Goal: Task Accomplishment & Management: Use online tool/utility

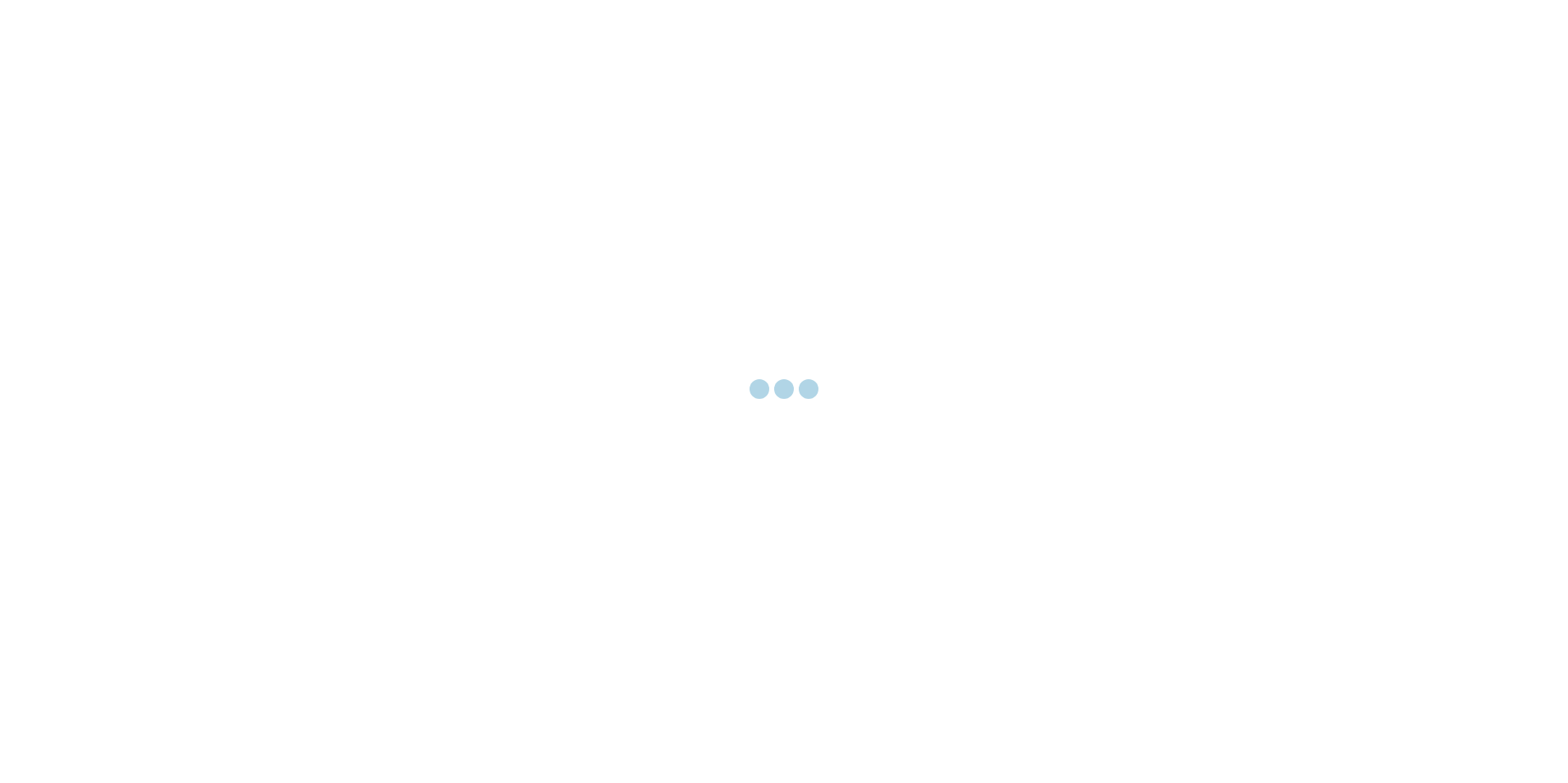
drag, startPoint x: 717, startPoint y: 300, endPoint x: 627, endPoint y: 226, distance: 116.5
click at [628, 226] on div at bounding box center [784, 392] width 1568 height 783
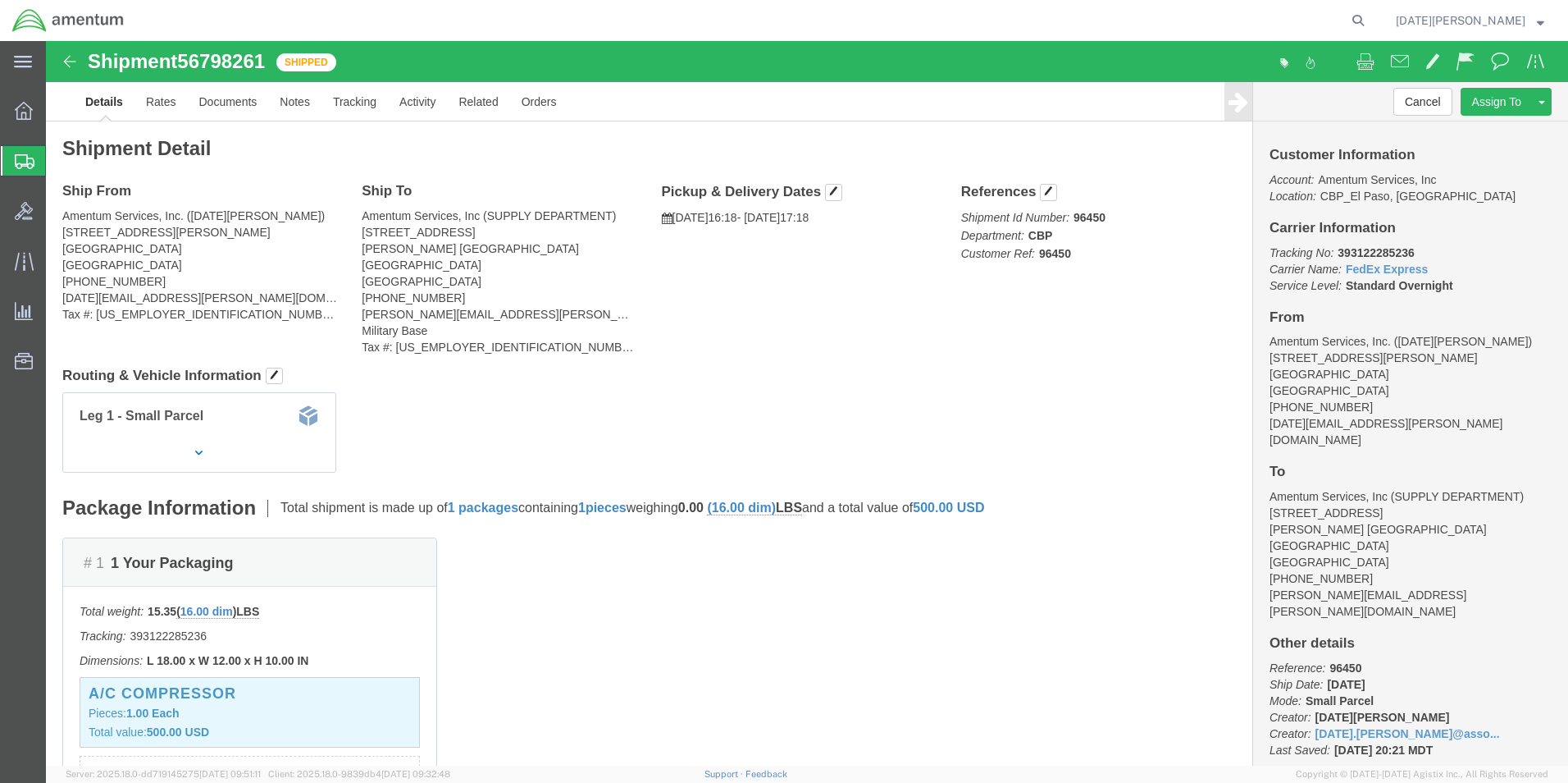
click at [0, 0] on span "Create from Template" at bounding box center [0, 0] width 0 height 0
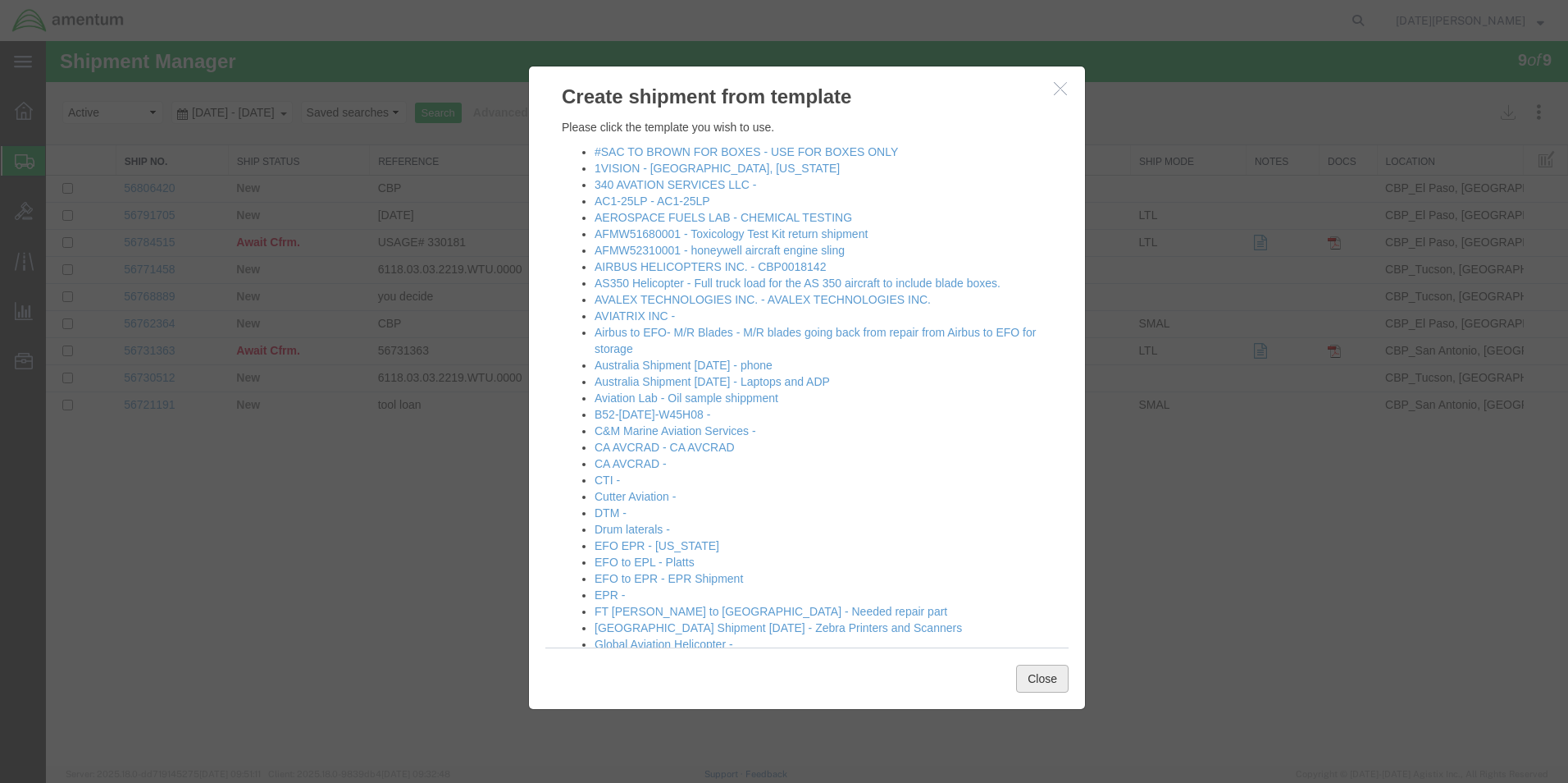
click at [1046, 686] on button "Close" at bounding box center [1042, 678] width 52 height 28
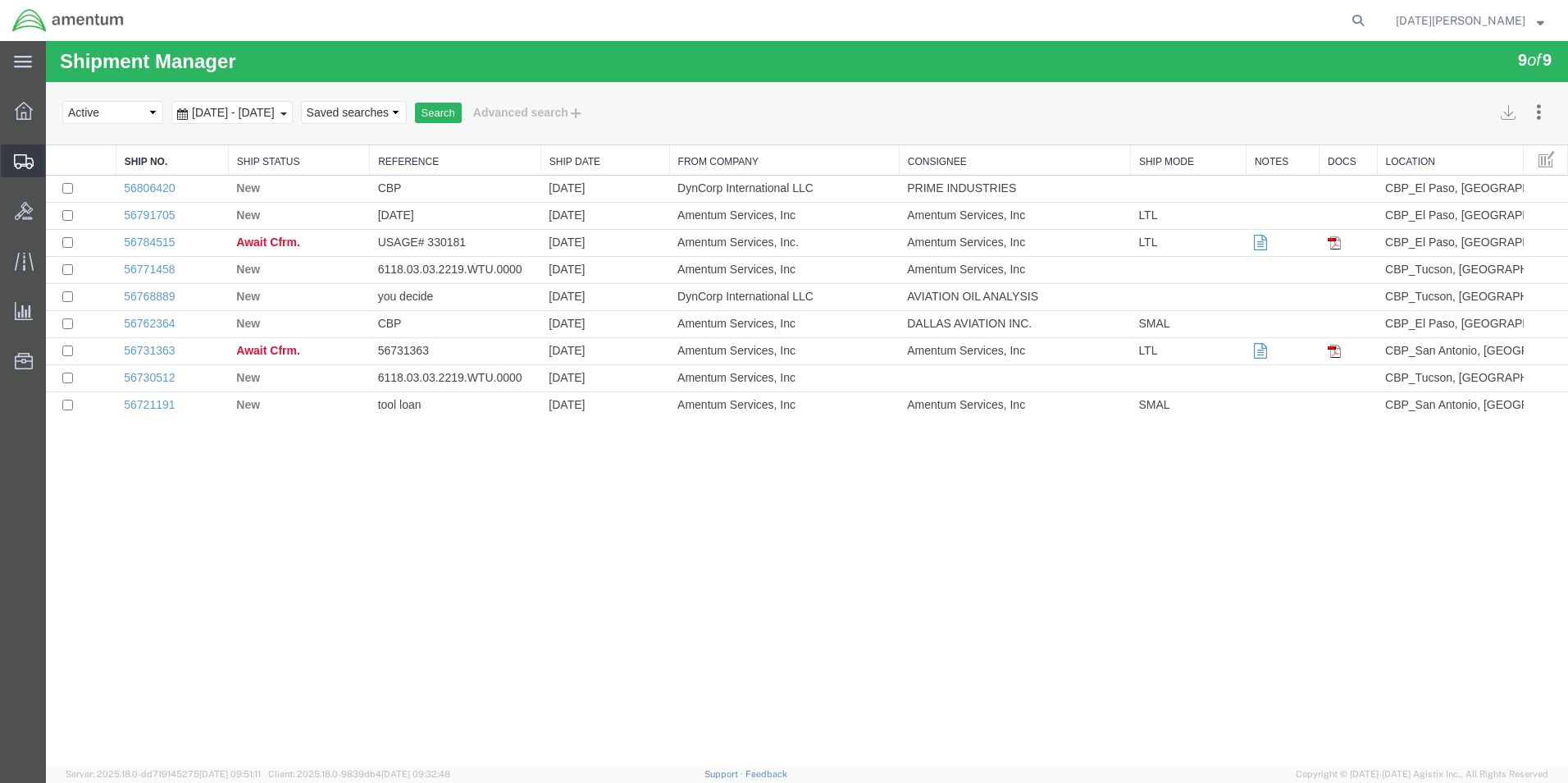
click at [57, 165] on span "Shipments" at bounding box center [51, 160] width 12 height 33
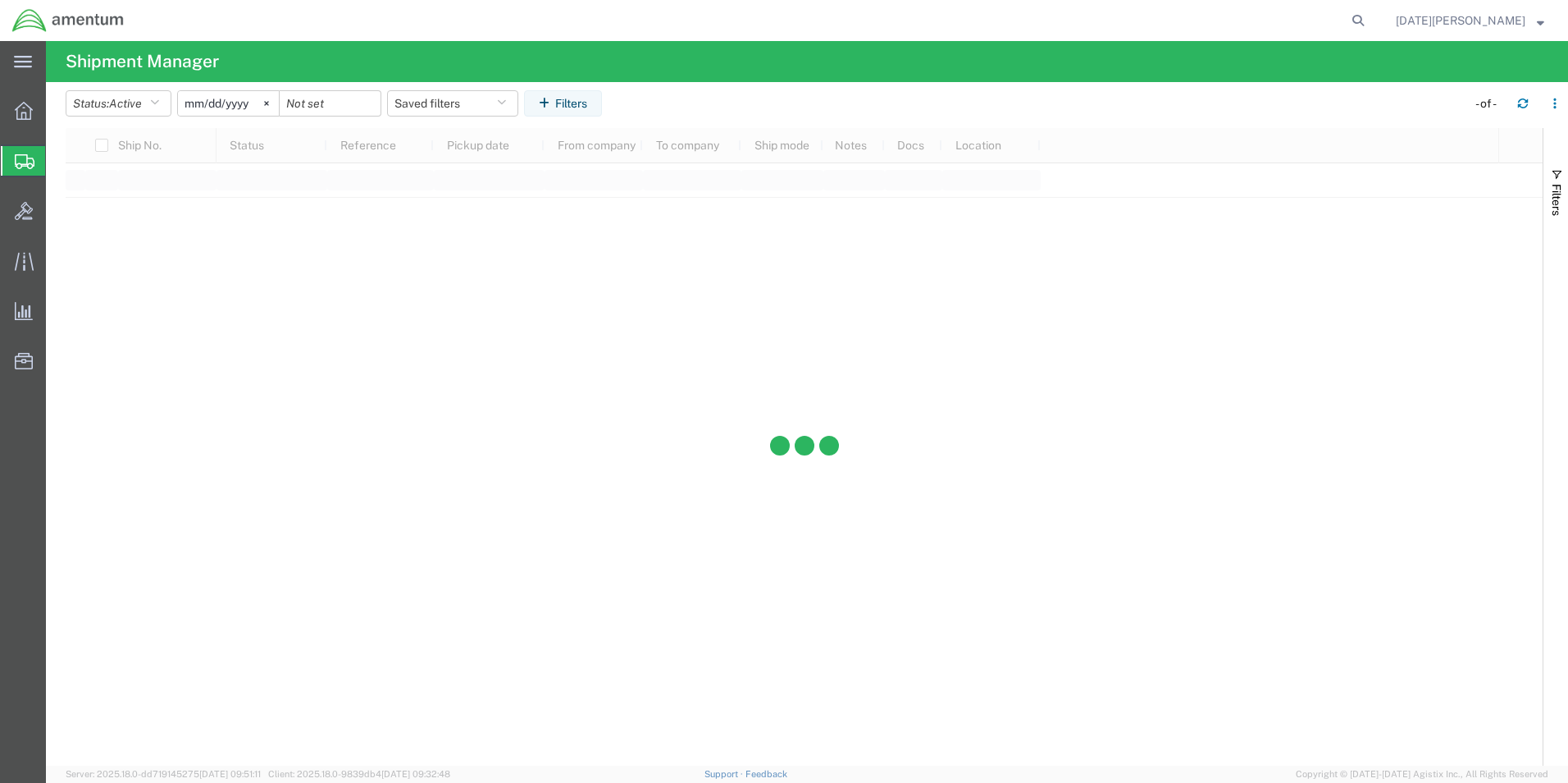
click at [0, 0] on span "Create Shipment" at bounding box center [0, 0] width 0 height 0
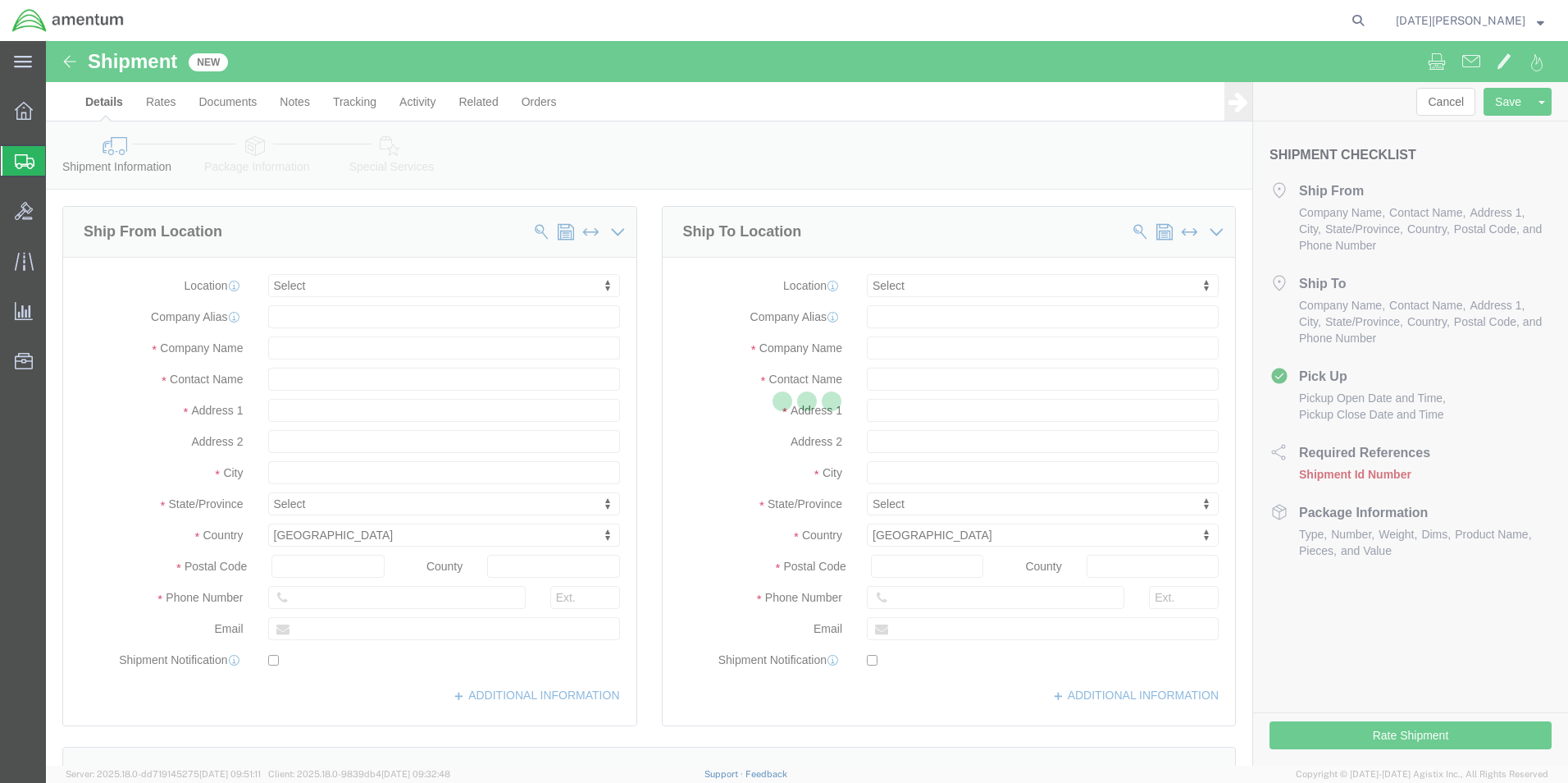
select select
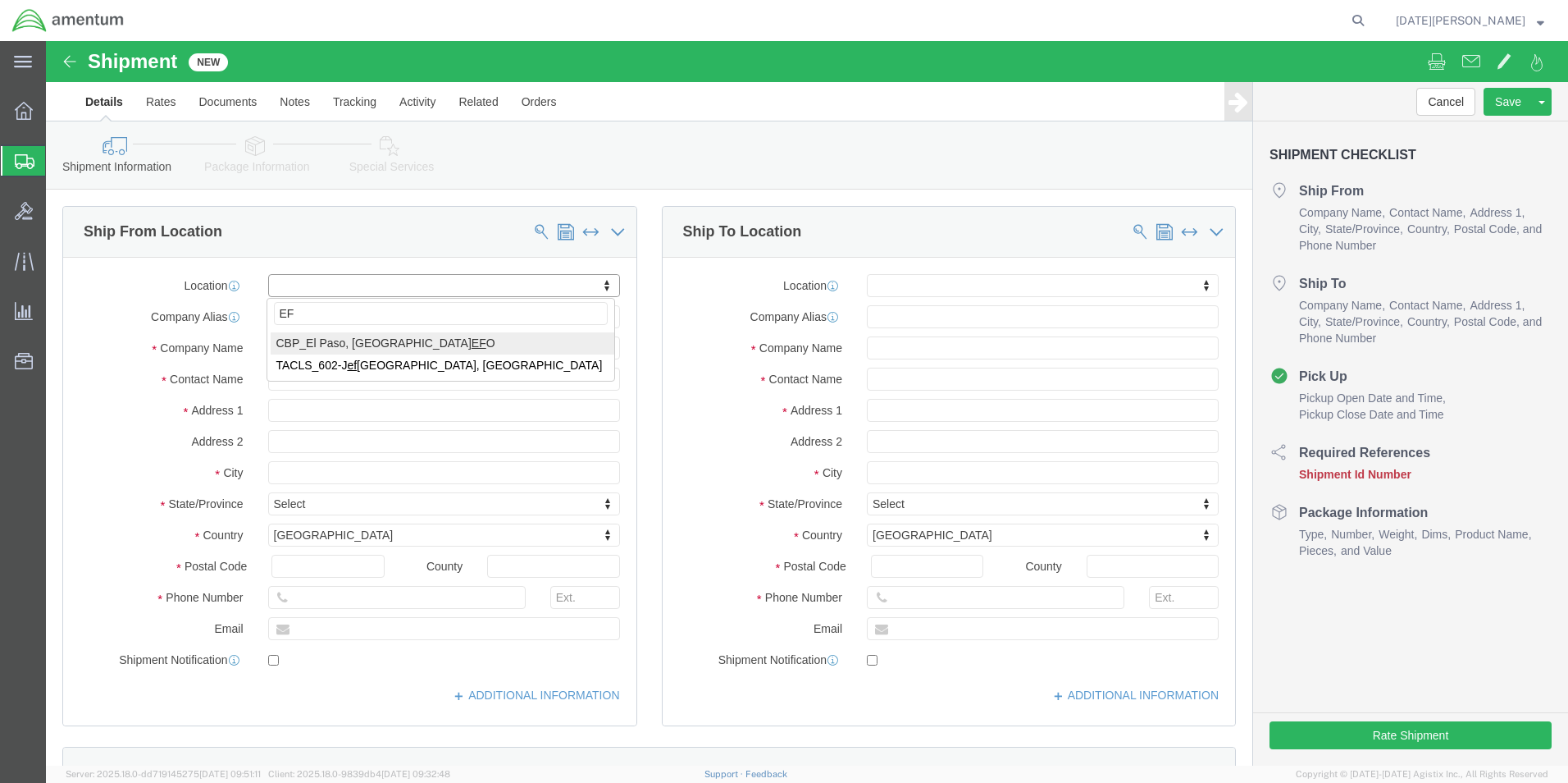
type input "EFO"
select select "49831"
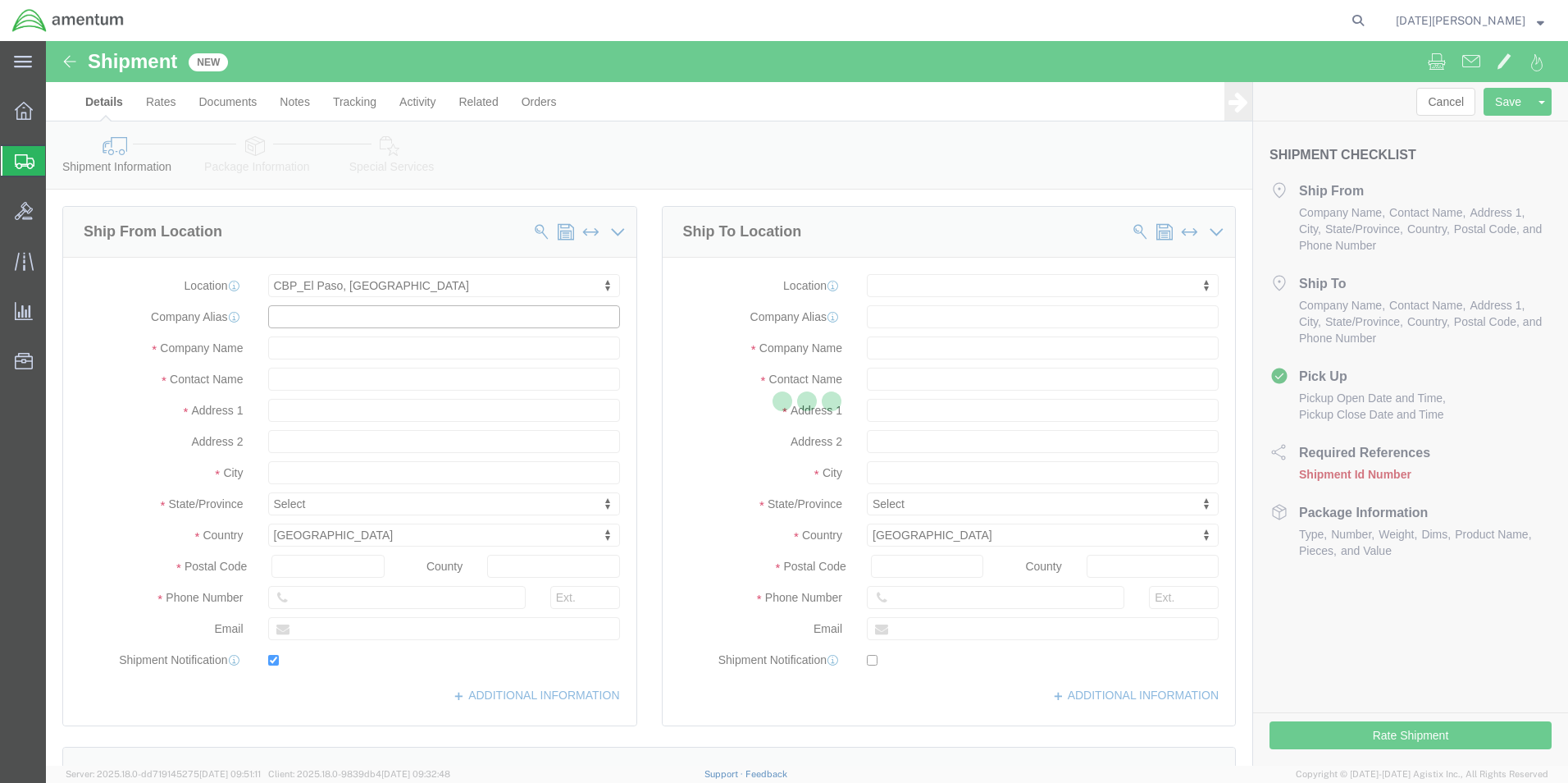
type input "[STREET_ADDRESS][PERSON_NAME]"
type input "79906"
type input "[PHONE_NUMBER]"
type input "[PERSON_NAME][EMAIL_ADDRESS][PERSON_NAME][DOMAIN_NAME]"
checkbox input "true"
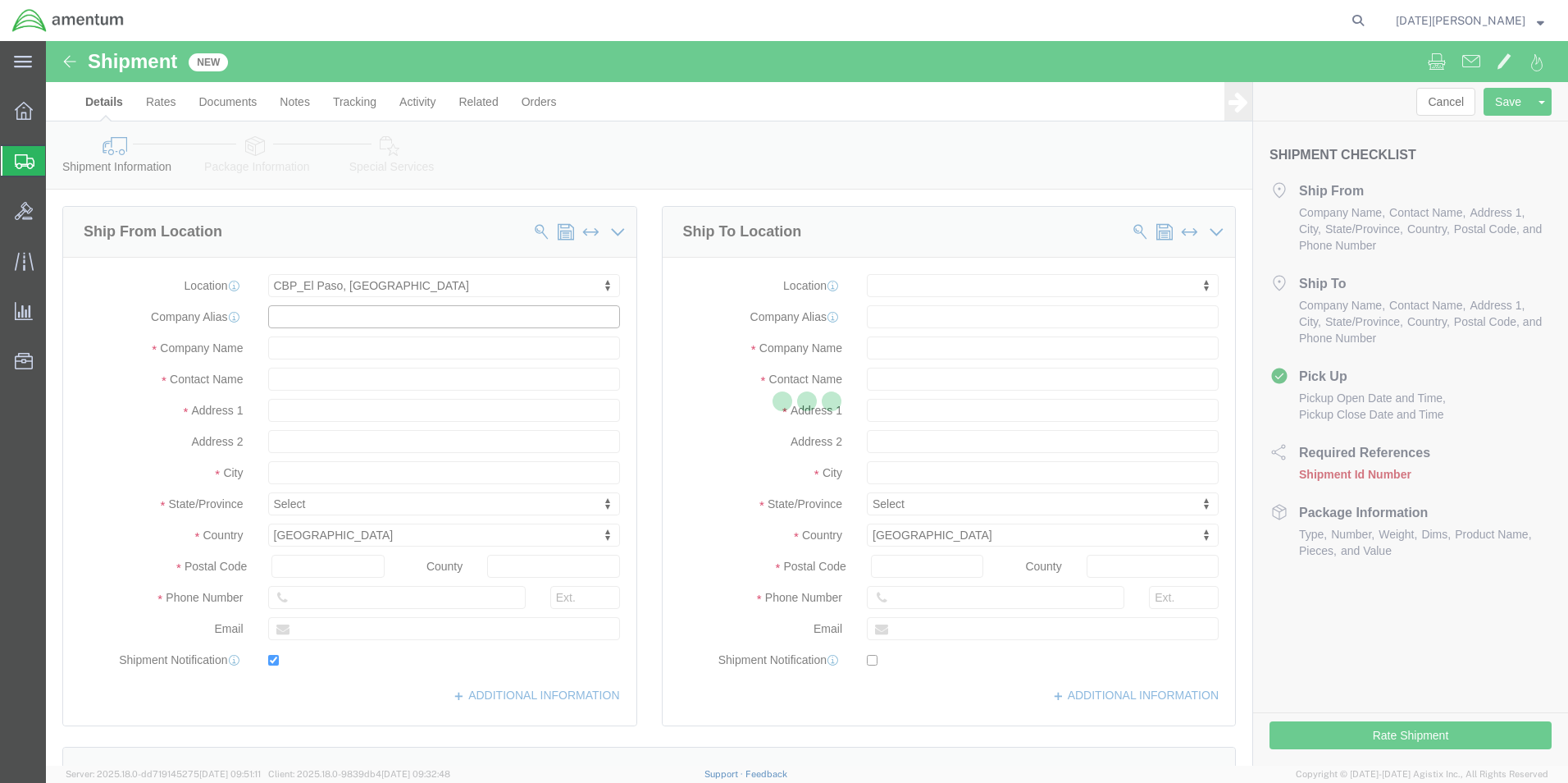
type input "Amentum Services, Inc"
type input "[PERSON_NAME]"
type input "[GEOGRAPHIC_DATA]"
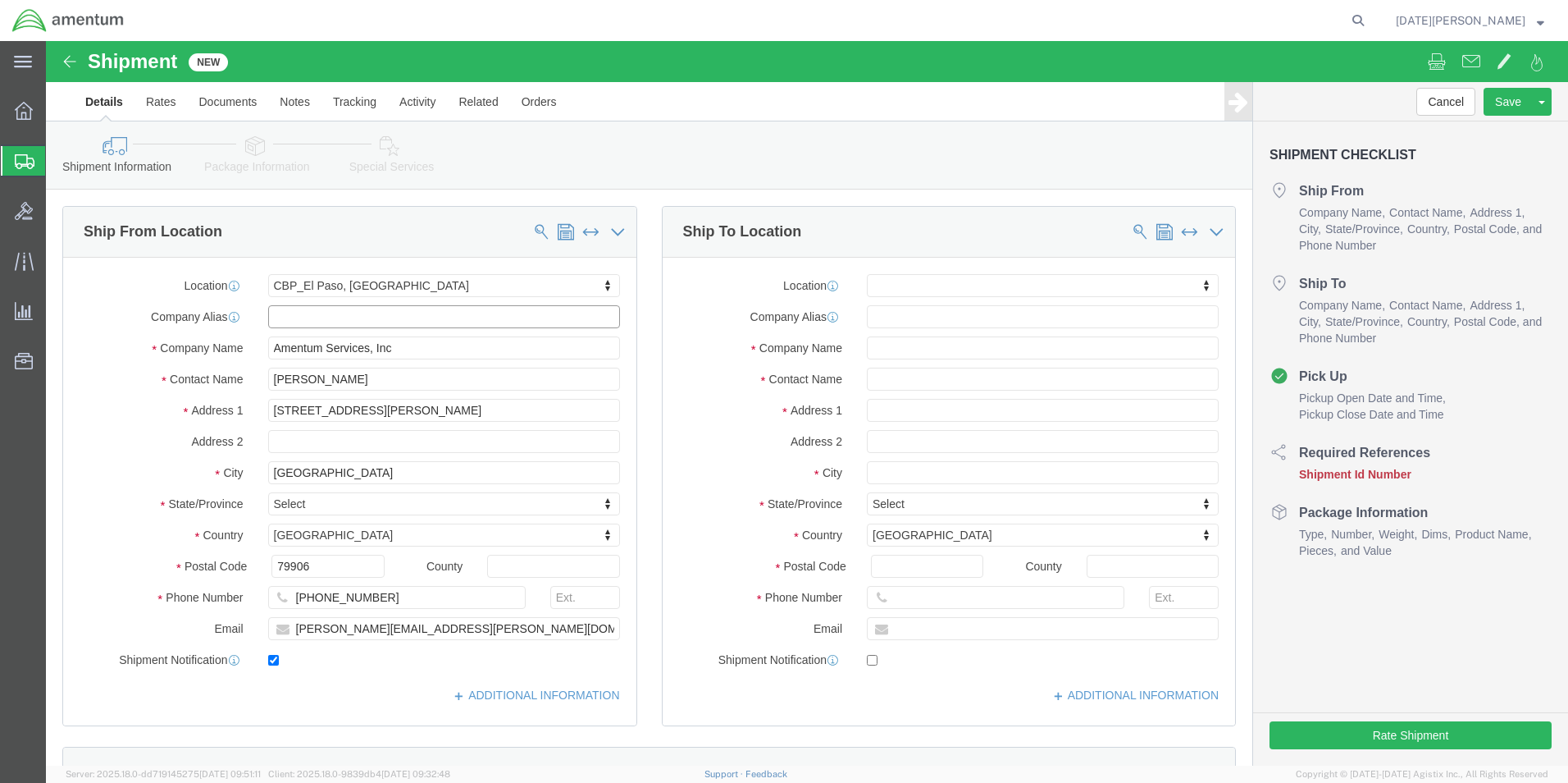
select select "[GEOGRAPHIC_DATA]"
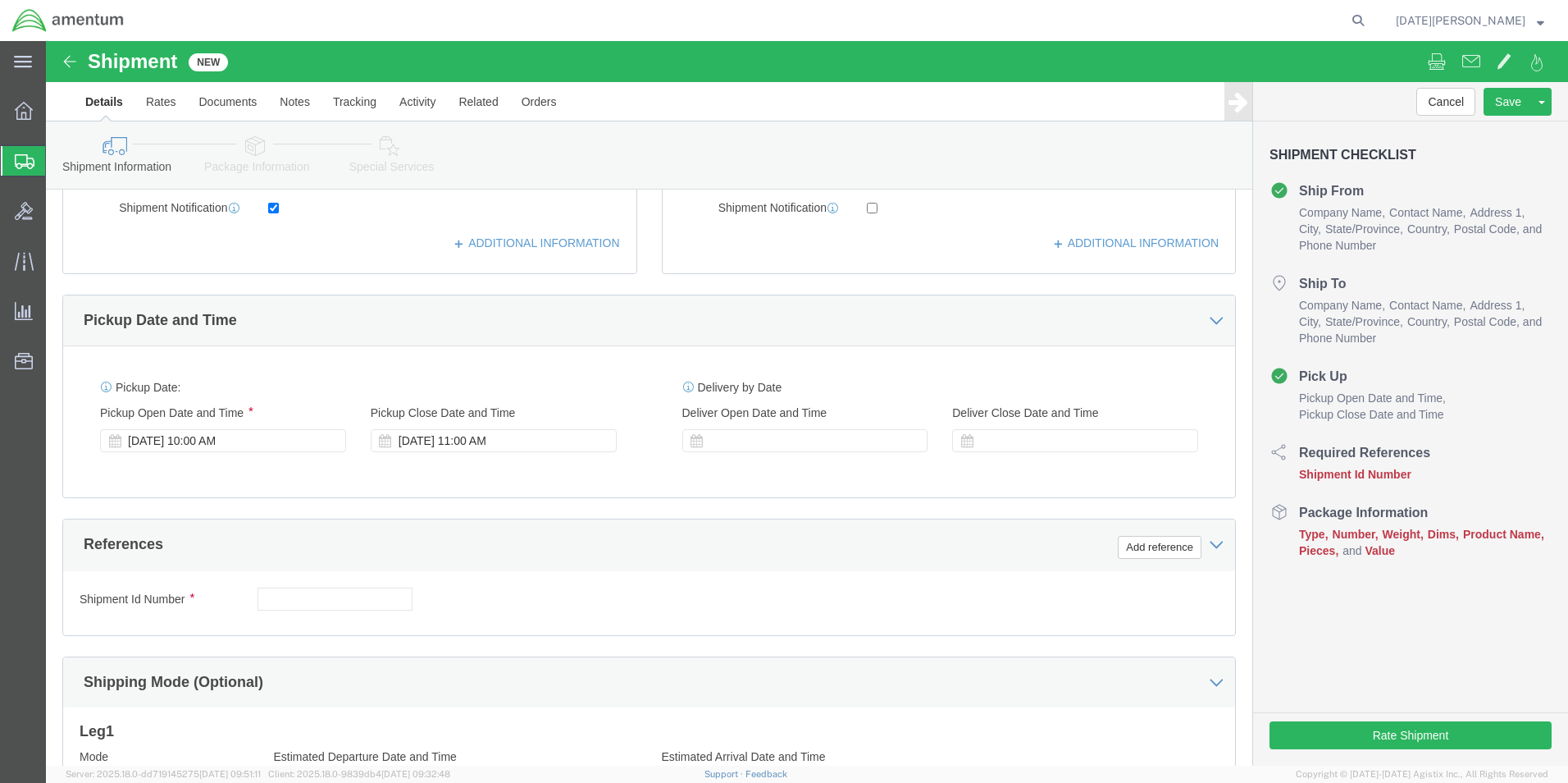
scroll to position [492, 0]
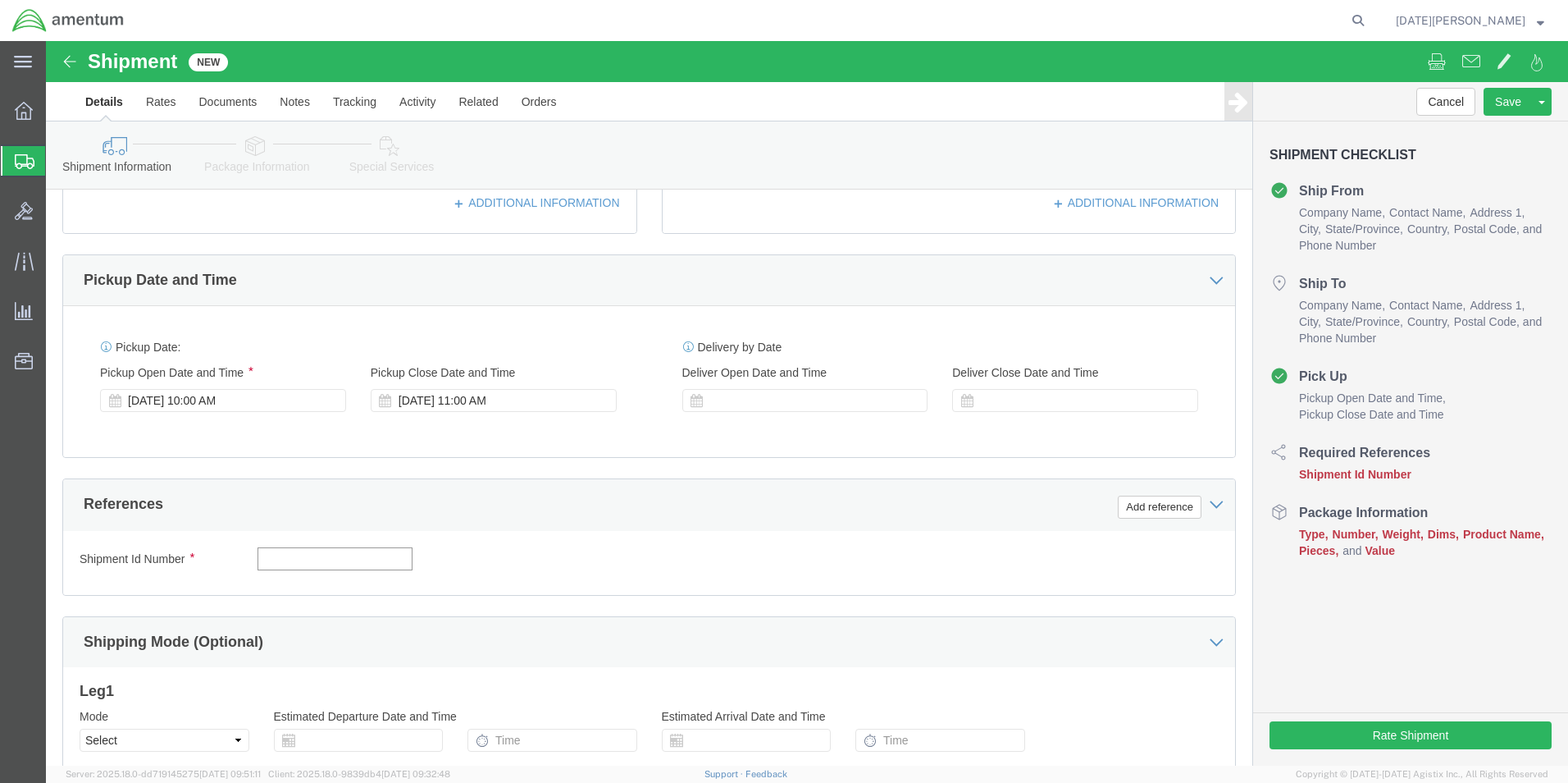
click input "text"
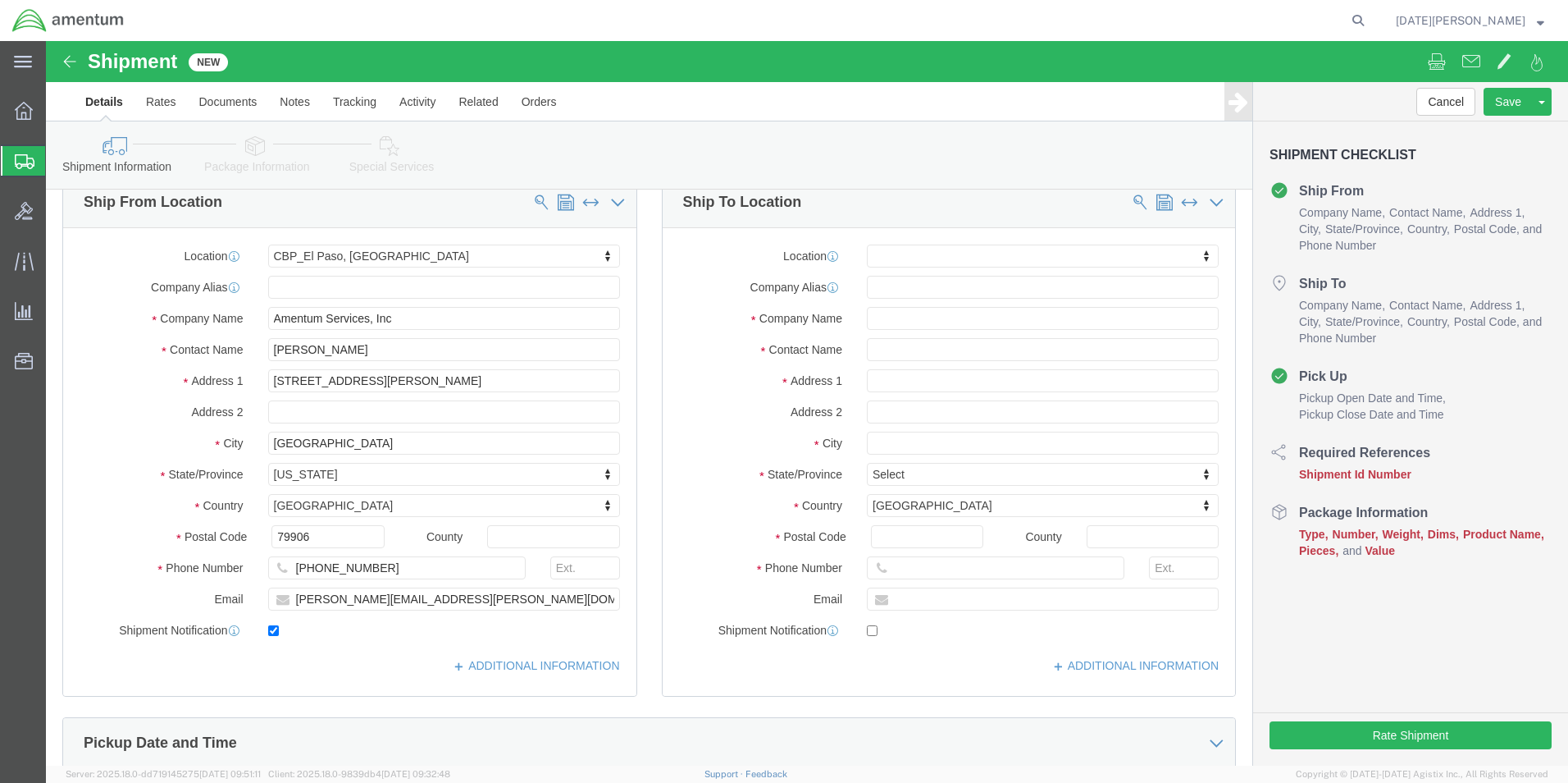
scroll to position [0, 0]
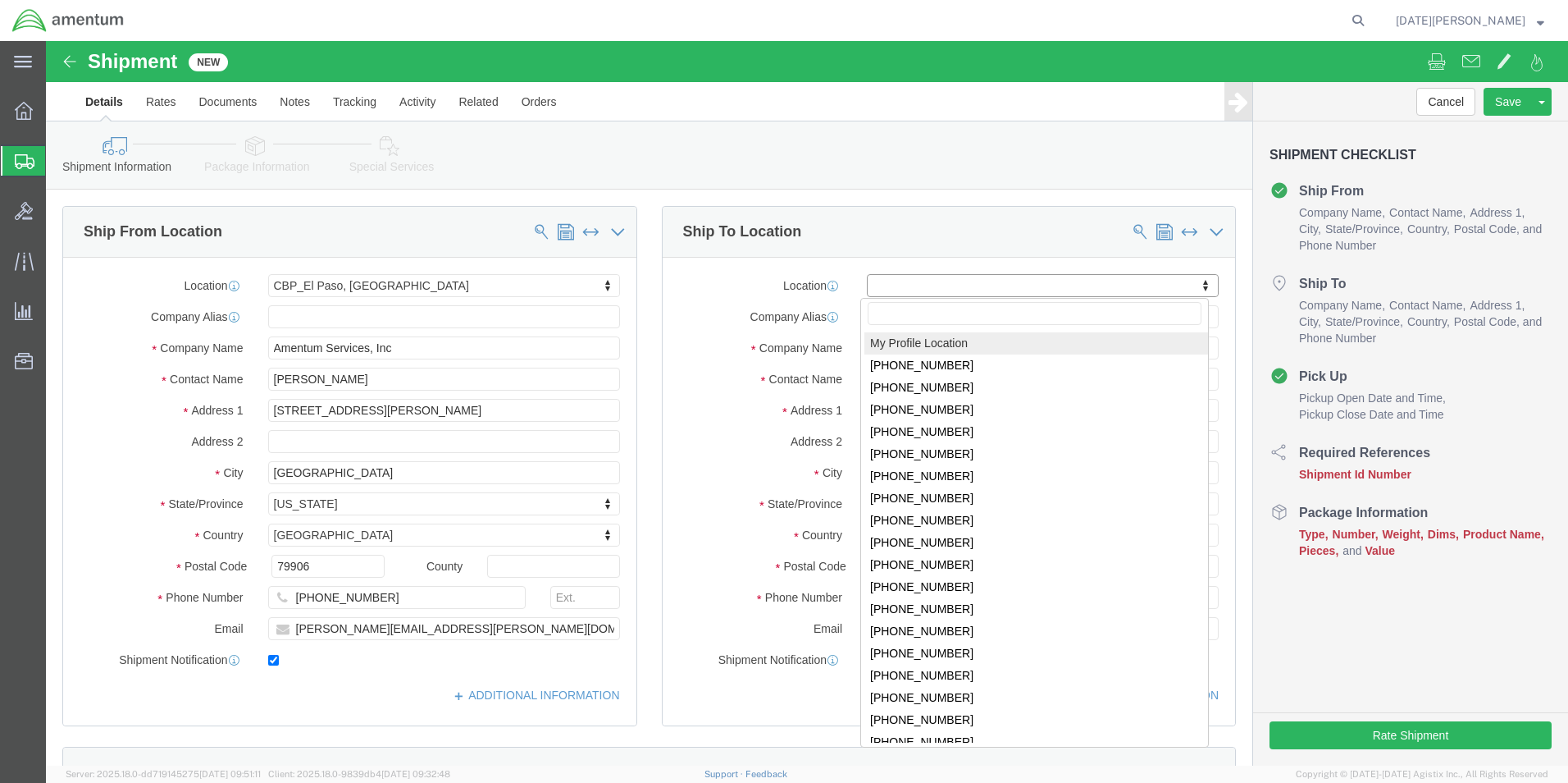
drag, startPoint x: 751, startPoint y: 252, endPoint x: 831, endPoint y: 277, distance: 83.8
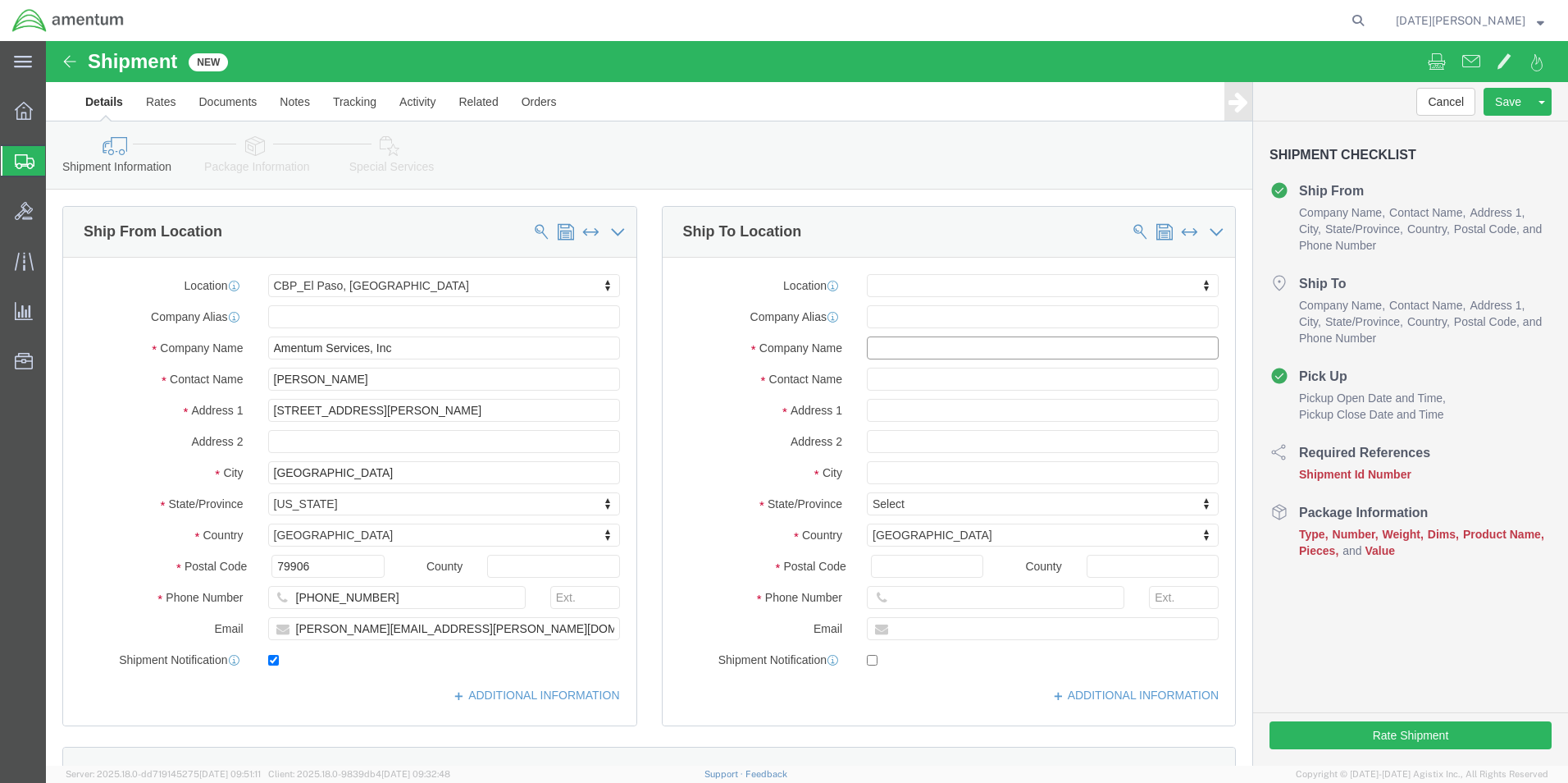
click input "text"
type input "AERO DYNAMIX NIC"
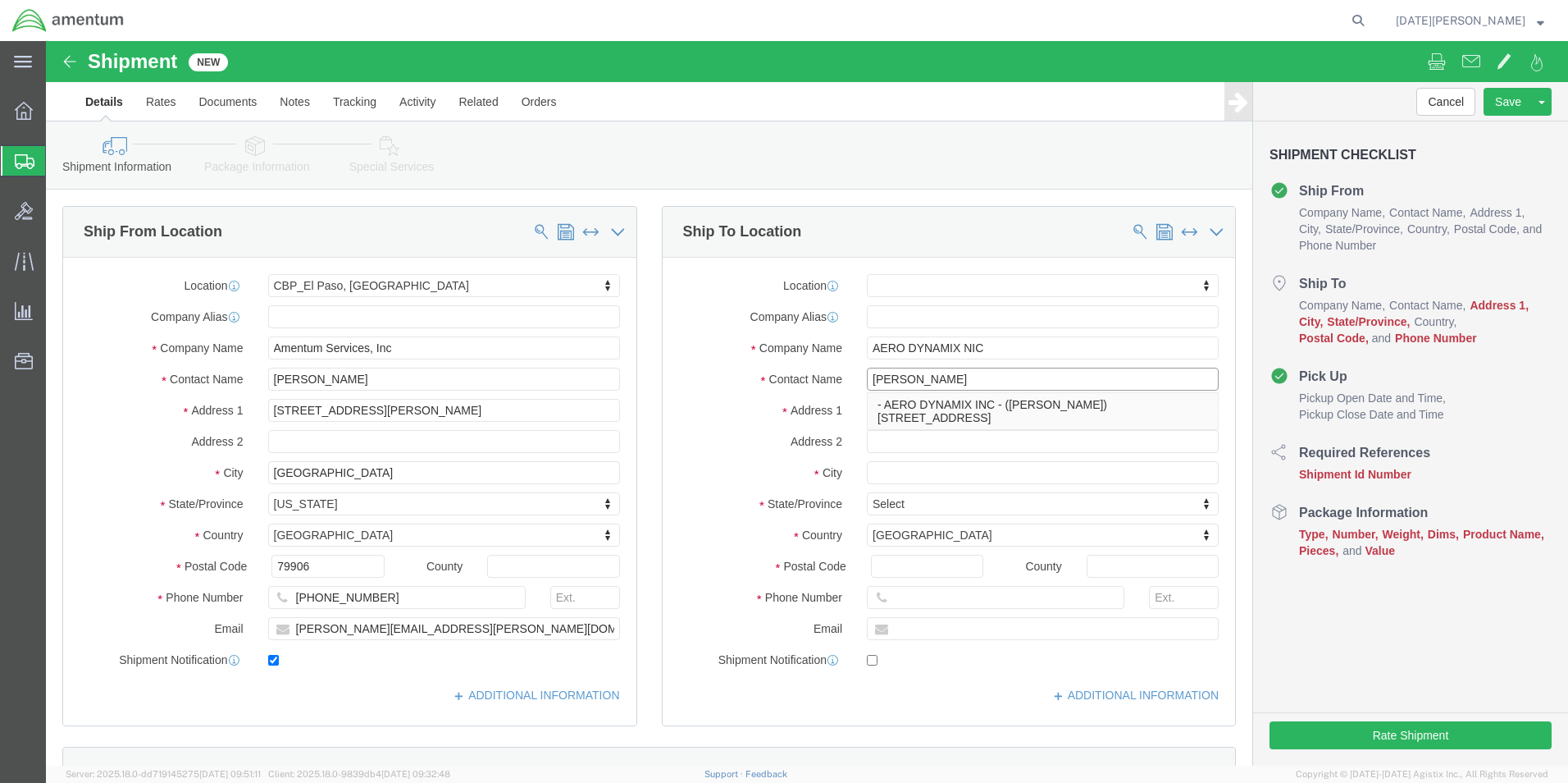
type input "[PERSON_NAME]"
type input "[STREET_ADDRESS]"
select select
type input "EULESS"
select select
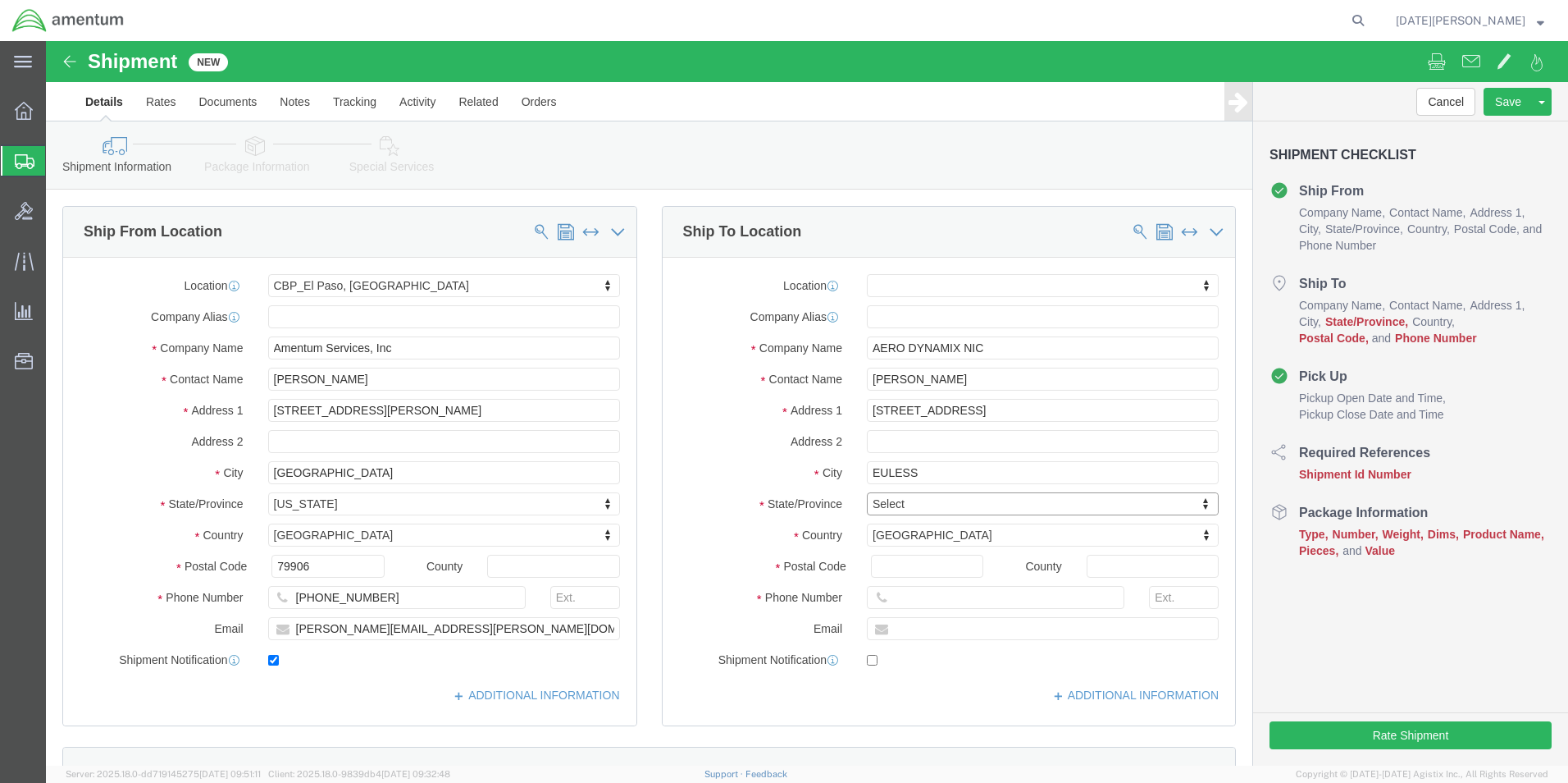
type input "T"
type input "TEXA"
select select
select select "[GEOGRAPHIC_DATA]"
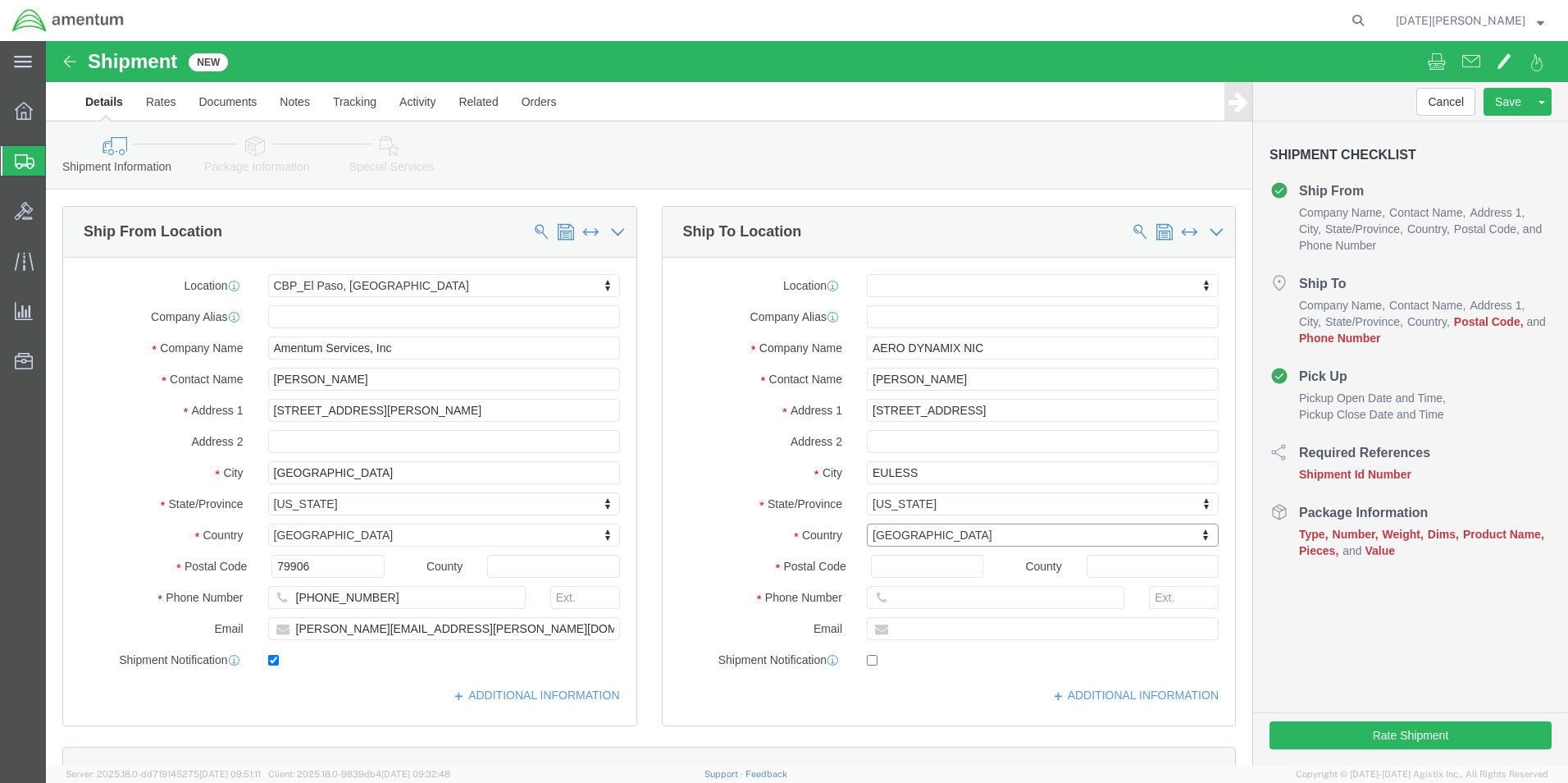
type input "U"
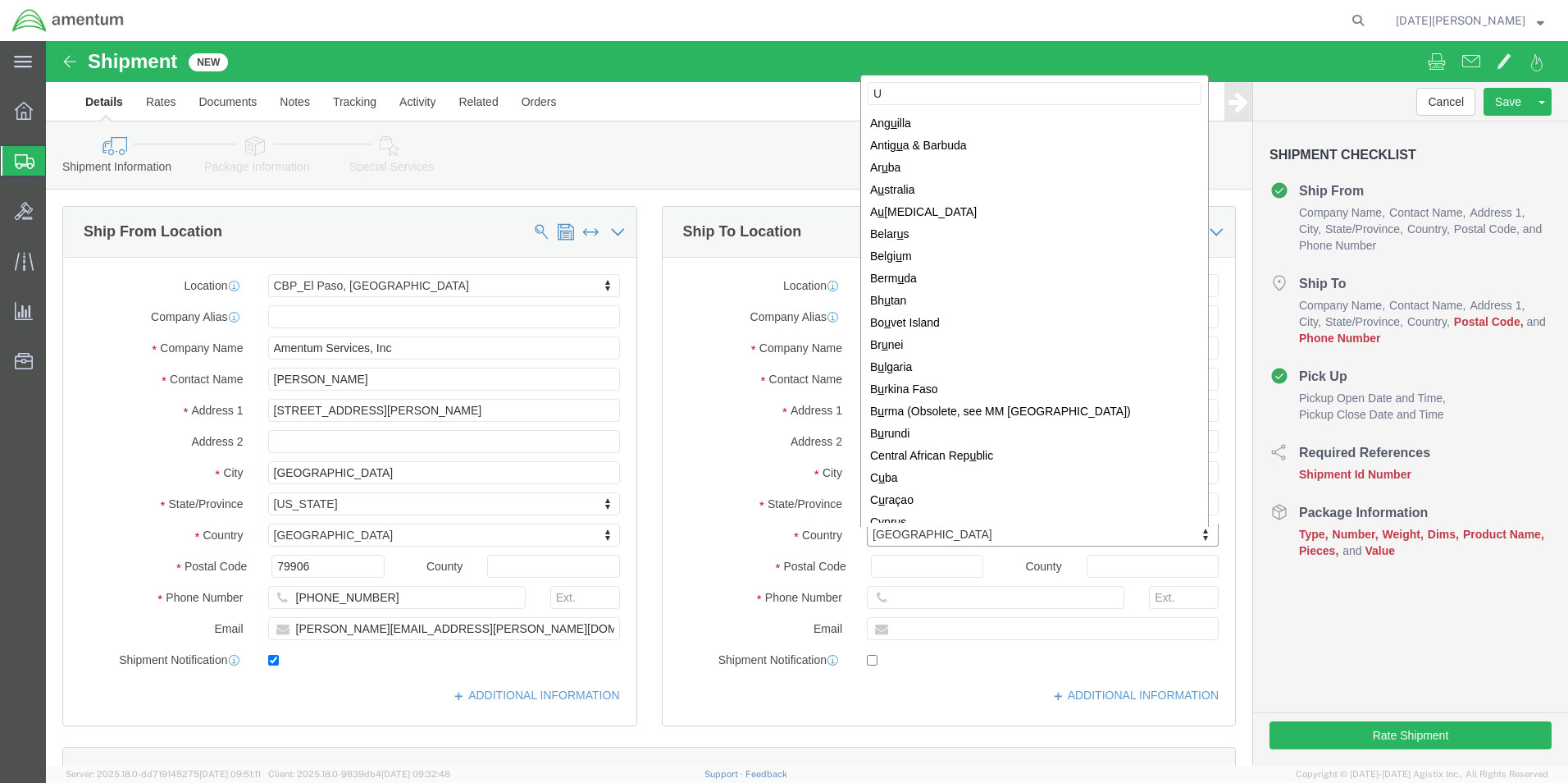
type input "UN"
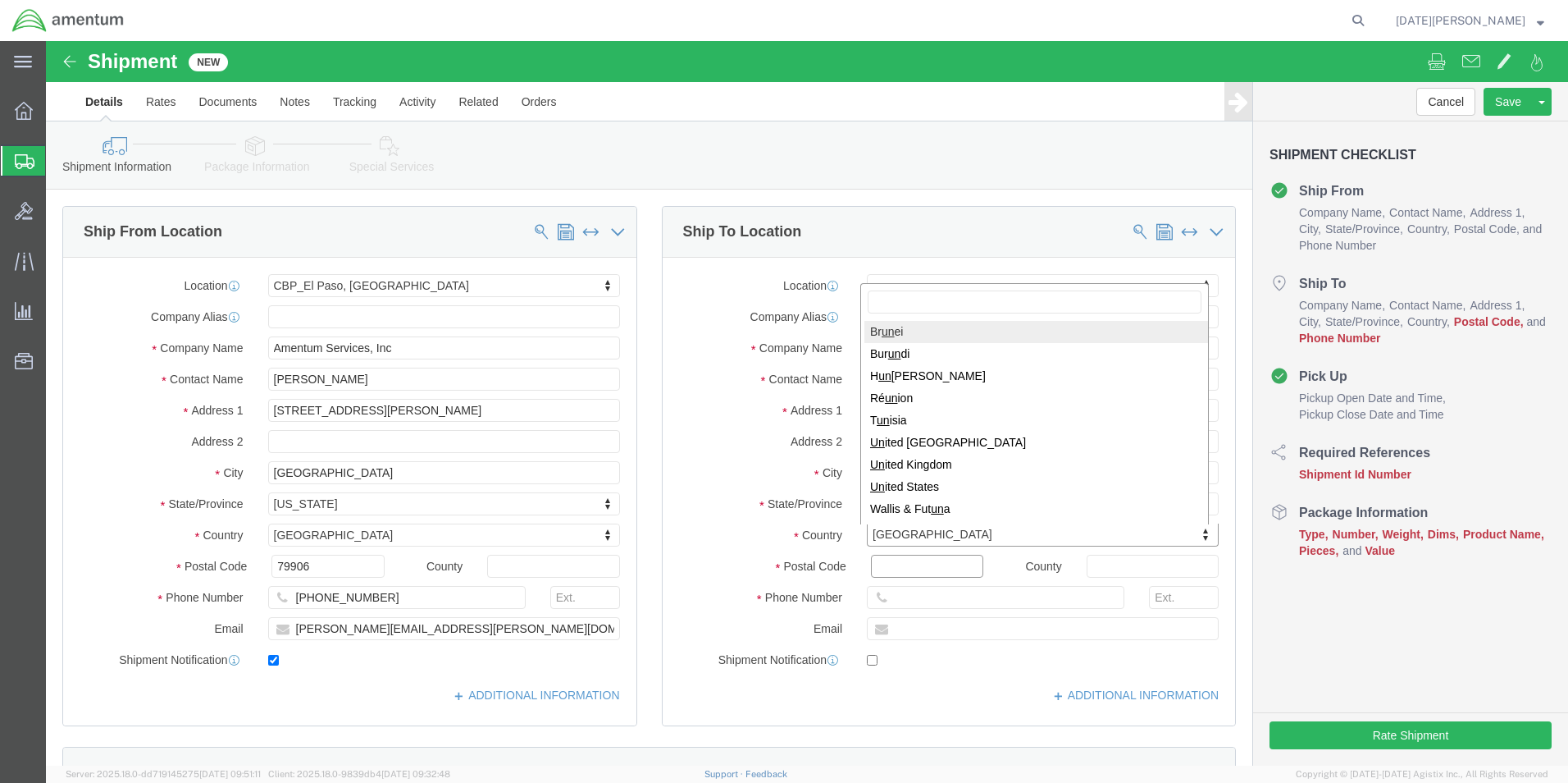
select select
select select "BN"
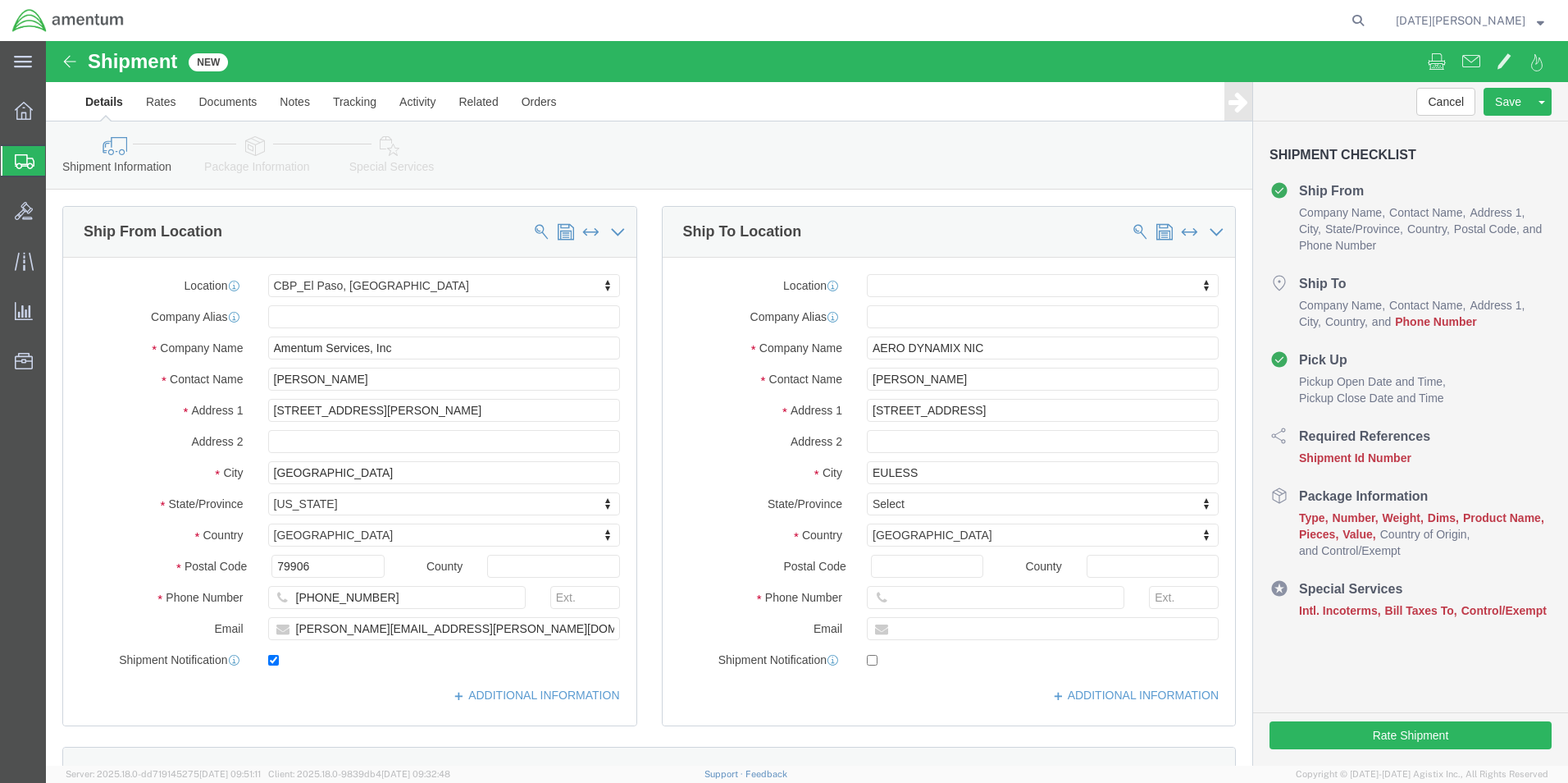
click div "Location My Profile Location [PHONE_NUMBER] [PHONE_NUMBER] [PHONE_NUMBER] [PHON…"
type input "N"
type input "UNITED STA"
select select
select select "US"
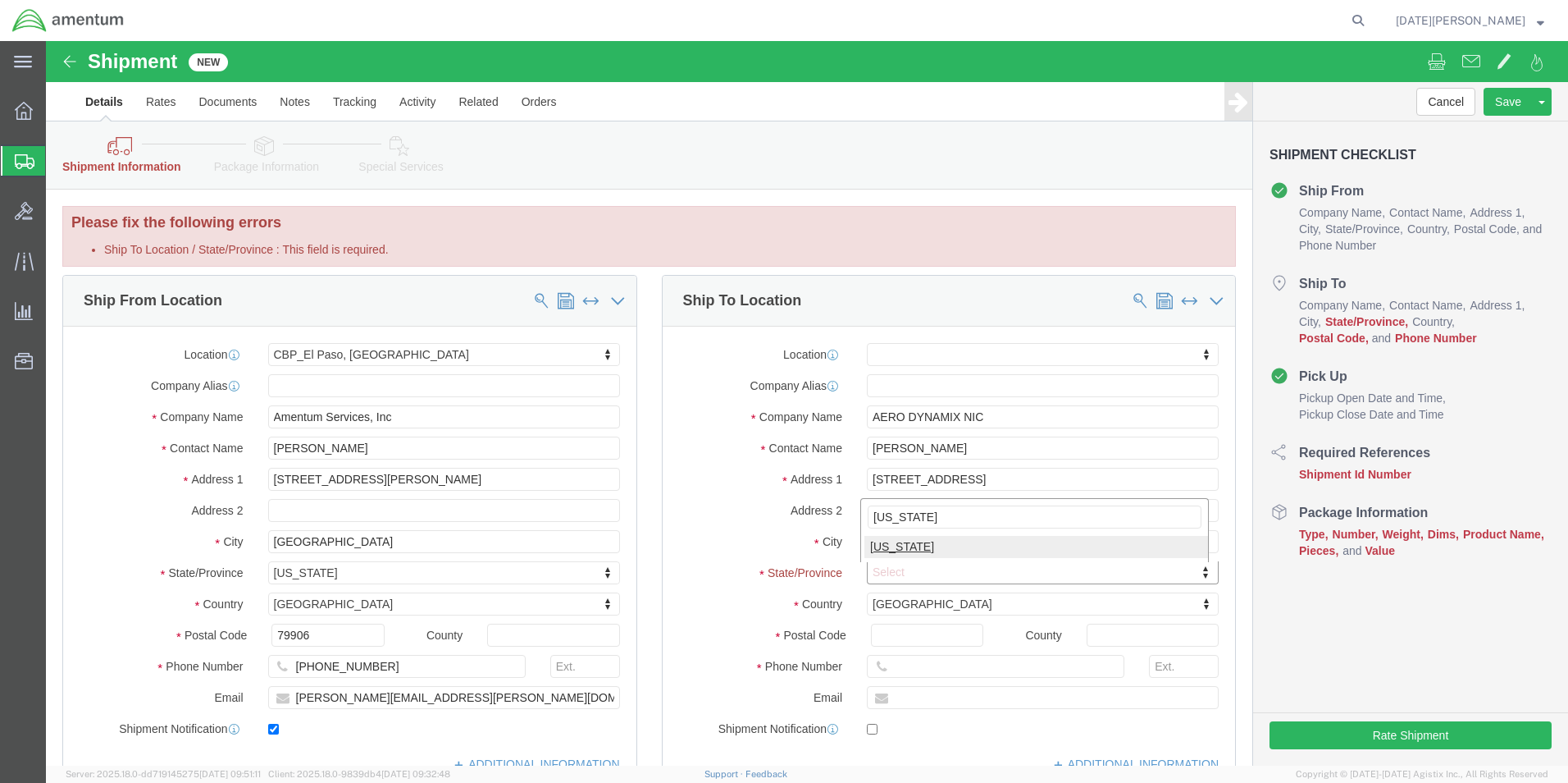
type input "[US_STATE]"
select select
select select "[GEOGRAPHIC_DATA]"
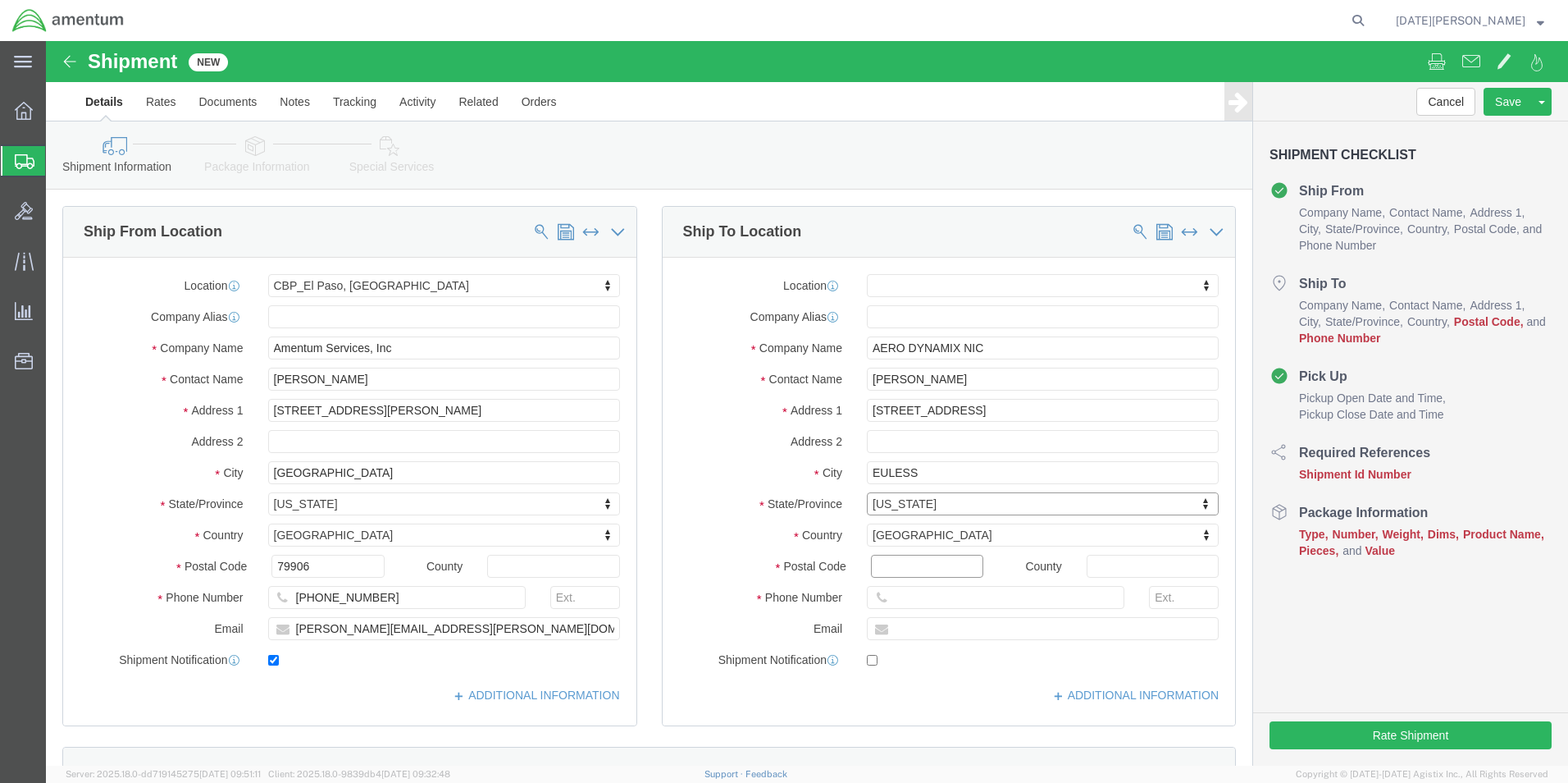
click input "Postal Code"
type input "76040"
select select
click input "text"
type input "[PHONE_NUMBER]"
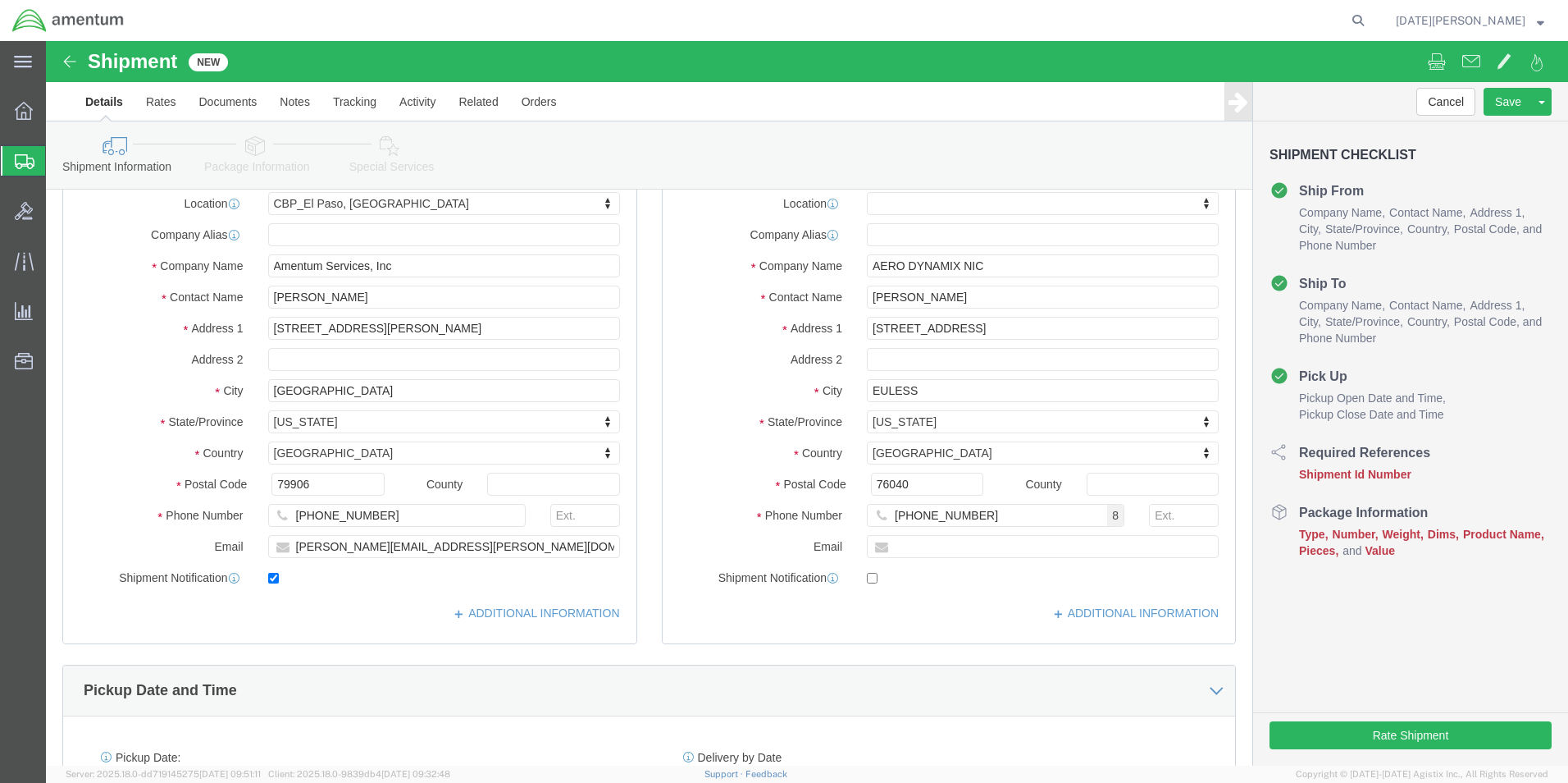
click label "Country"
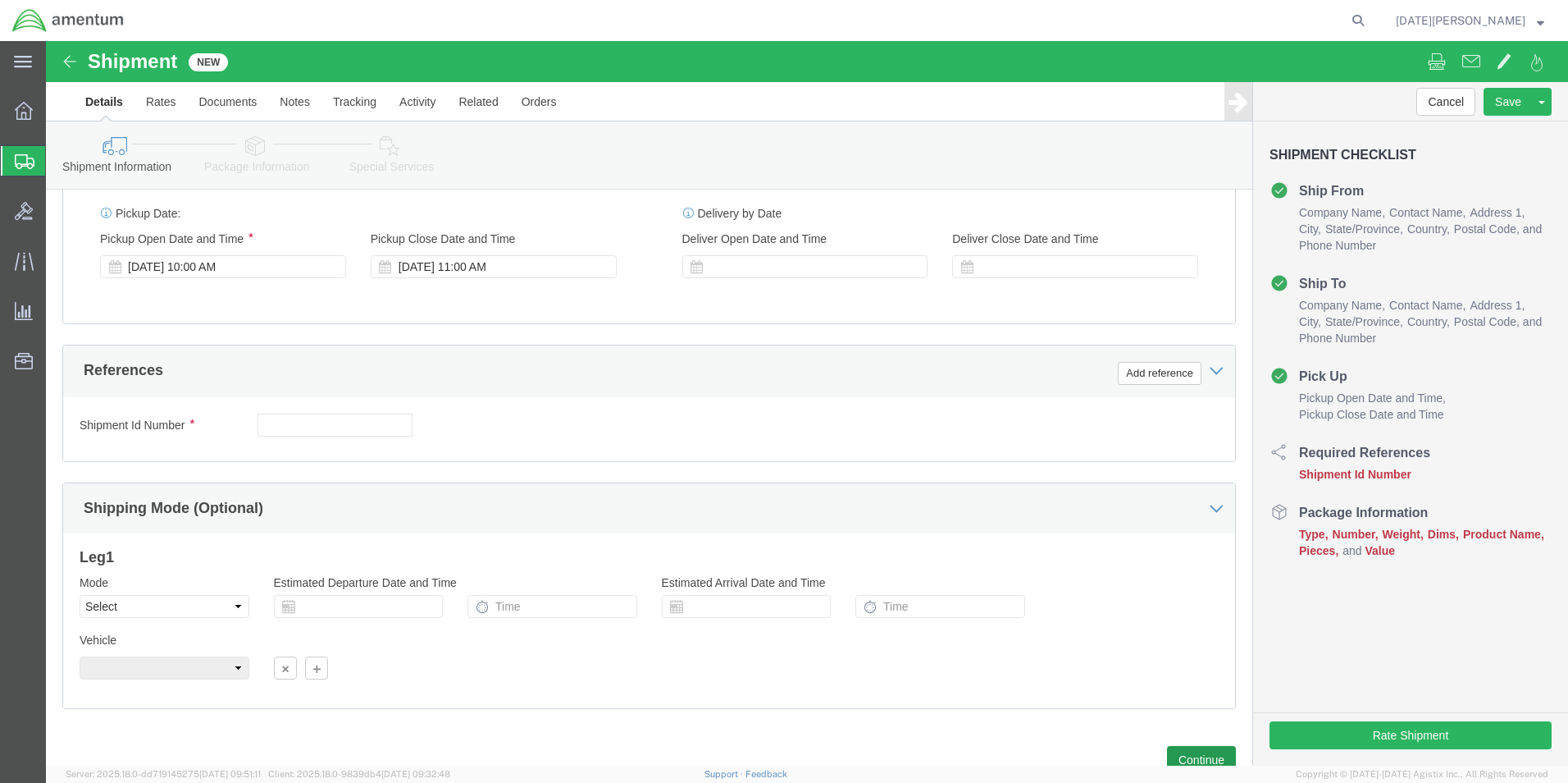
scroll to position [684, 0]
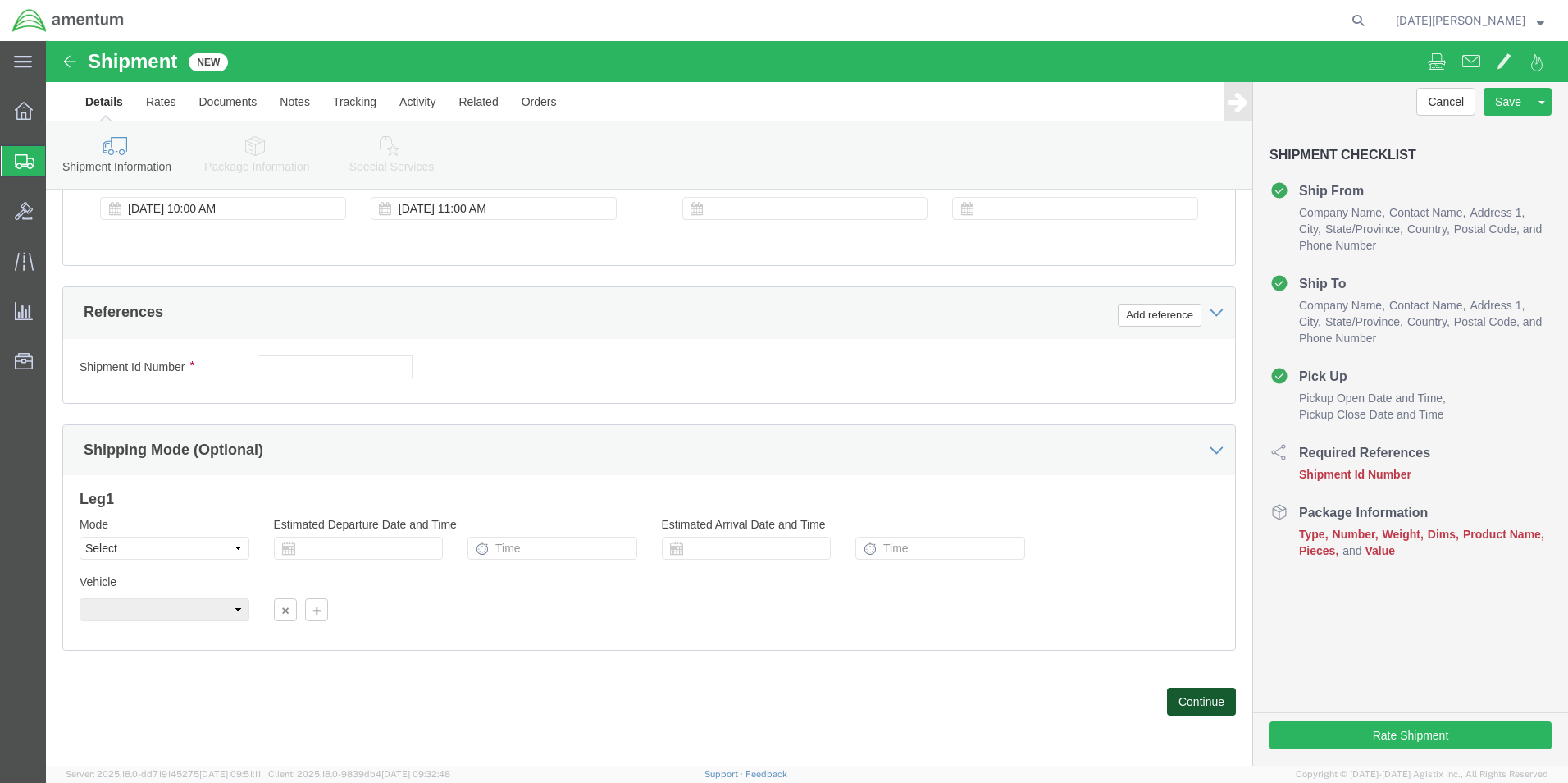
click button "Continue"
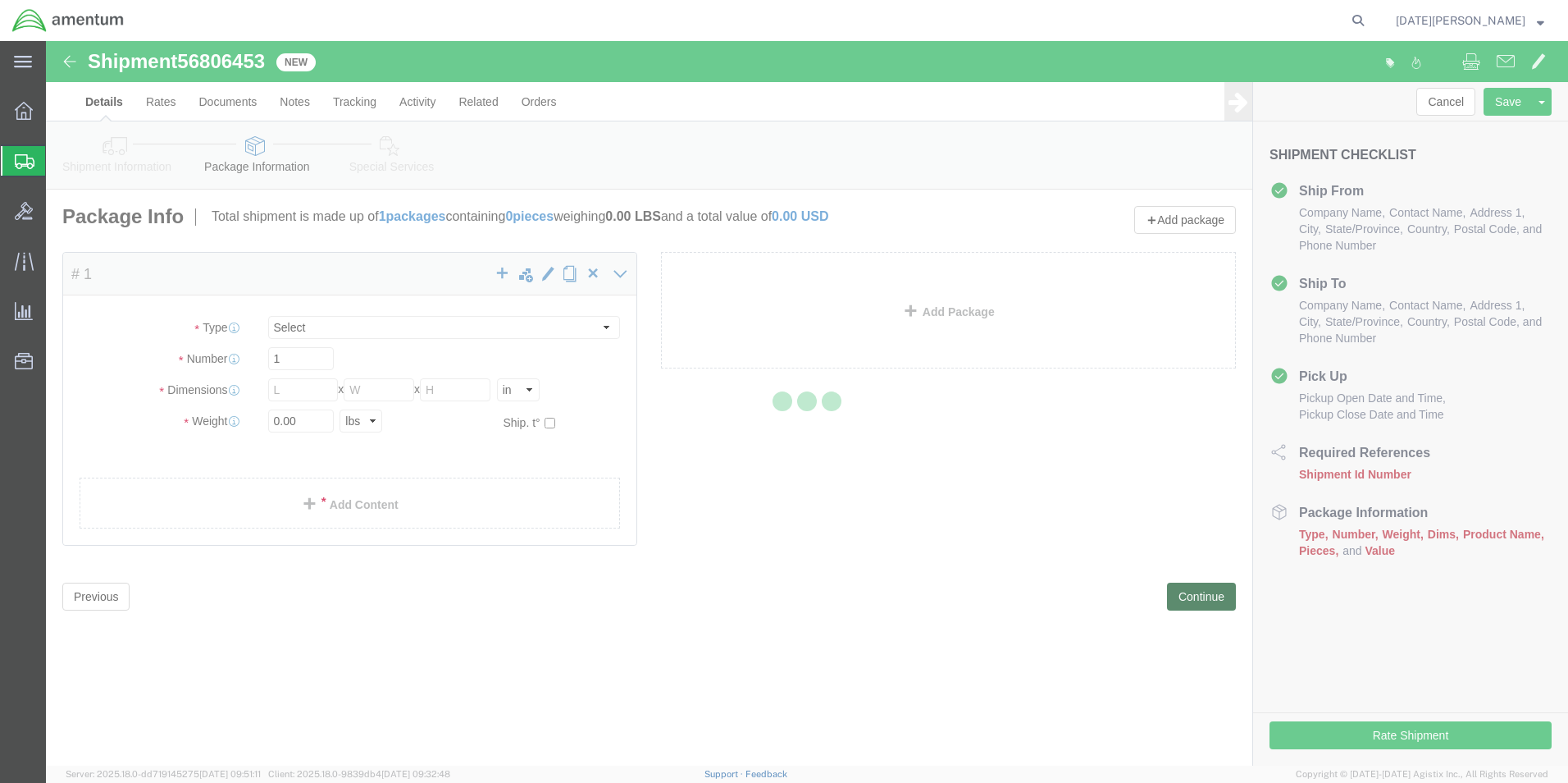
select select "CBOX"
click at [288, 389] on div at bounding box center [807, 402] width 1522 height 724
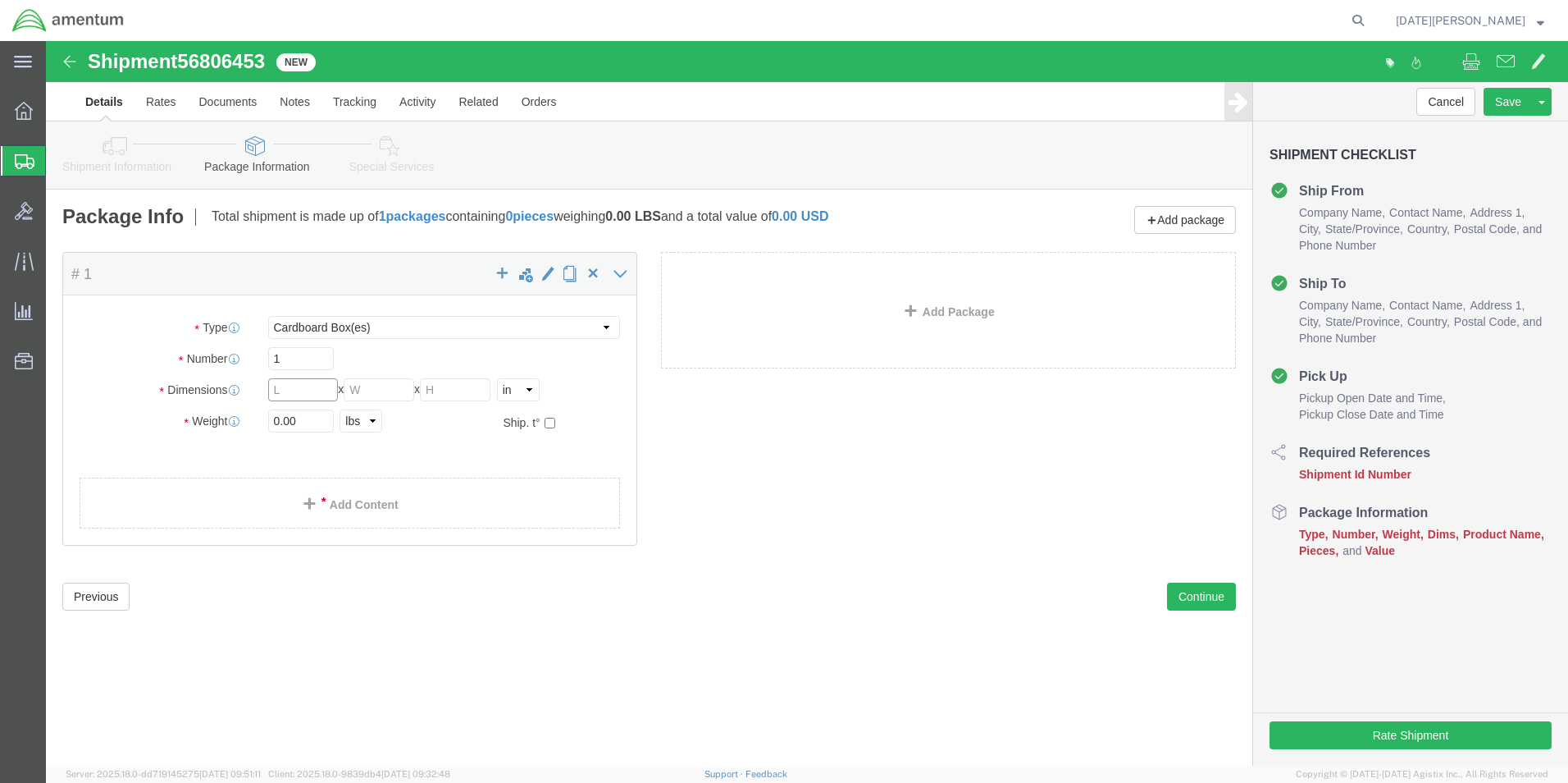
click input "text"
type input "18"
type input "12"
type input "9"
type input "10.30"
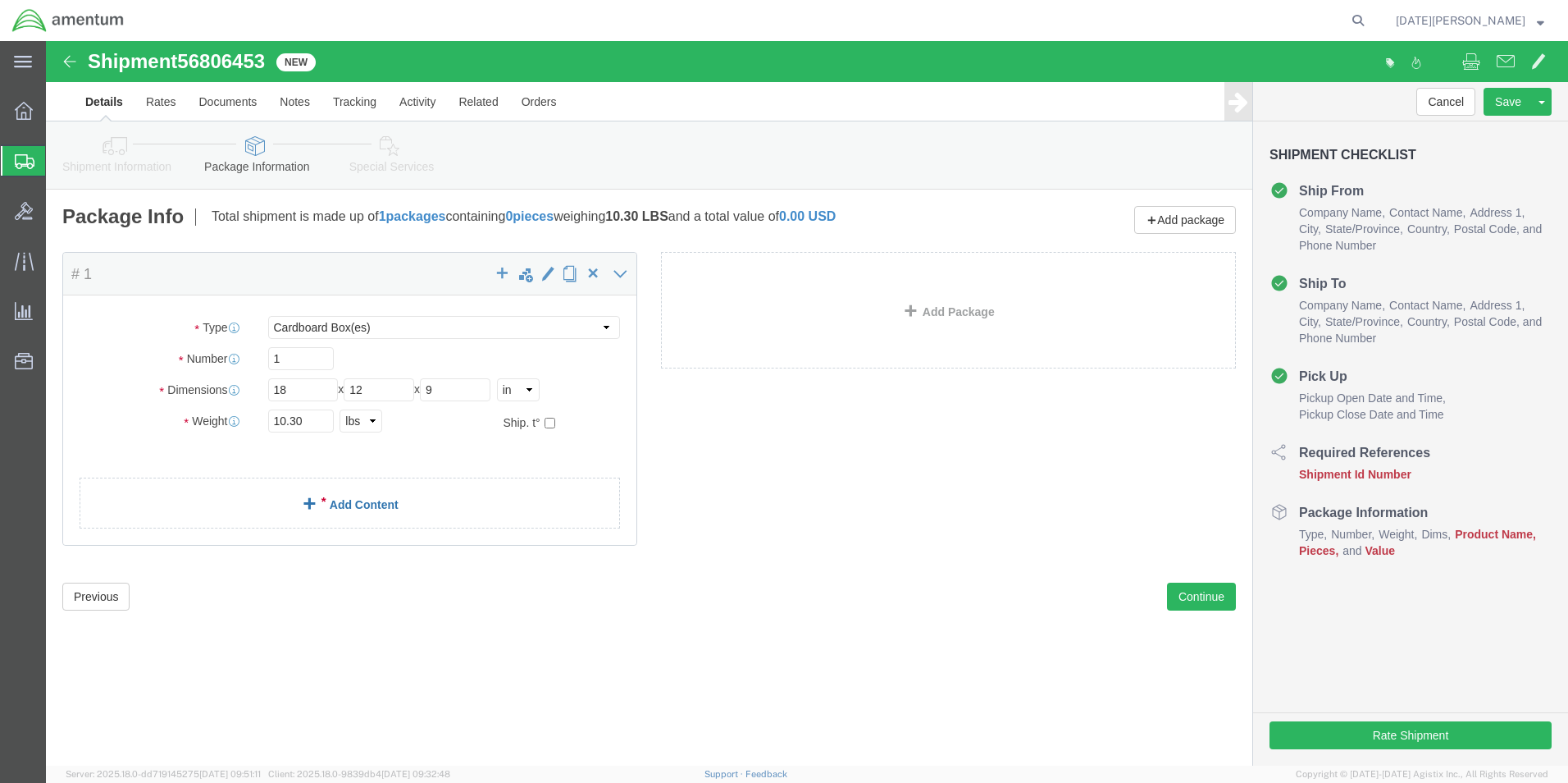
click link "Add Content"
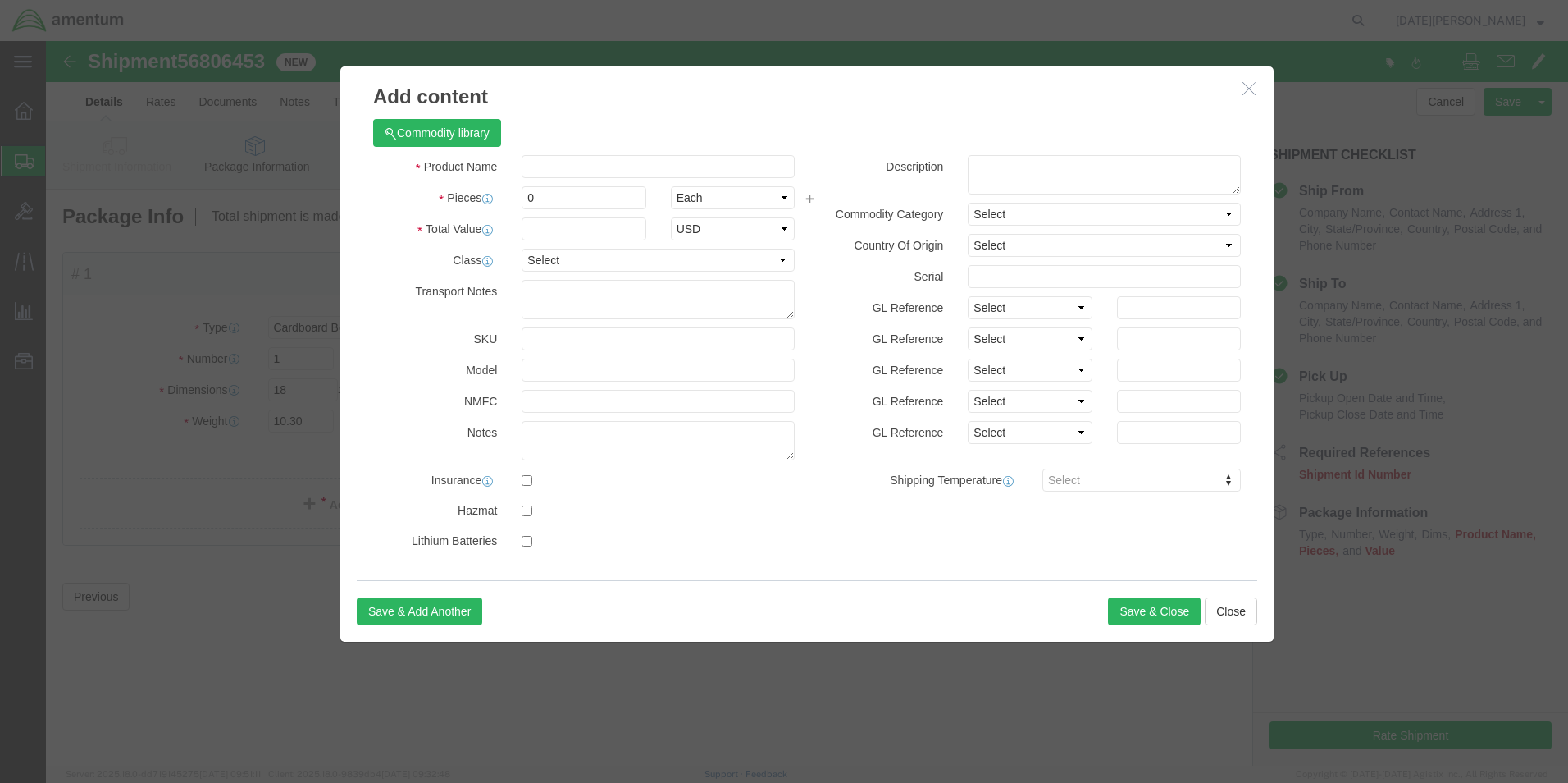
click div "Commodity library"
click input "text"
type input "AVIATION INSTRUMENTS"
type input "3"
type input "15000"
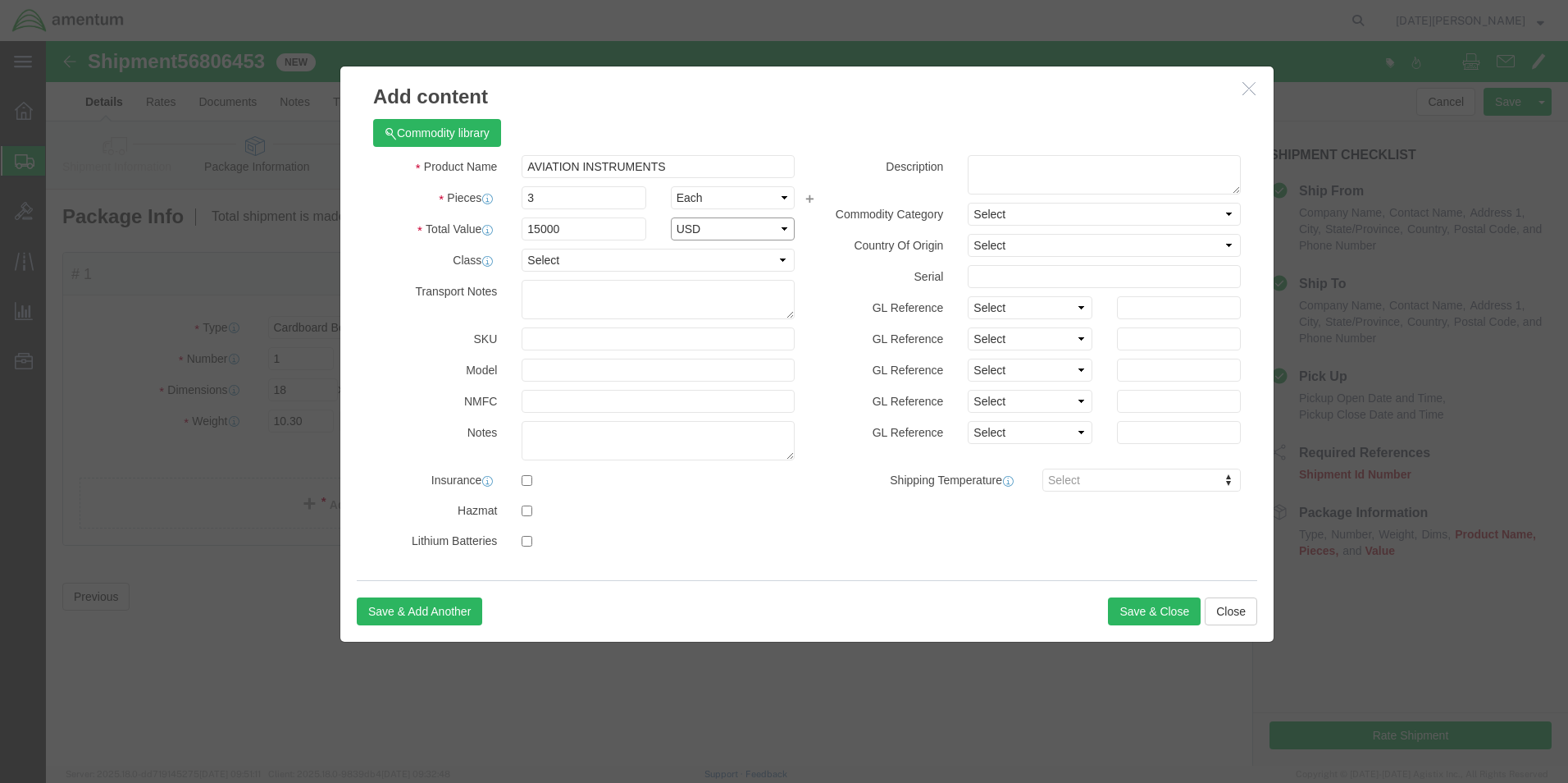
select select "USD"
click button "Save & Close"
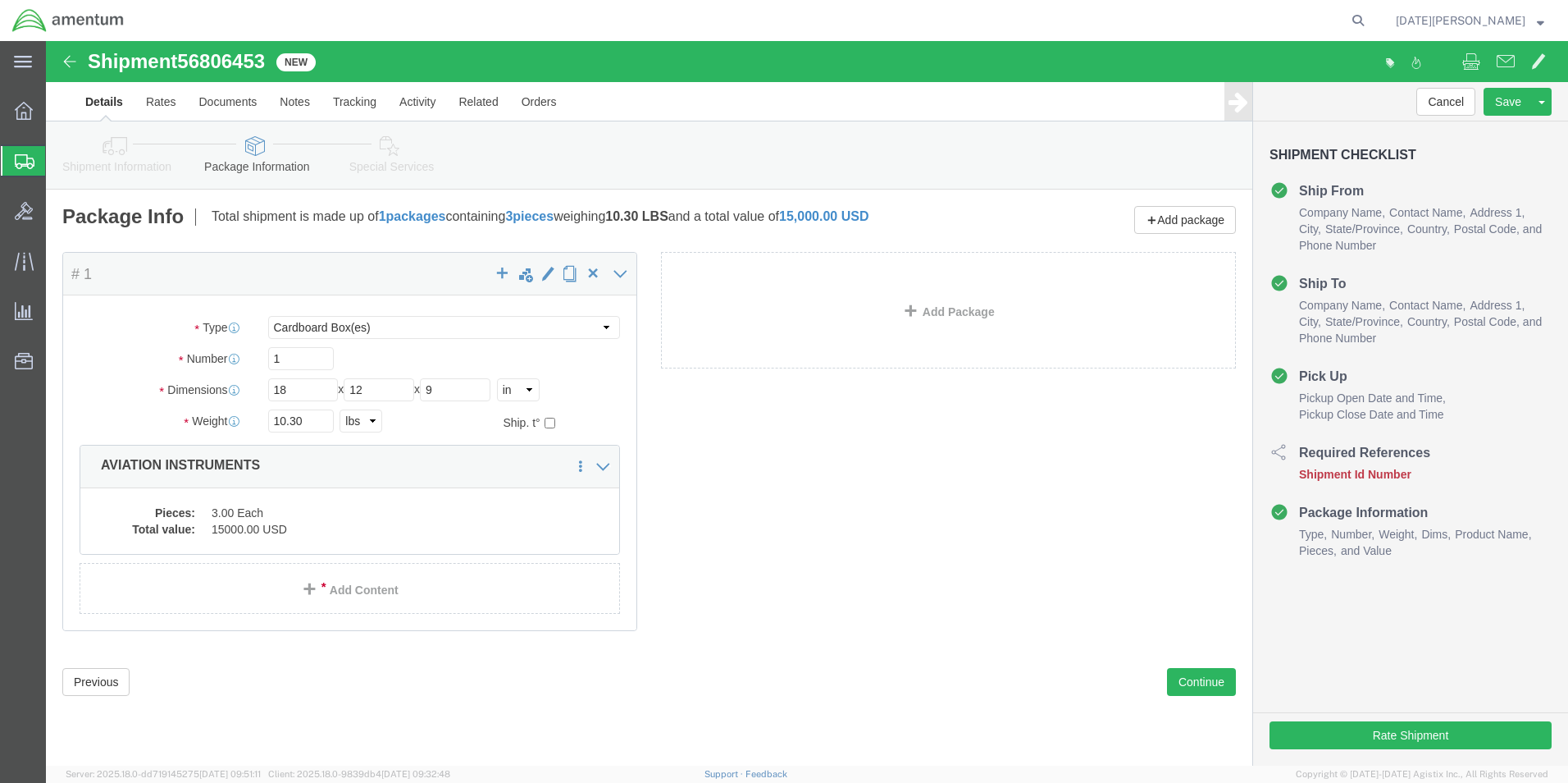
click icon
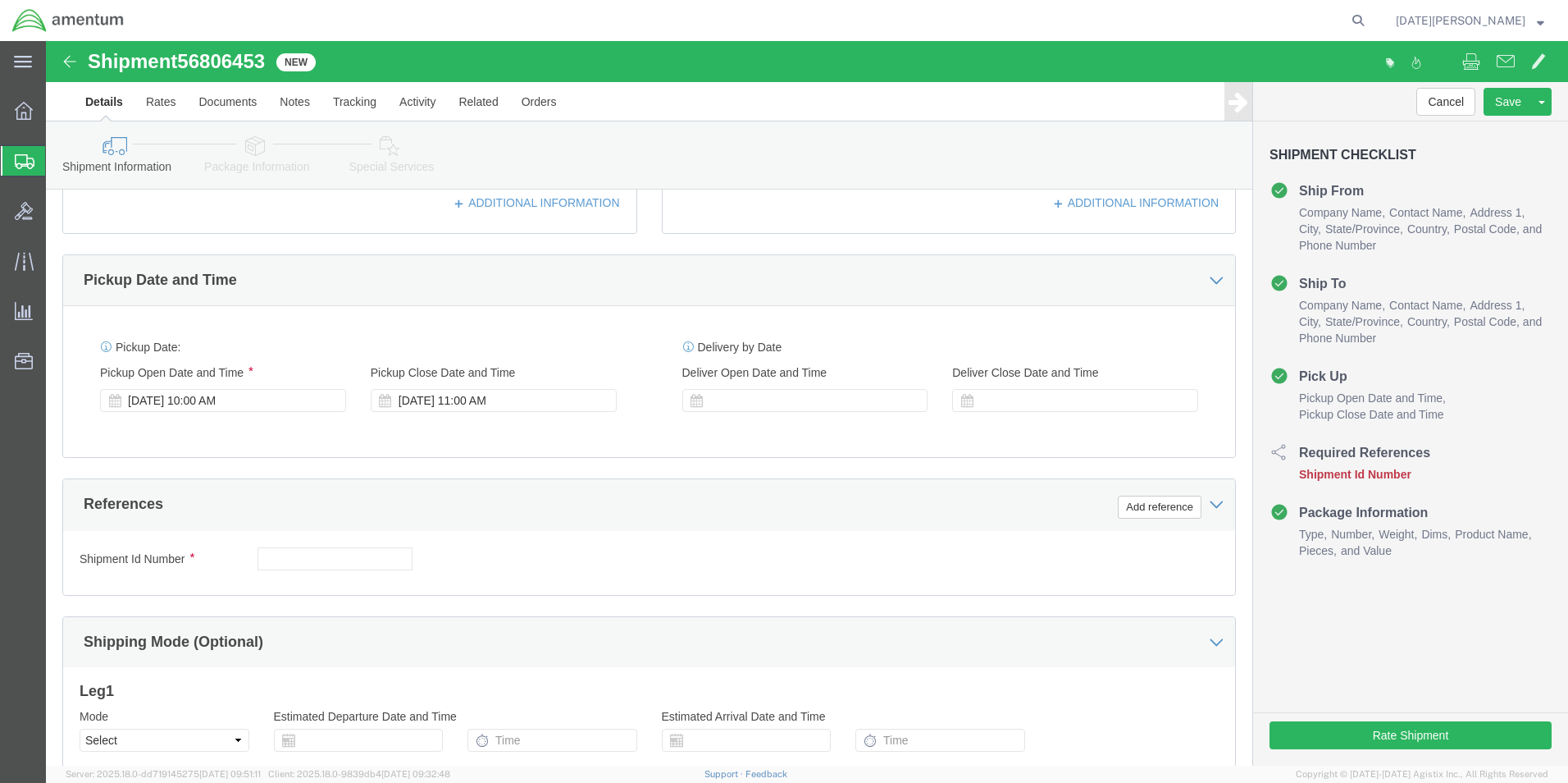
scroll to position [656, 0]
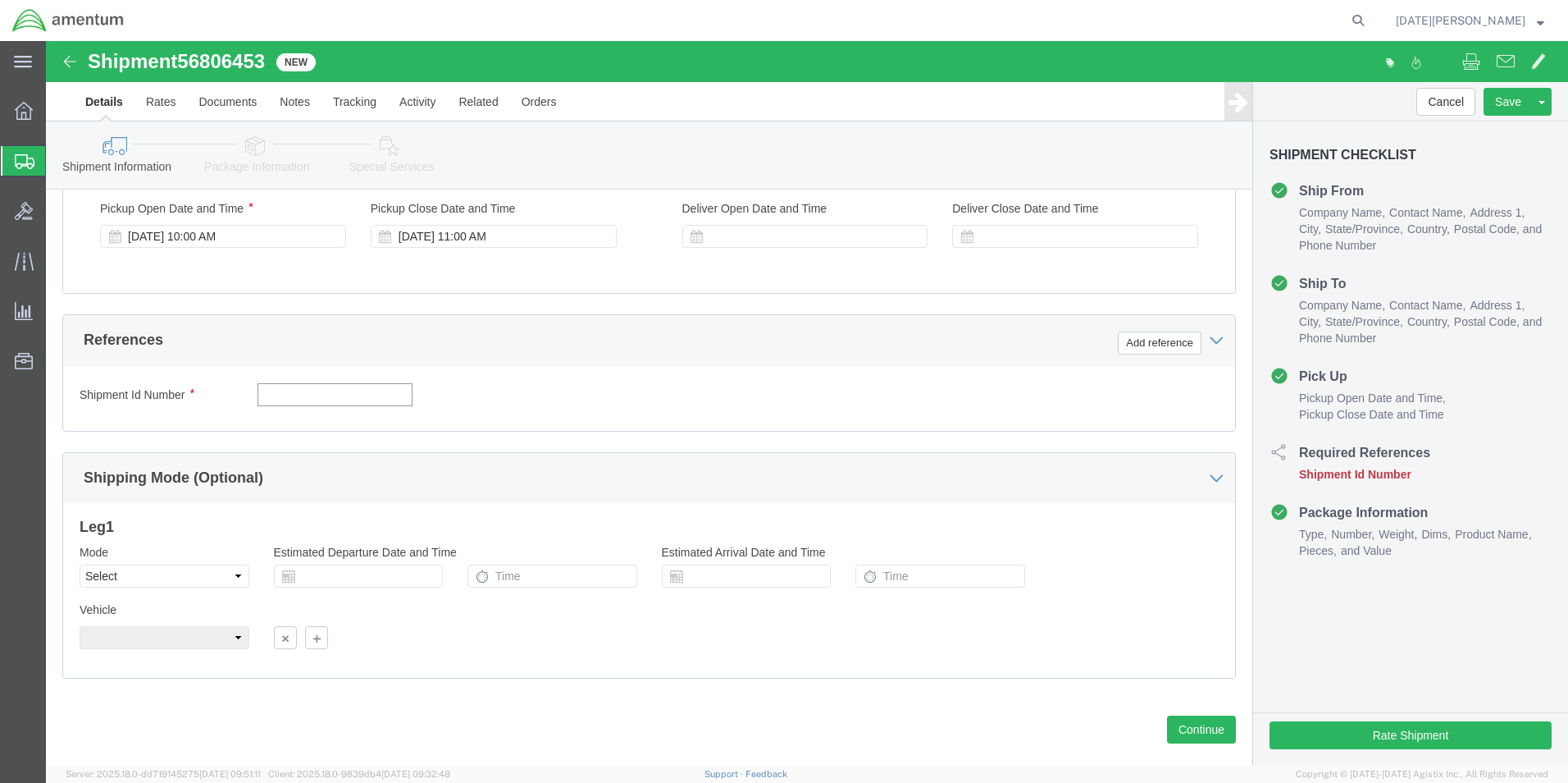
click input "text"
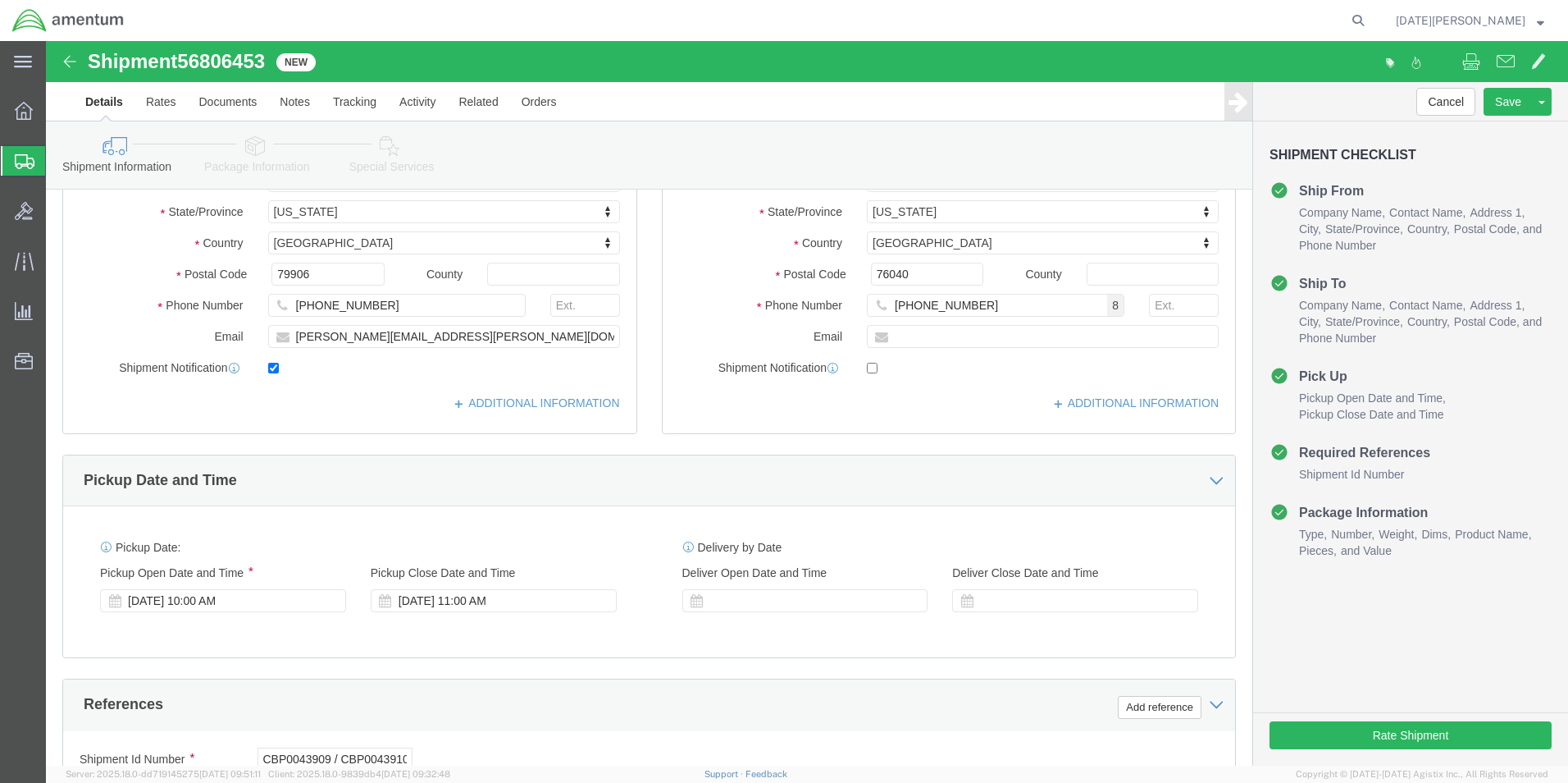
scroll to position [684, 0]
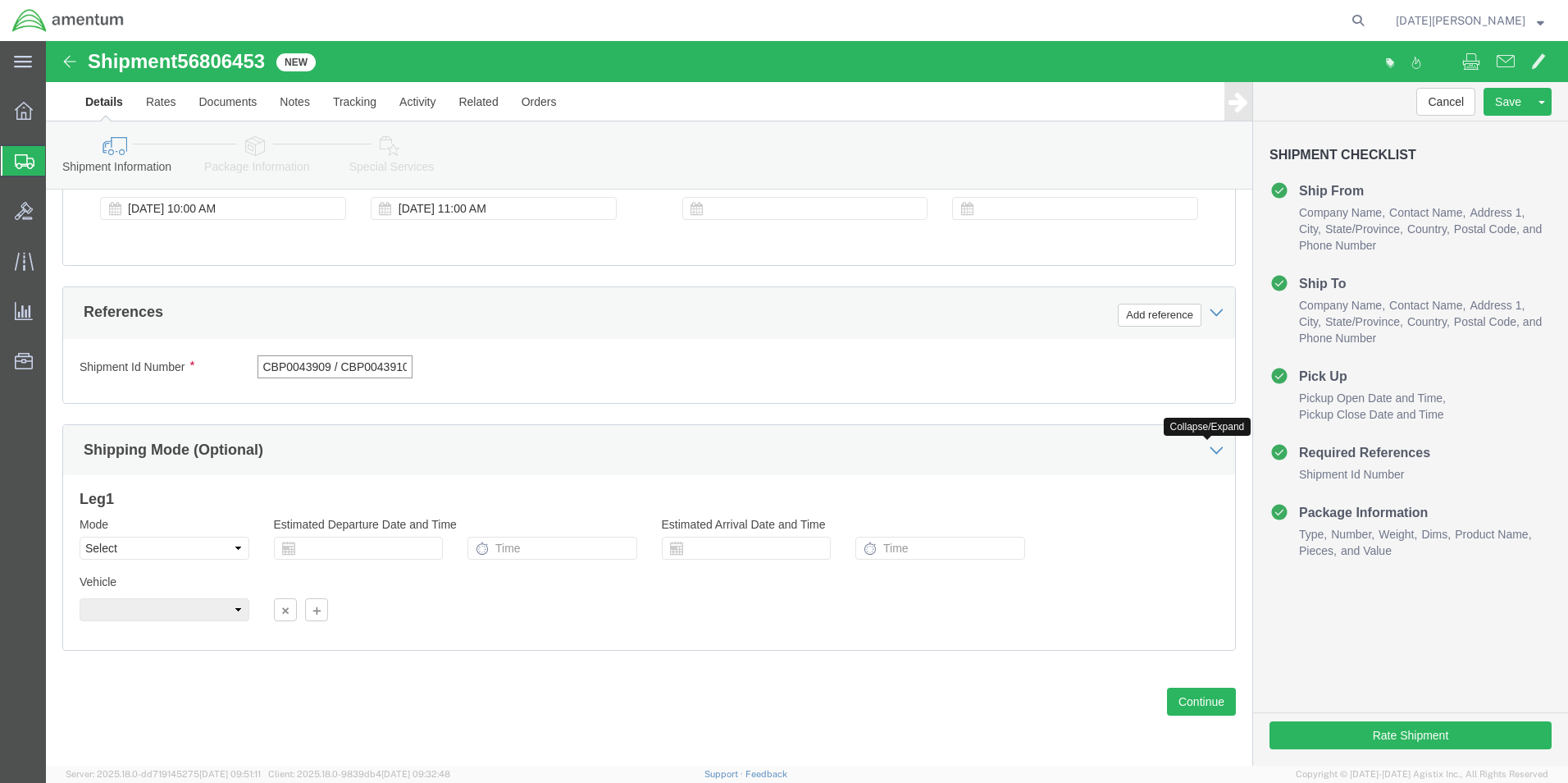
click input "CBP0043909 / CBP0043910 / CBP"
drag, startPoint x: 352, startPoint y: 331, endPoint x: 410, endPoint y: 340, distance: 58.7
click div "Shipment Id Number CBP0043909 / CBP0043910 / CBP Select Account Type Activity I…"
click input "CBP0043909 / CBP0043910 / CBP"
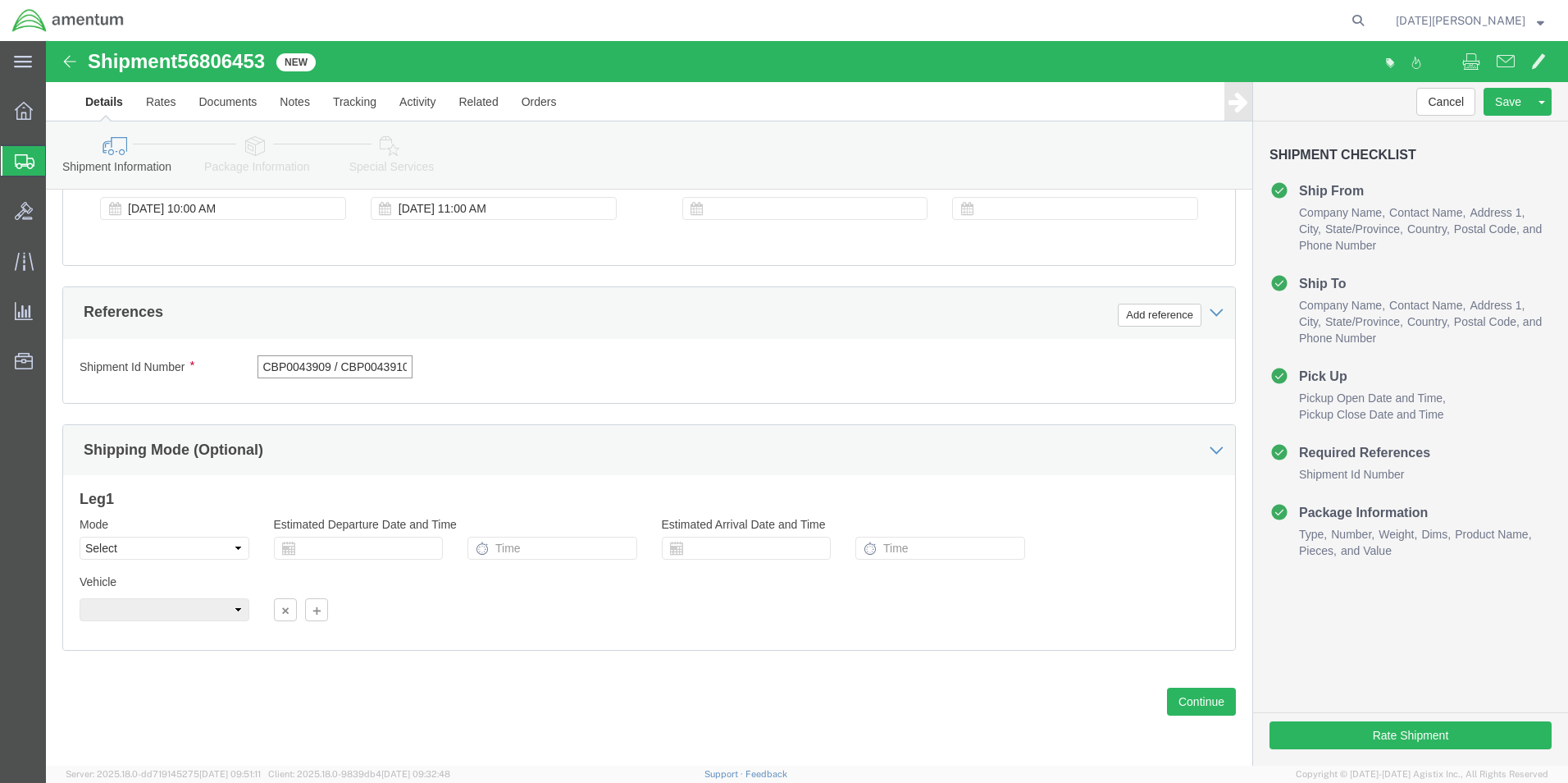
scroll to position [0, 41]
drag, startPoint x: 322, startPoint y: 325, endPoint x: 452, endPoint y: 330, distance: 130.1
click div "Shipment Id Number CBP0043909 / CBP0043910 / CBP Select Account Type Activity I…"
click input "CBP0043909 / CBP0043910 / CBP"
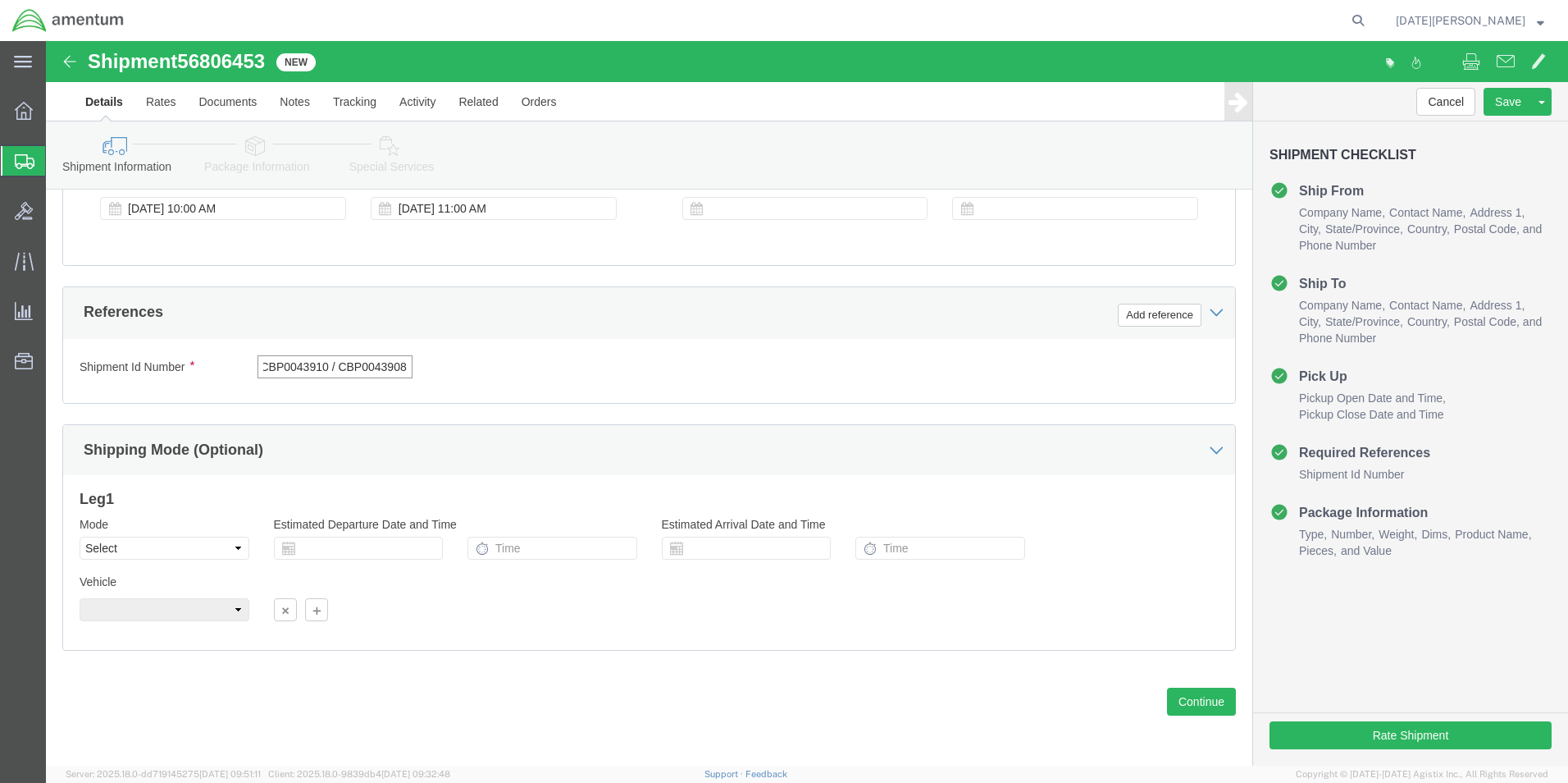
type input "CBP0043909 / CBP0043910 / CBP0043908"
click button "Continue"
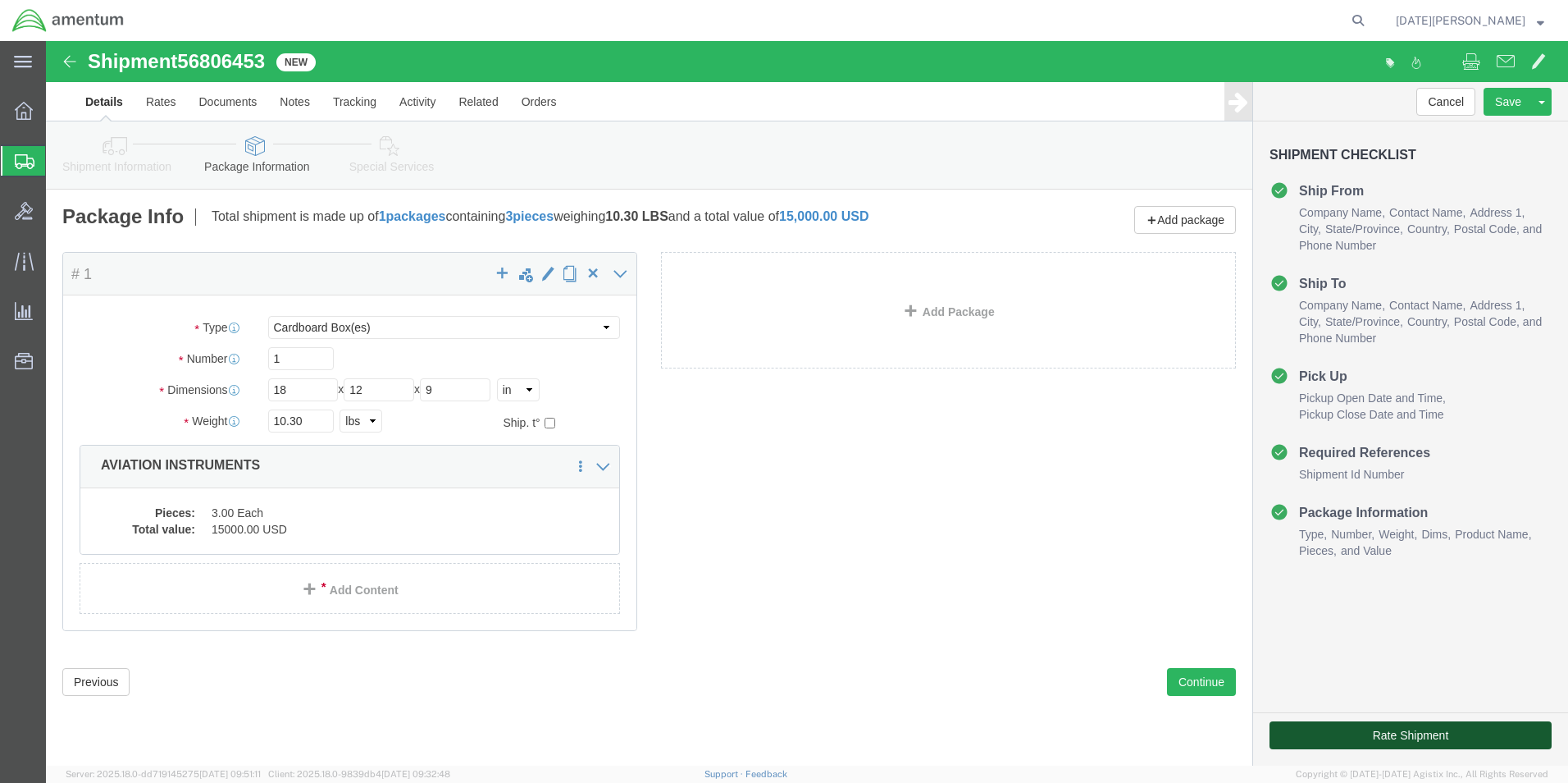
click button "Rate Shipment"
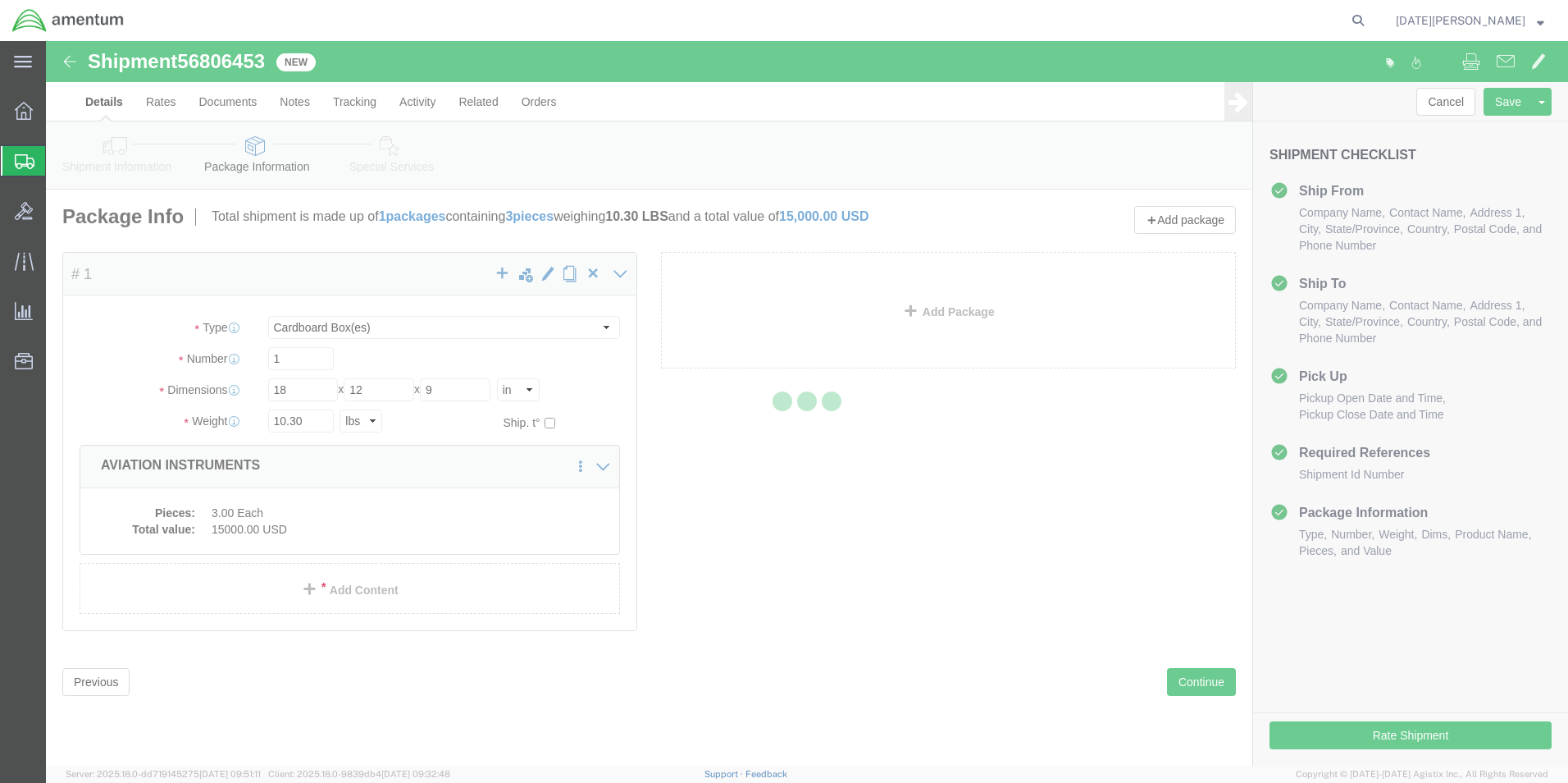
select select "49831"
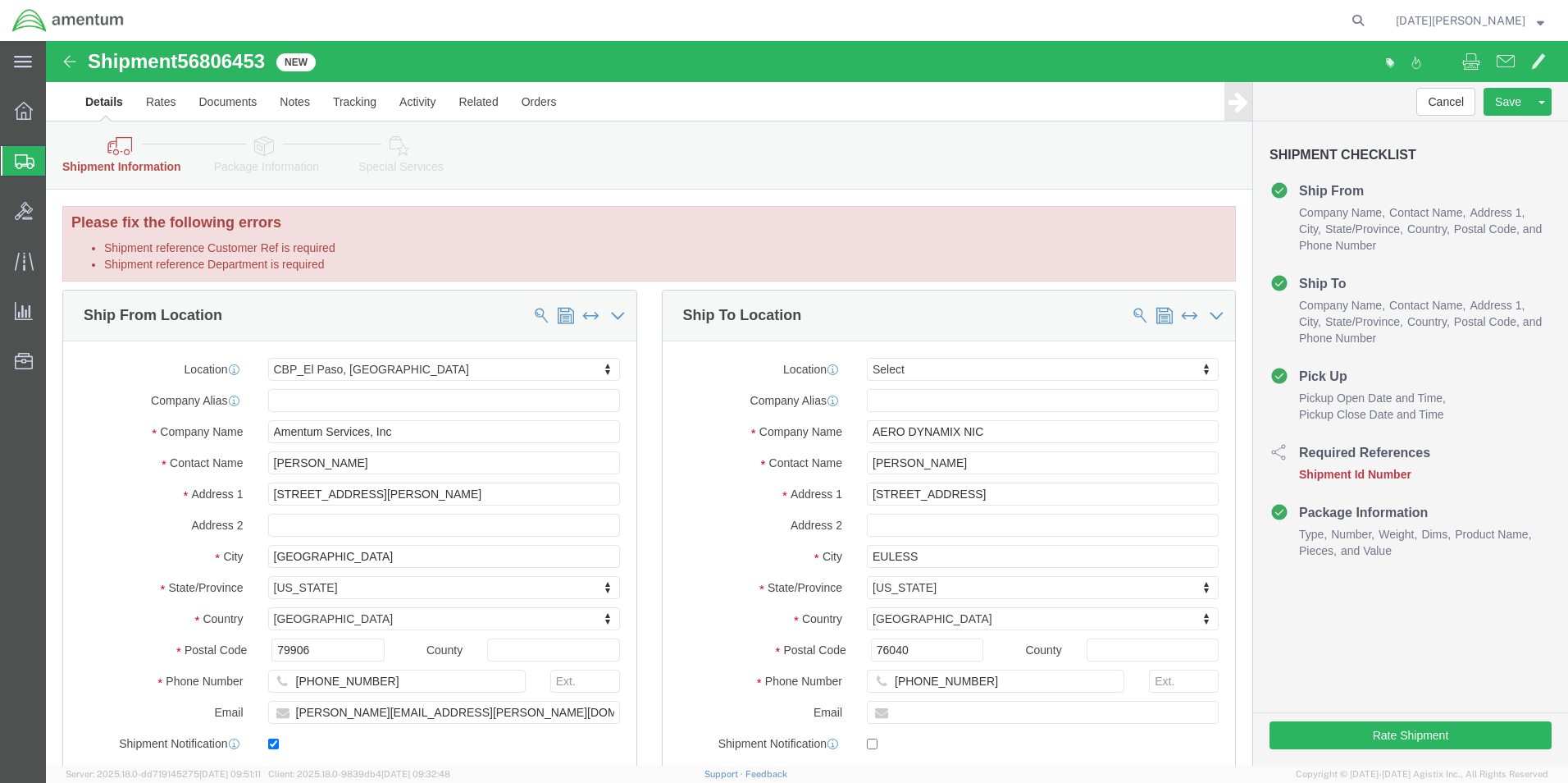
drag, startPoint x: 875, startPoint y: 467, endPoint x: 664, endPoint y: 378, distance: 229.0
click label "Company Name"
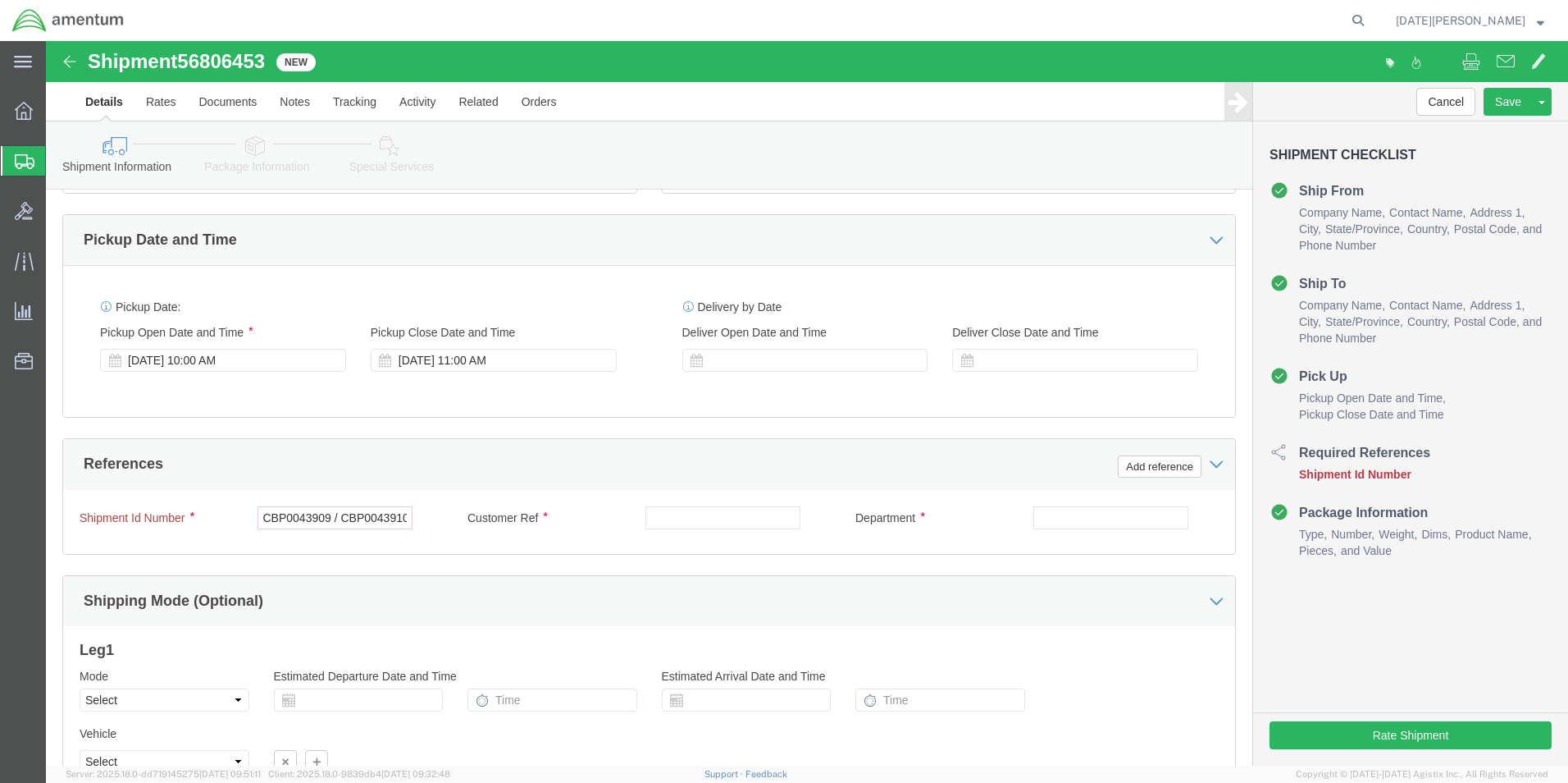
scroll to position [656, 0]
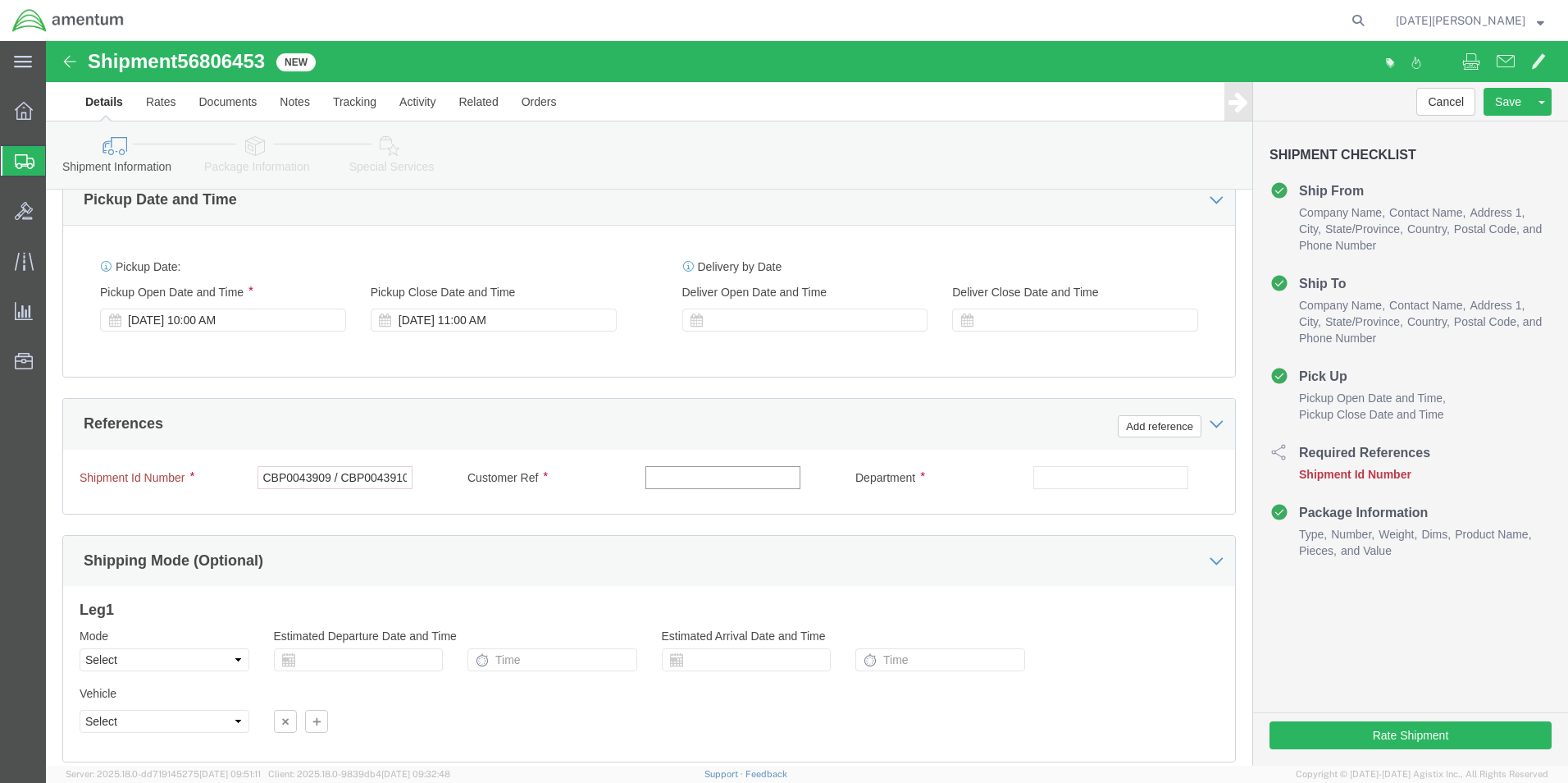
click input "text"
click input "CBP0043909 / CBP0043910 / CBP0043908"
paste input "CBP0043909 / CBP0043910 / CBP0043908"
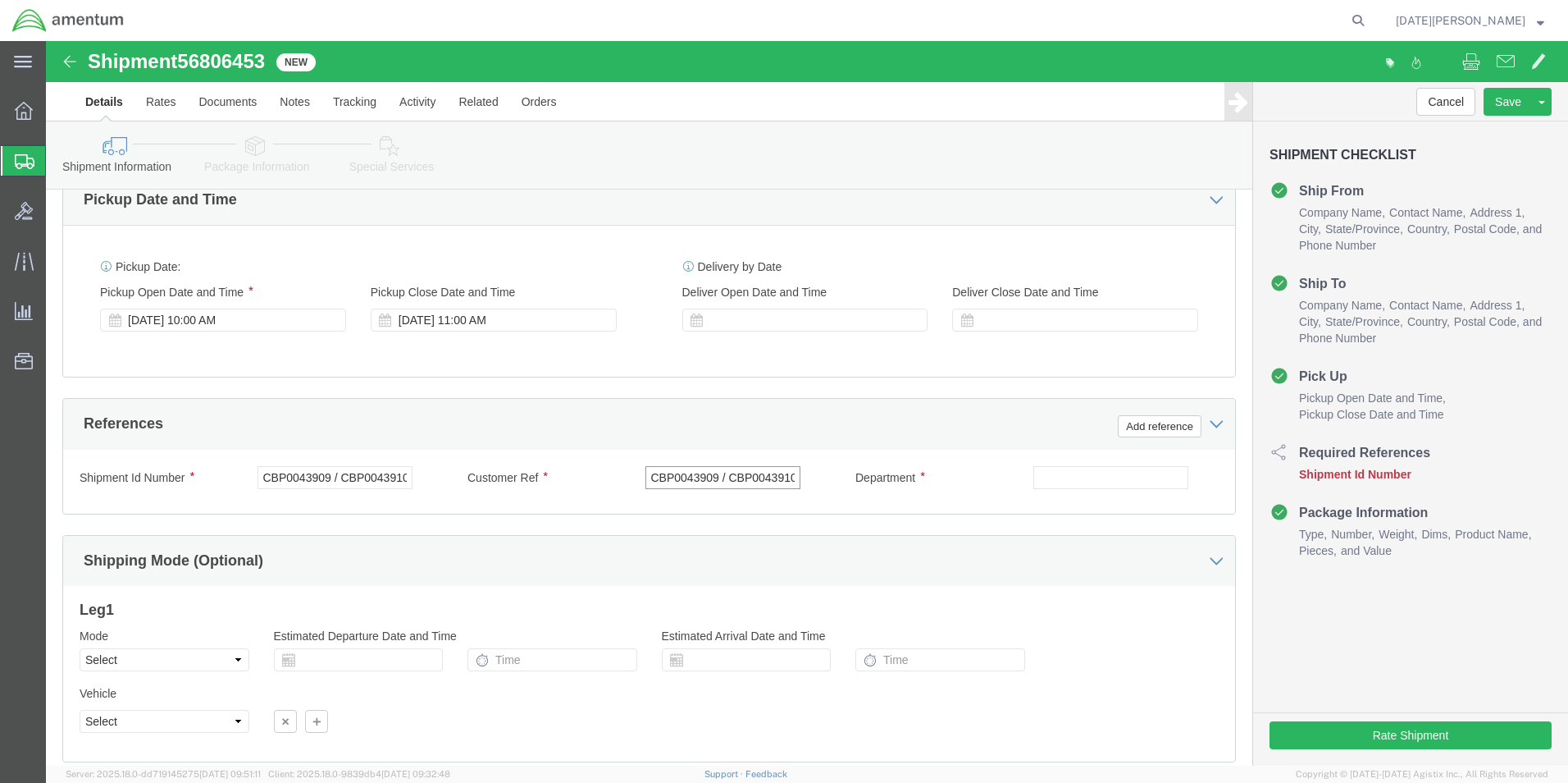
type input "CBP0043909 / CBP0043910 / CBP0043908"
type input "CBP"
click button "Rate Shipment"
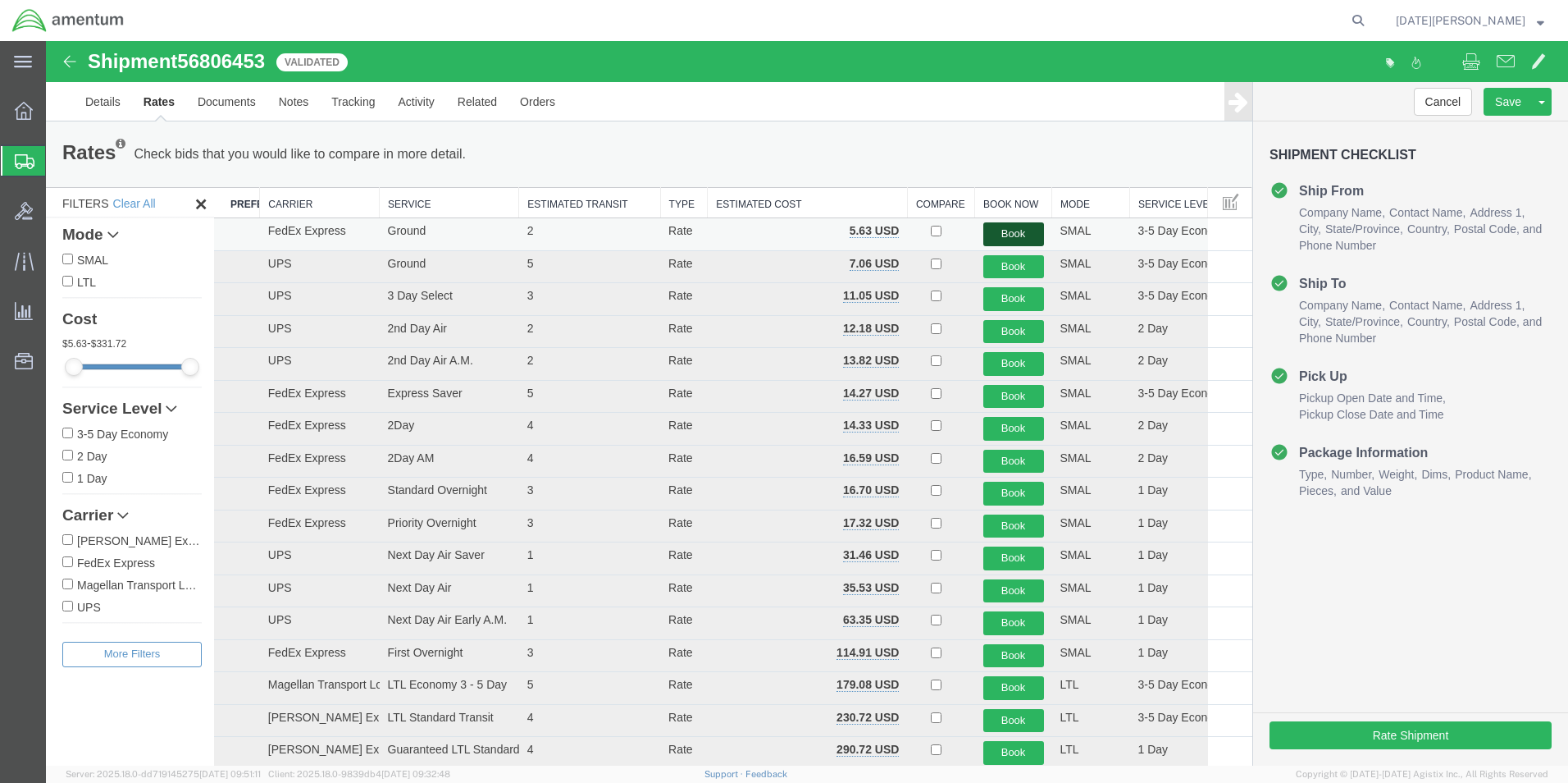
click at [1000, 232] on button "Book" at bounding box center [1013, 234] width 61 height 24
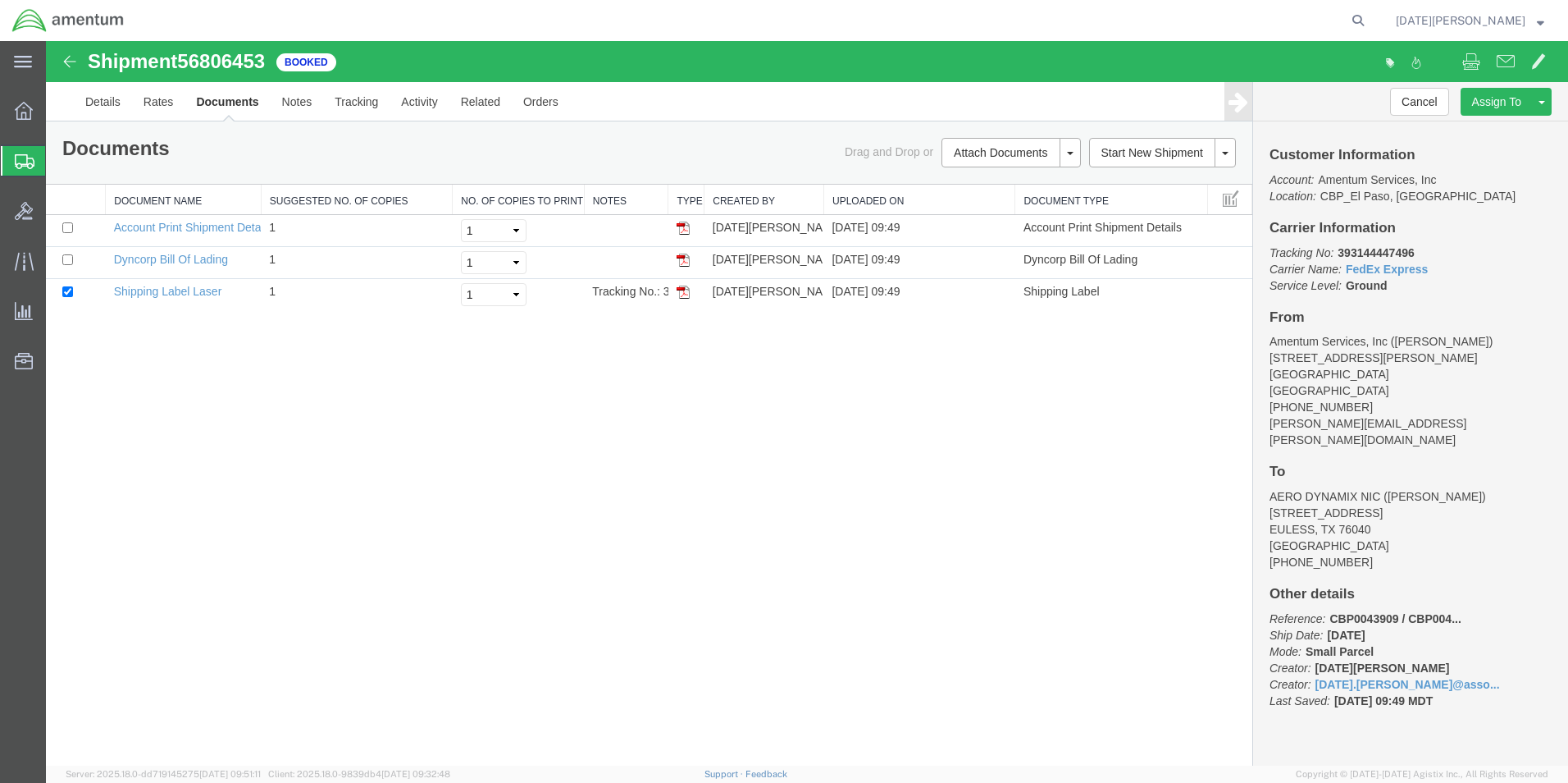
drag, startPoint x: 677, startPoint y: 293, endPoint x: 698, endPoint y: 317, distance: 31.9
click at [677, 293] on img at bounding box center [683, 292] width 14 height 14
click at [0, 0] on span "Create from Template" at bounding box center [0, 0] width 0 height 0
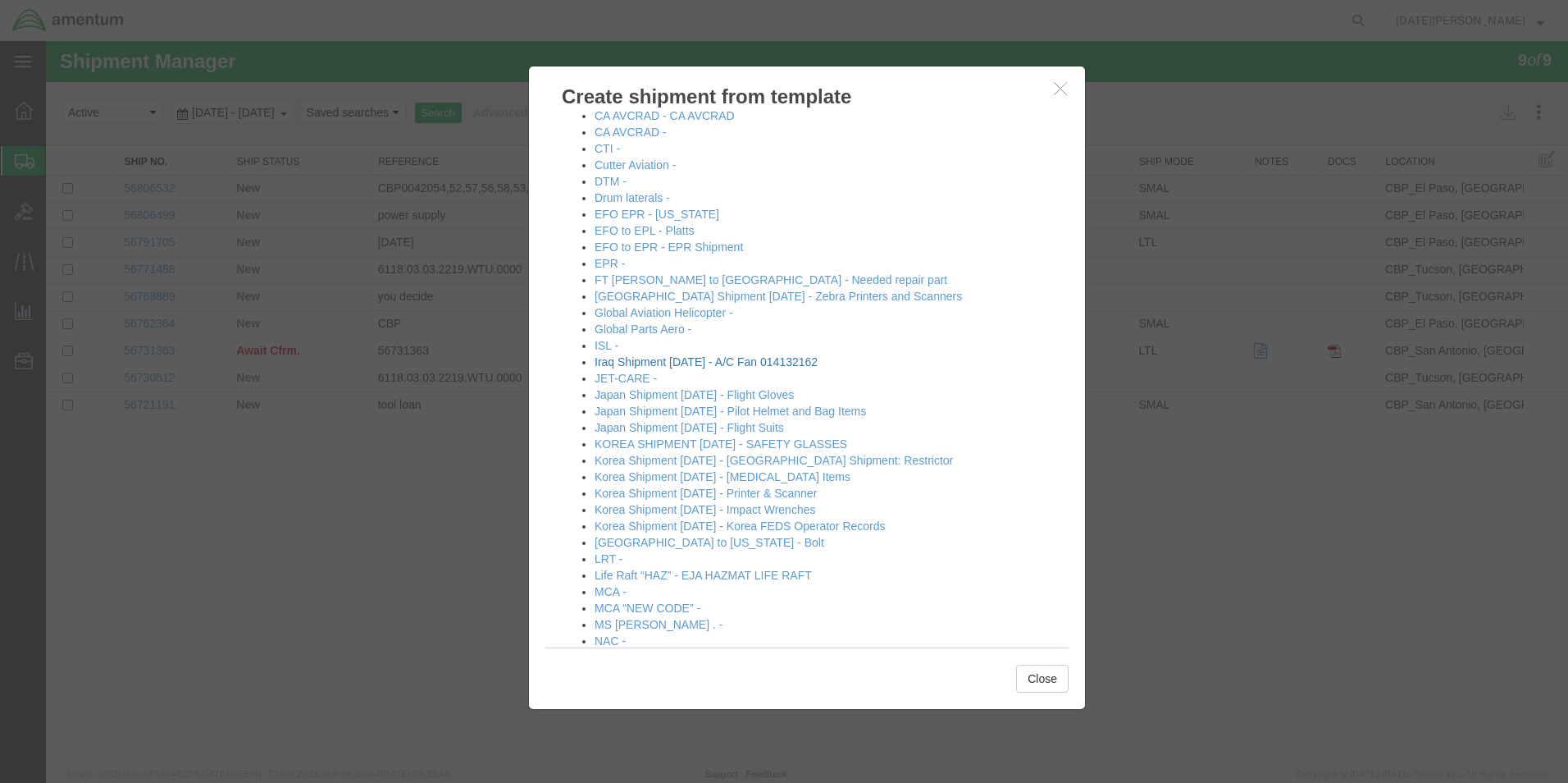
scroll to position [164, 0]
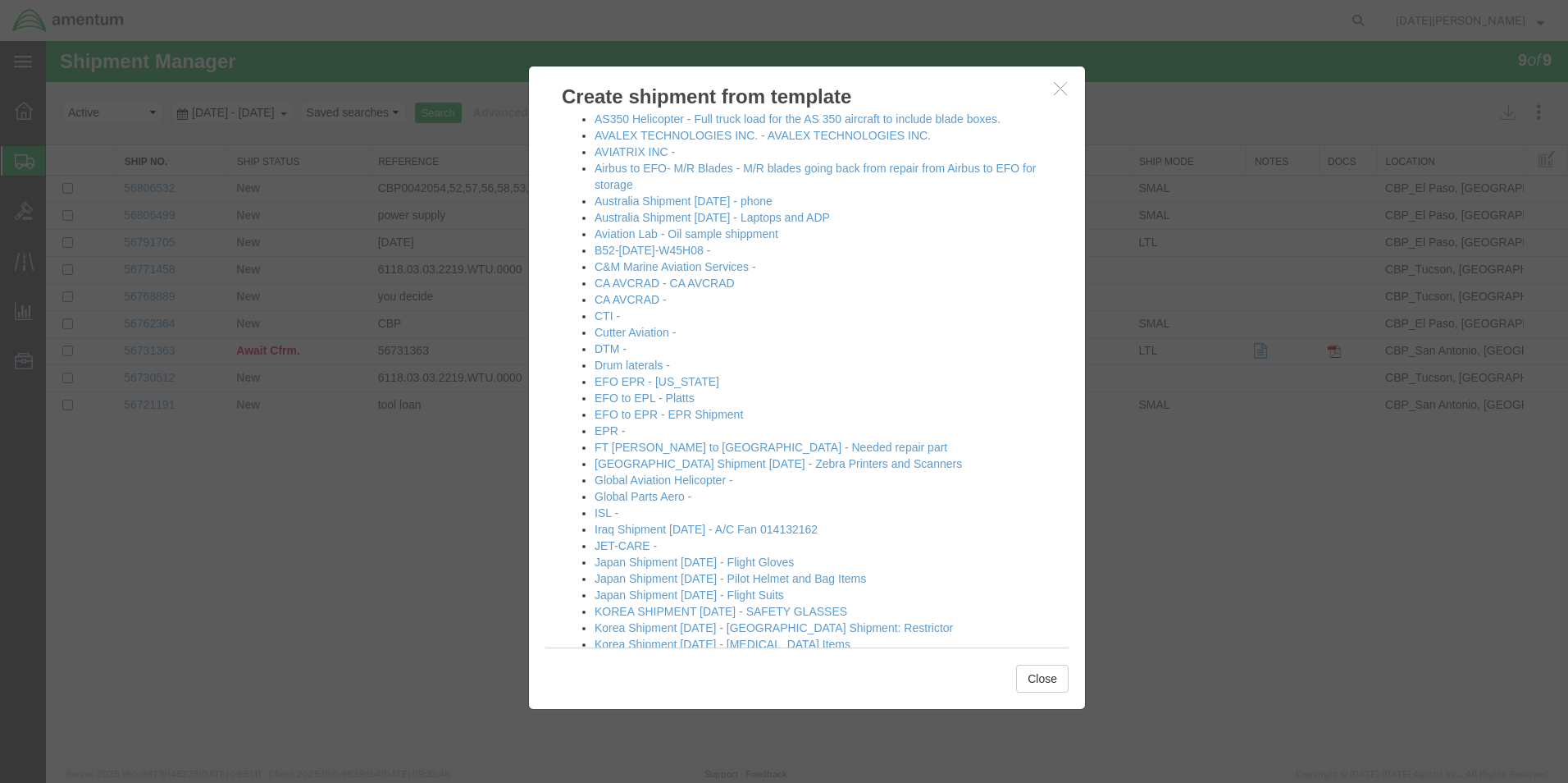
click at [1189, 450] on div at bounding box center [807, 402] width 1522 height 724
click at [1055, 676] on button "Close" at bounding box center [1042, 678] width 52 height 28
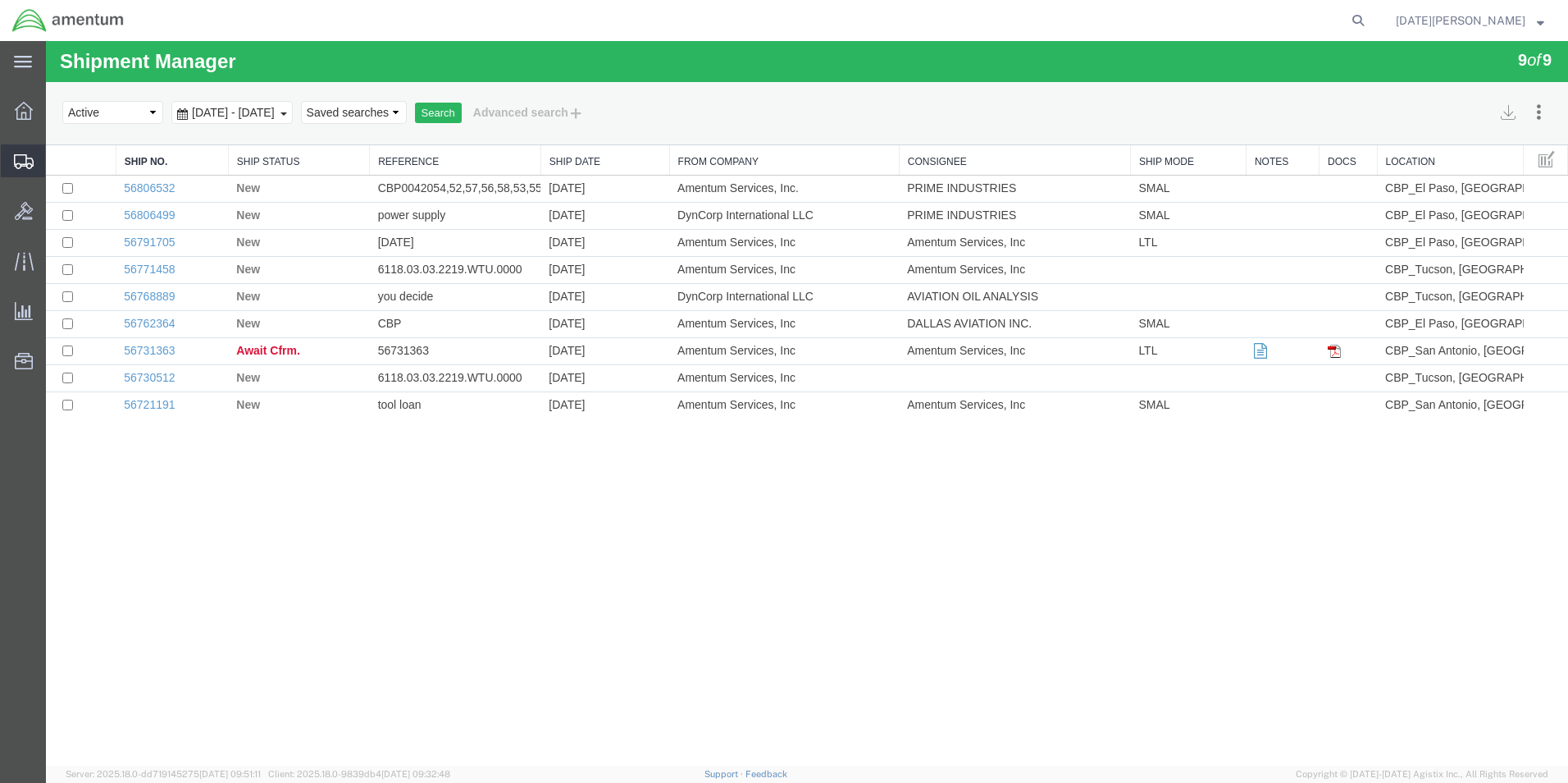
click at [0, 0] on span "Create Shipment" at bounding box center [0, 0] width 0 height 0
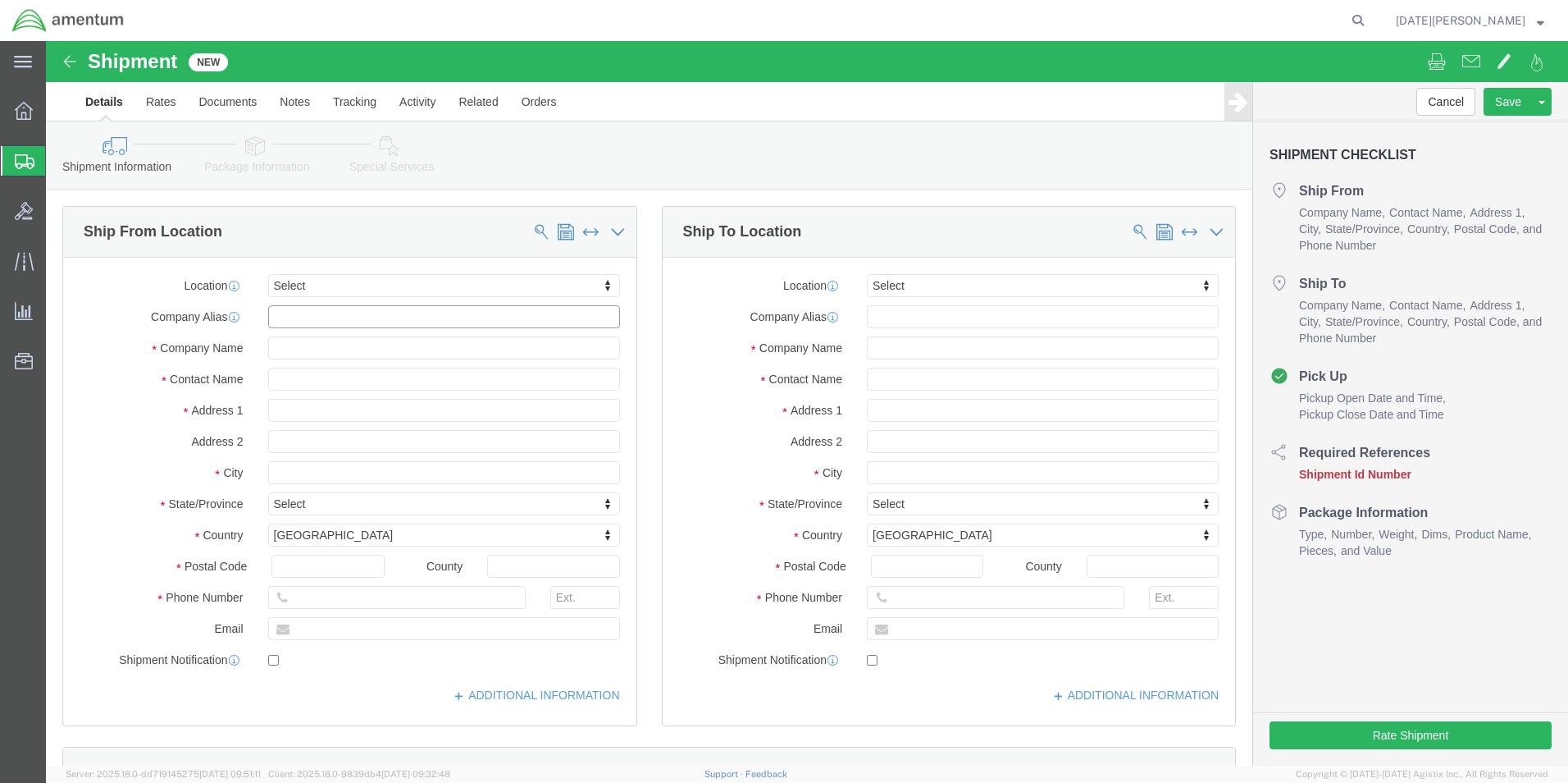
click input "text"
type input "EFO"
select select "49831"
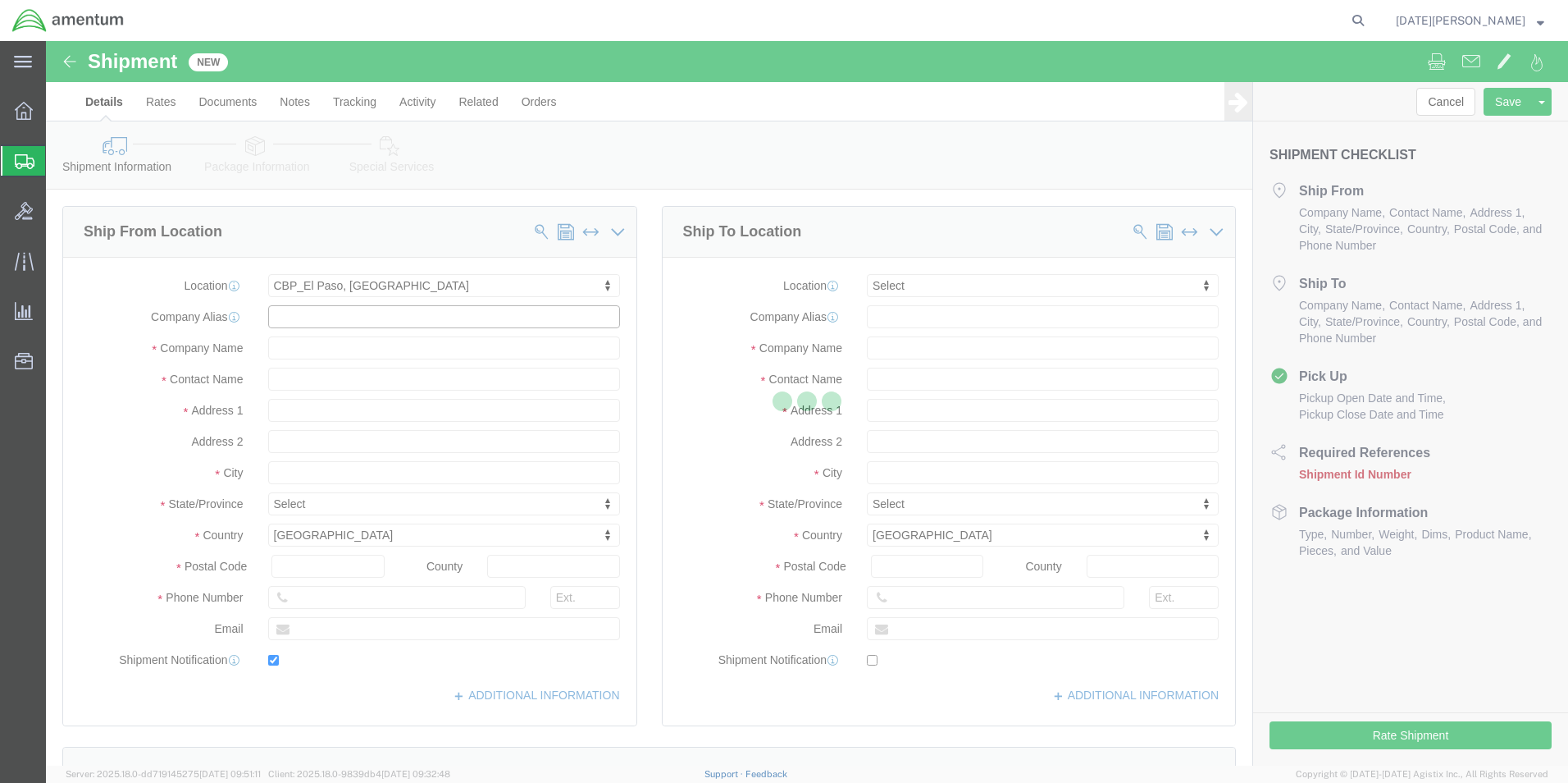
type input "[STREET_ADDRESS][PERSON_NAME]"
type input "79906"
type input "[PHONE_NUMBER]"
type input "[PERSON_NAME][EMAIL_ADDRESS][PERSON_NAME][DOMAIN_NAME]"
checkbox input "true"
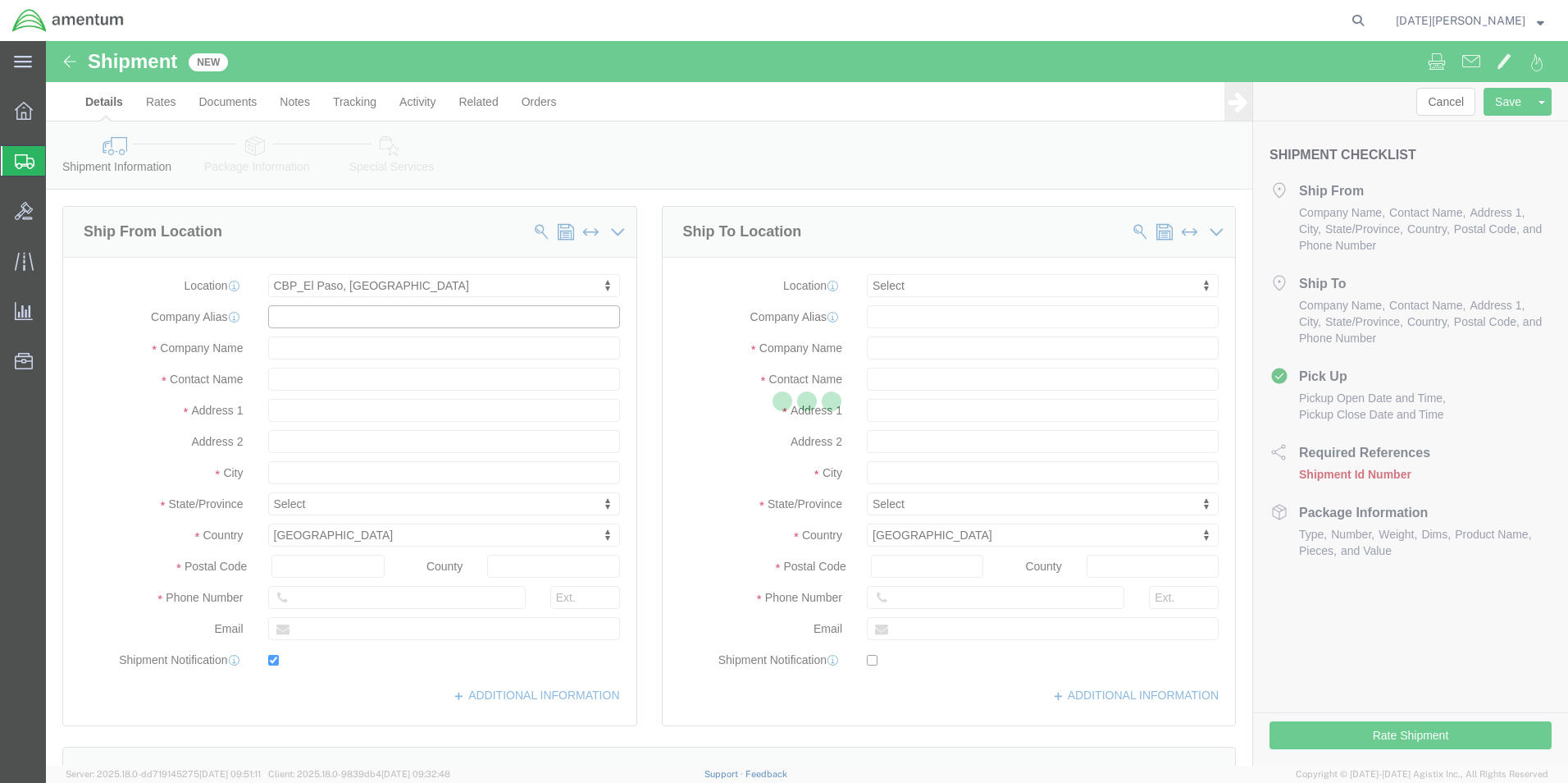
type input "Amentum Services, Inc"
type input "[PERSON_NAME]"
type input "[GEOGRAPHIC_DATA]"
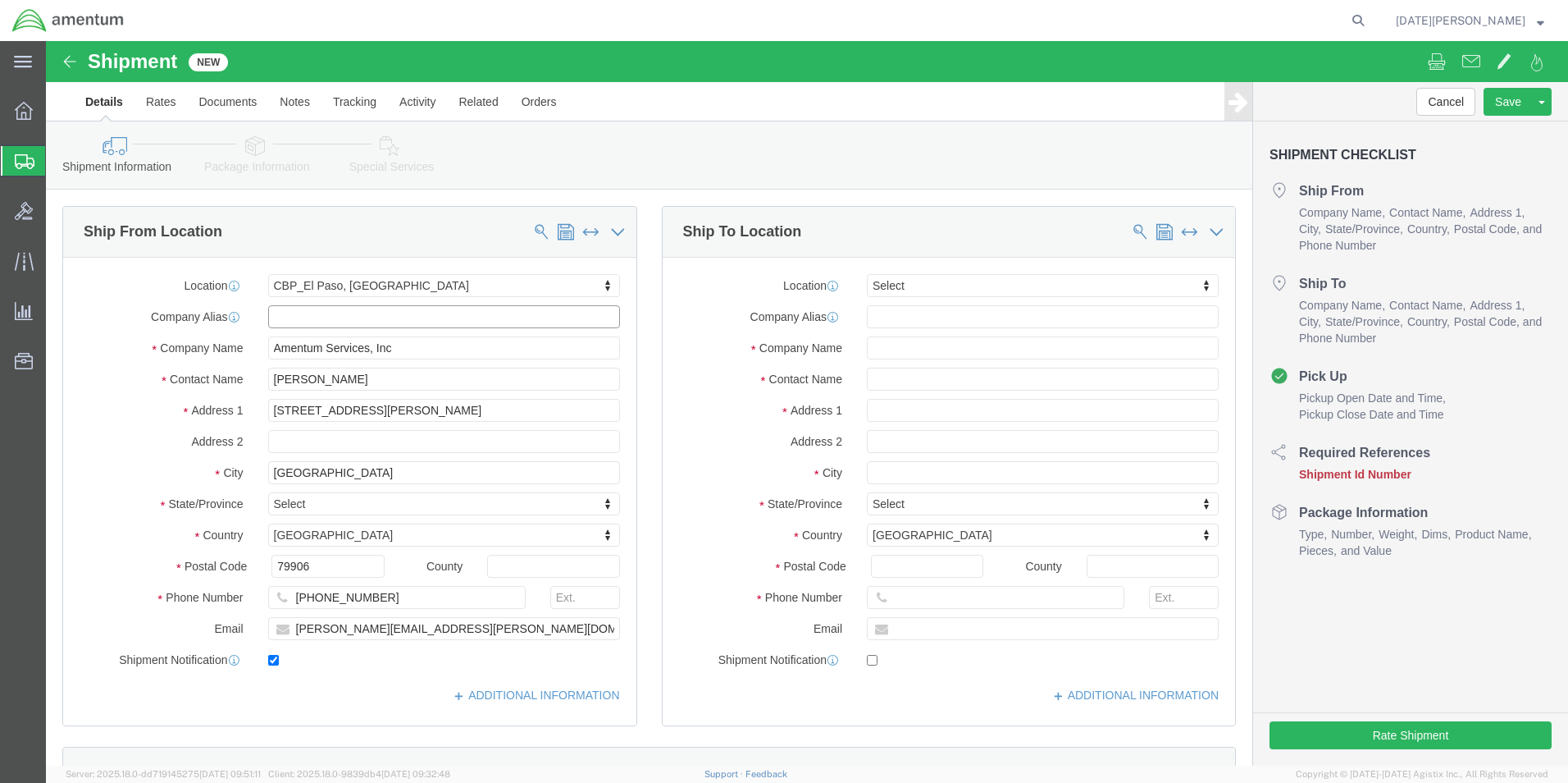
select select "[GEOGRAPHIC_DATA]"
click input "text"
type input "d"
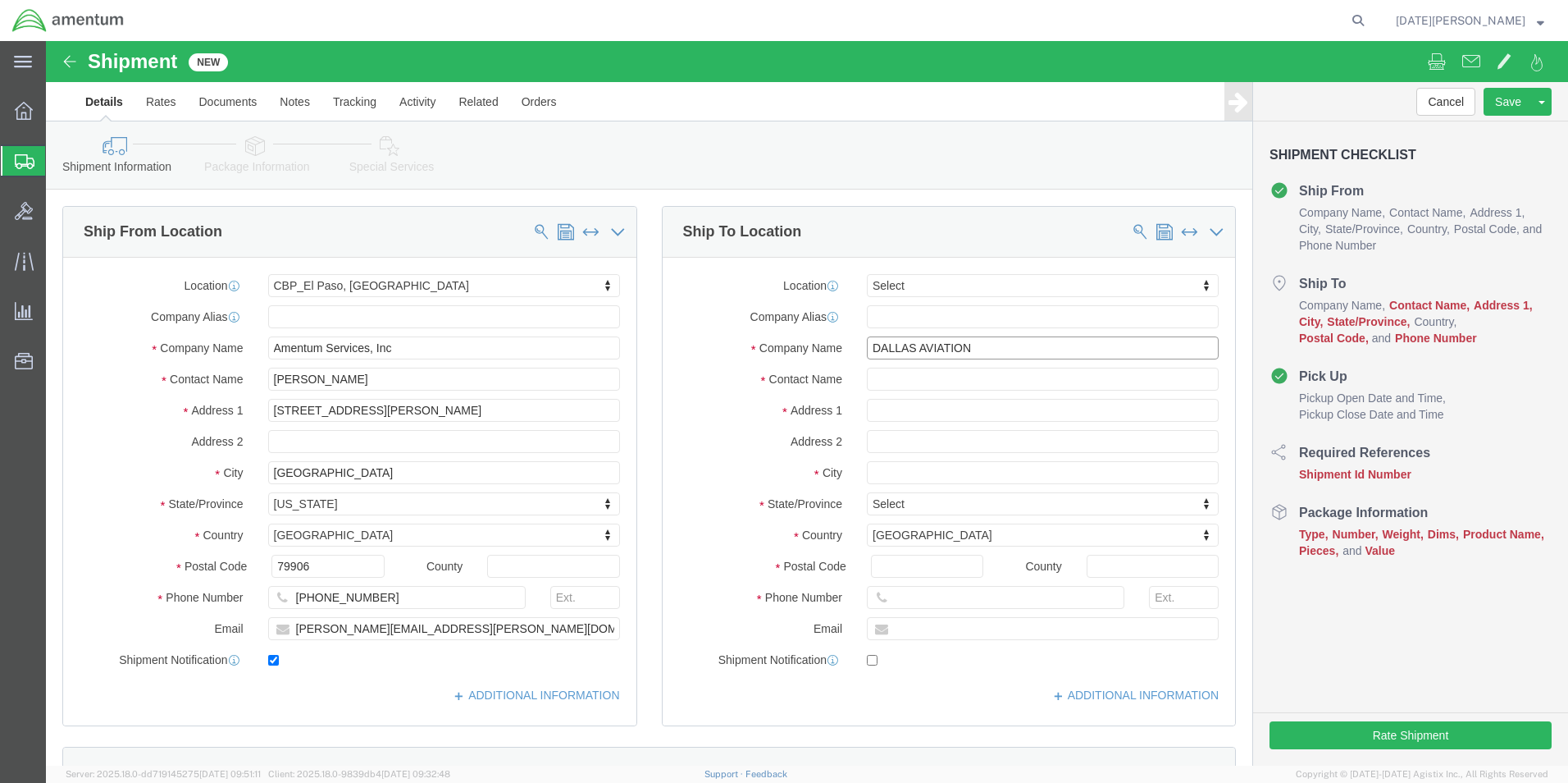
type input "DALLAS AVIATION"
type input "[PERSON_NAME]"
type input "[STREET_ADDRESS]"
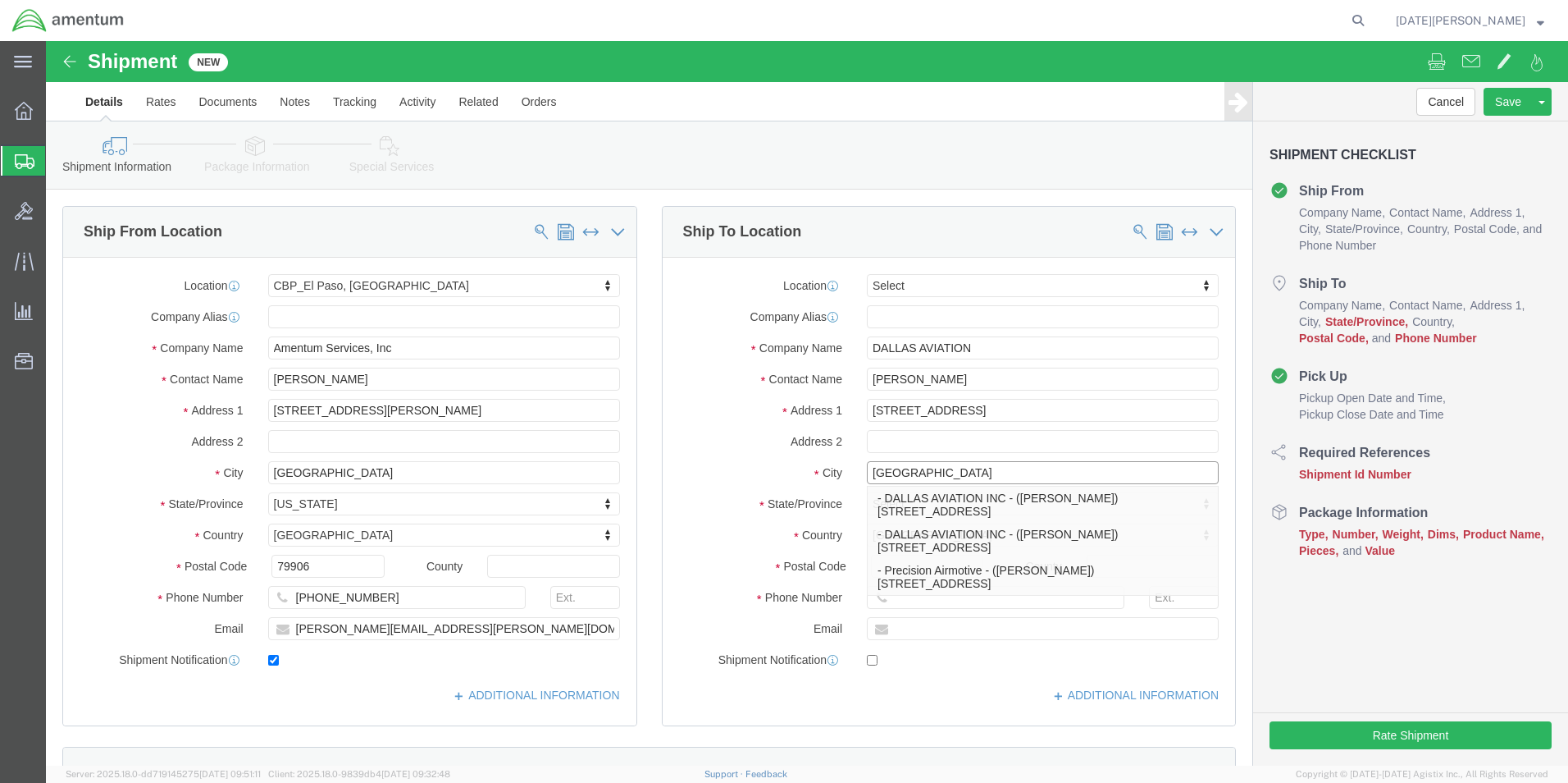
type input "[GEOGRAPHIC_DATA]"
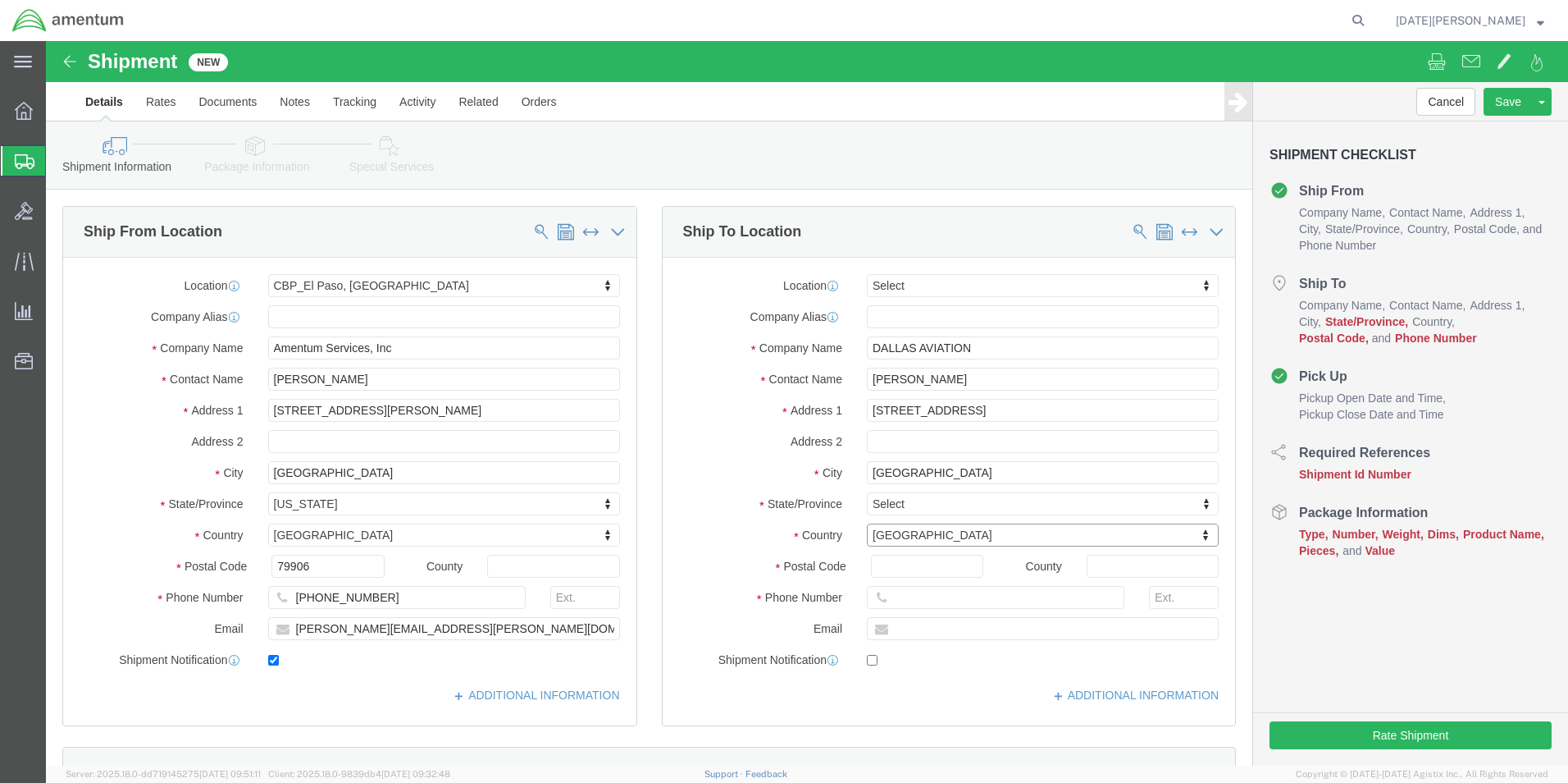
type input "T"
type input "TEX"
select select "[GEOGRAPHIC_DATA]"
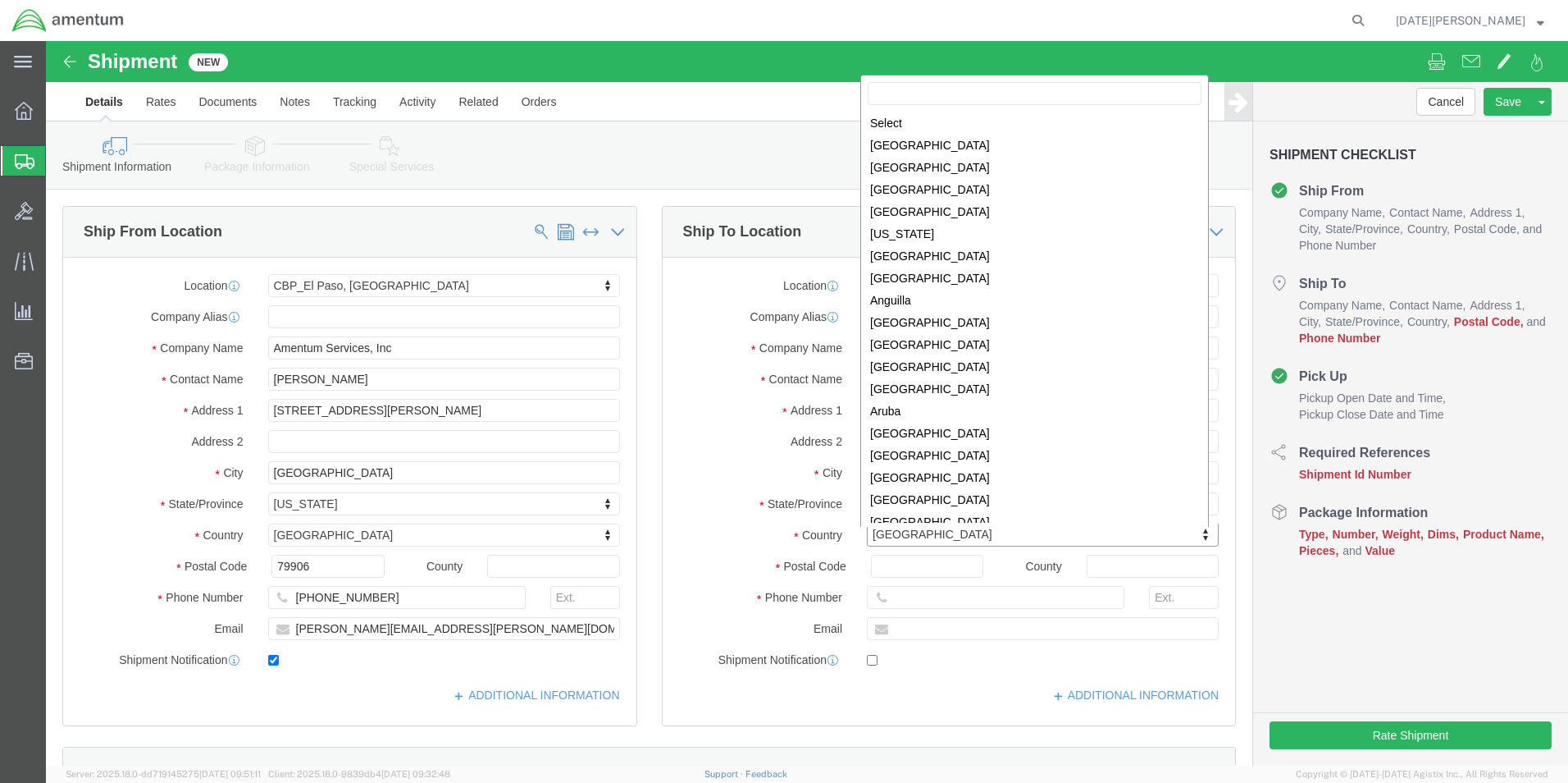
scroll to position [4987, 0]
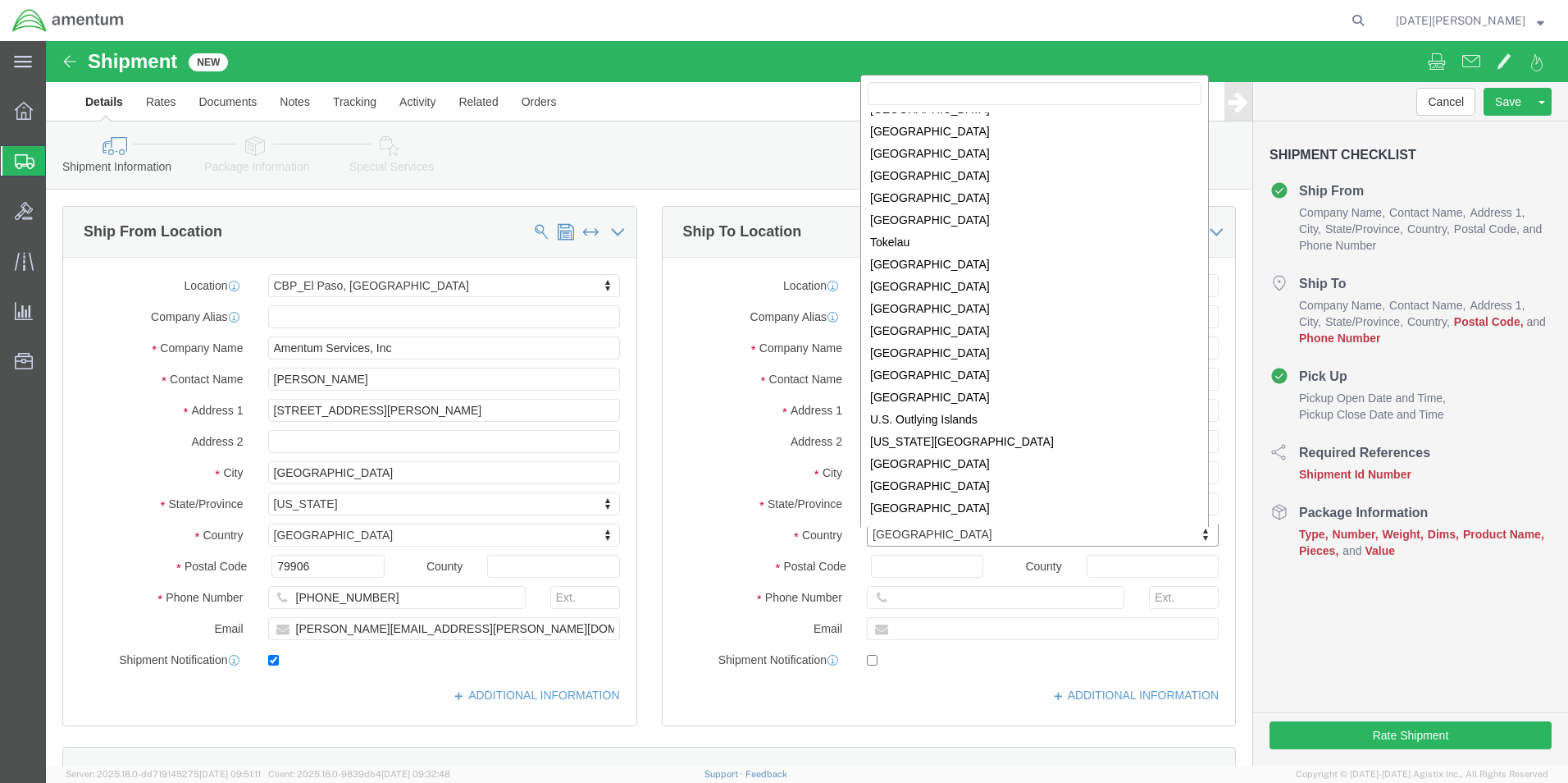
type input "U"
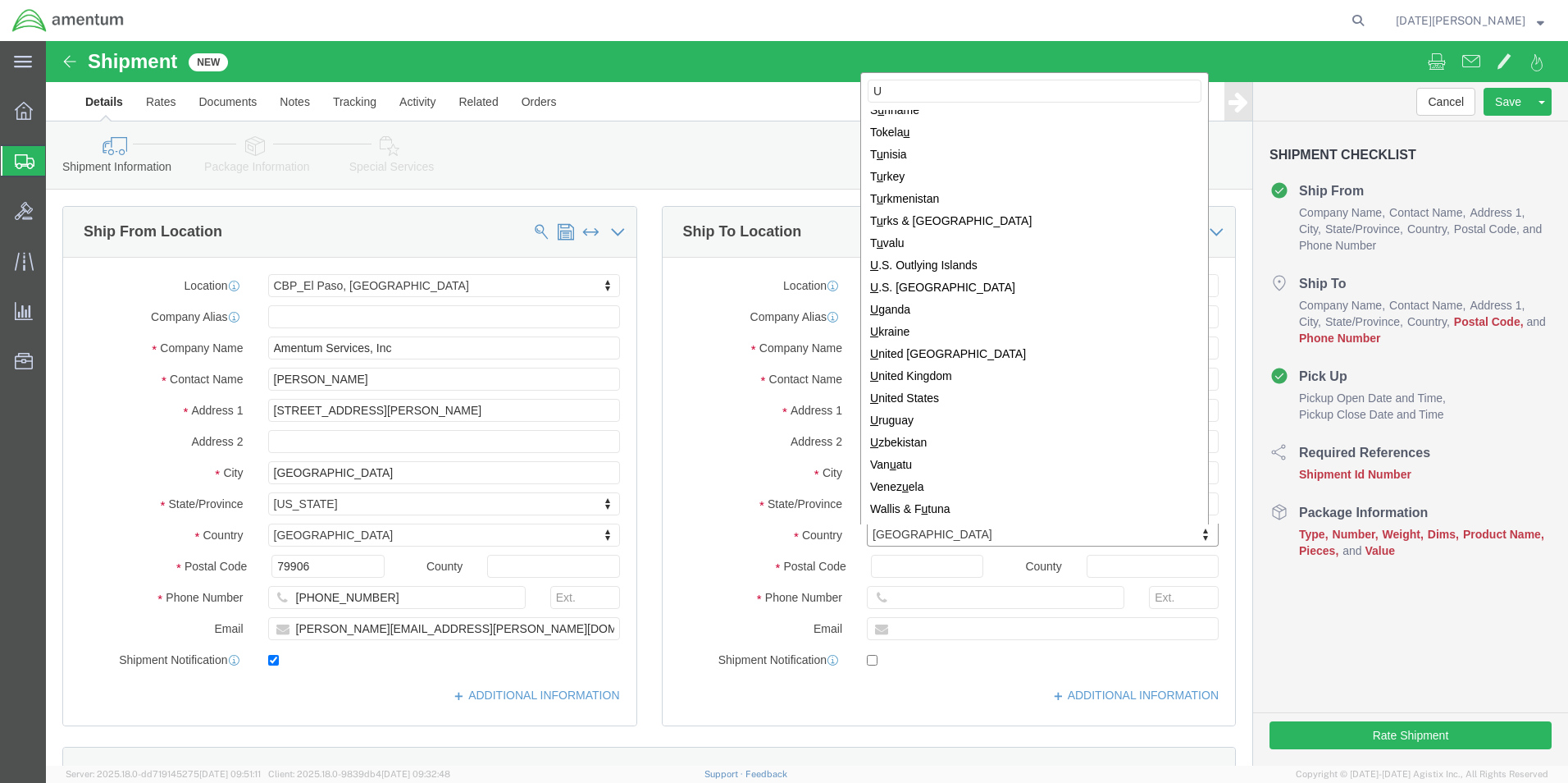
scroll to position [0, 0]
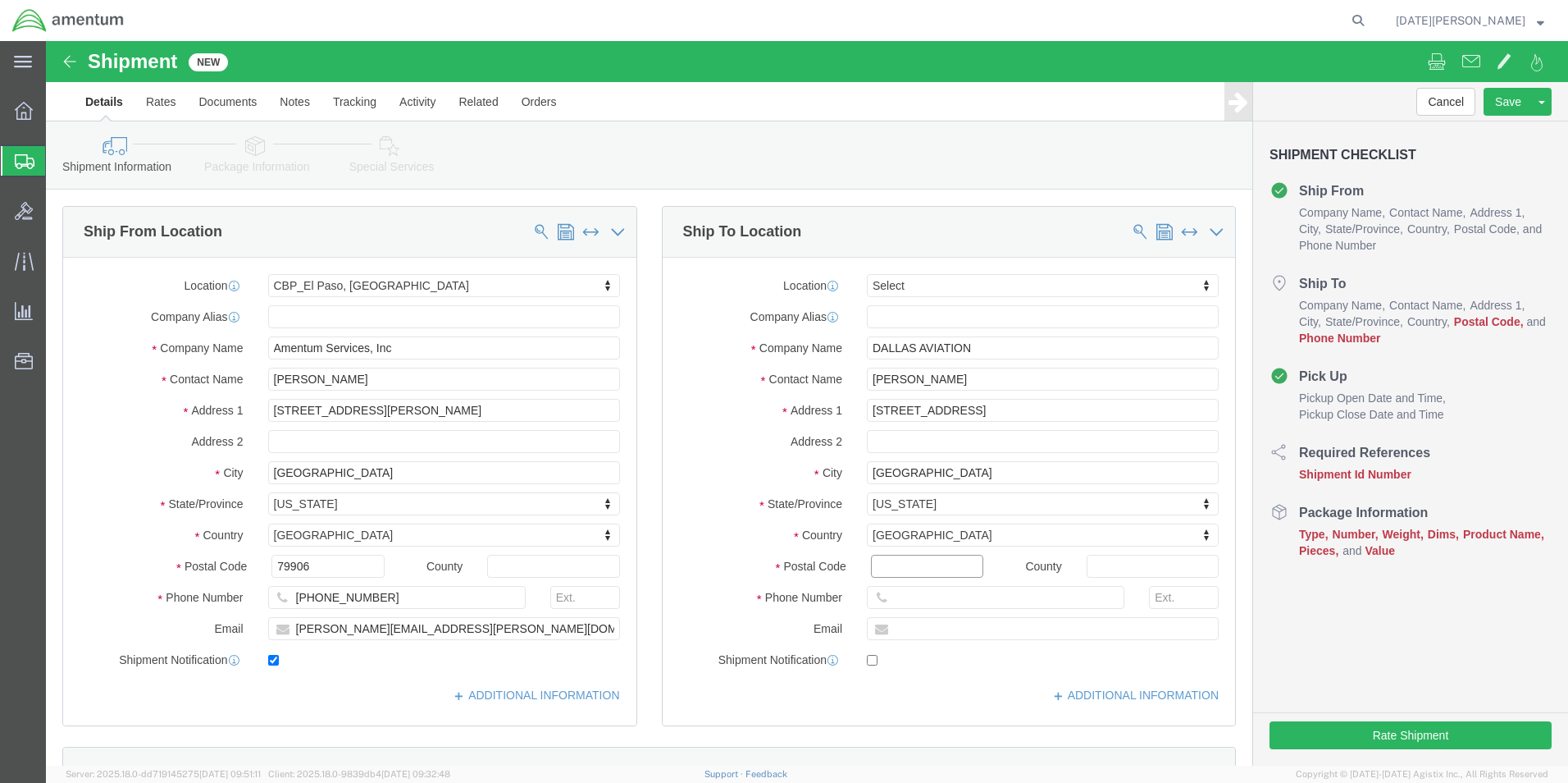
click input "Postal Code"
type input "76011-5408"
type input "[PHONE_NUMBER]"
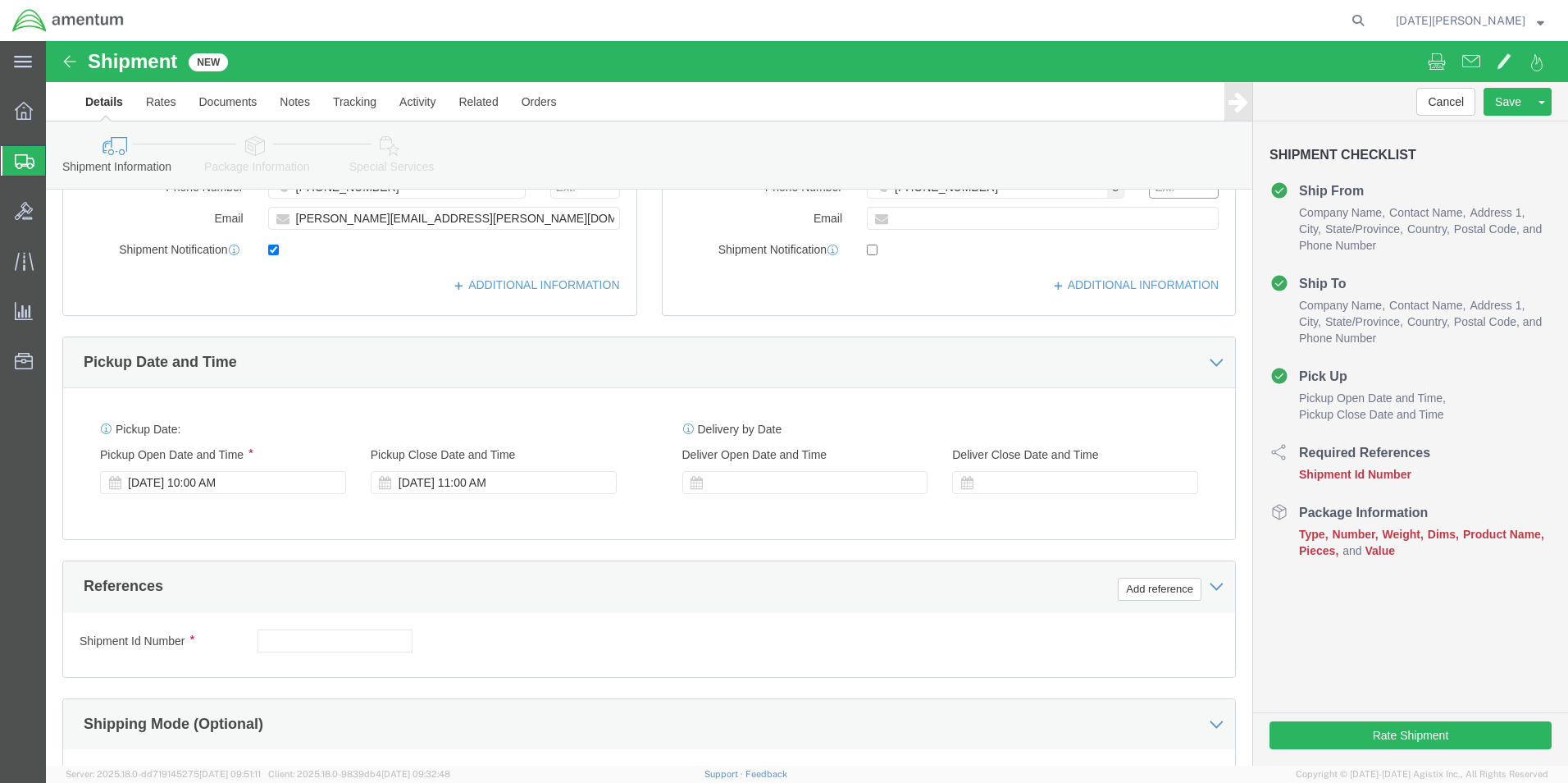
scroll to position [574, 0]
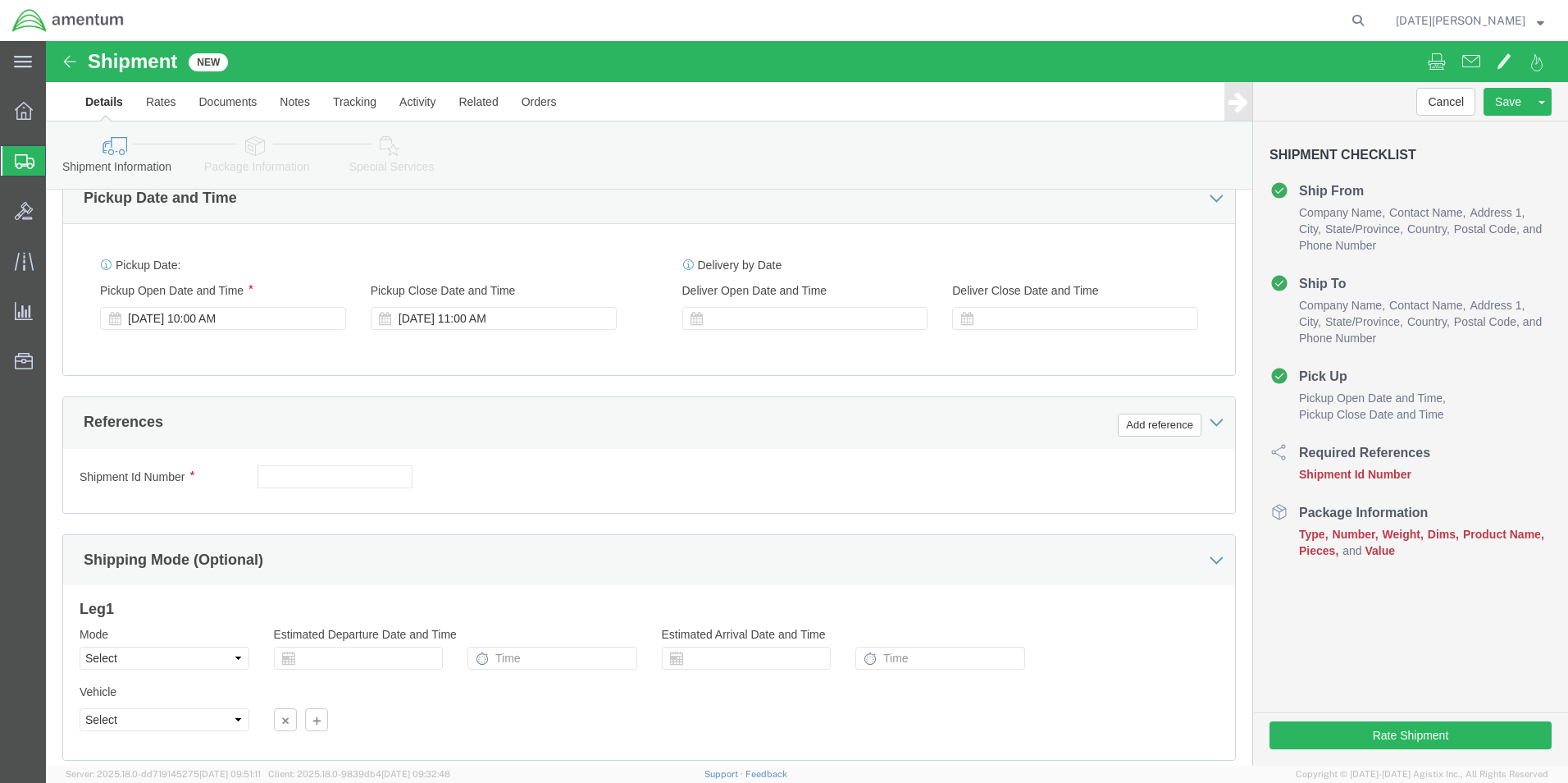
click div "Shipment Id Number Select Account Type Activity ID Airline Appointment Number A…"
click input "text"
type input "CBP0043917"
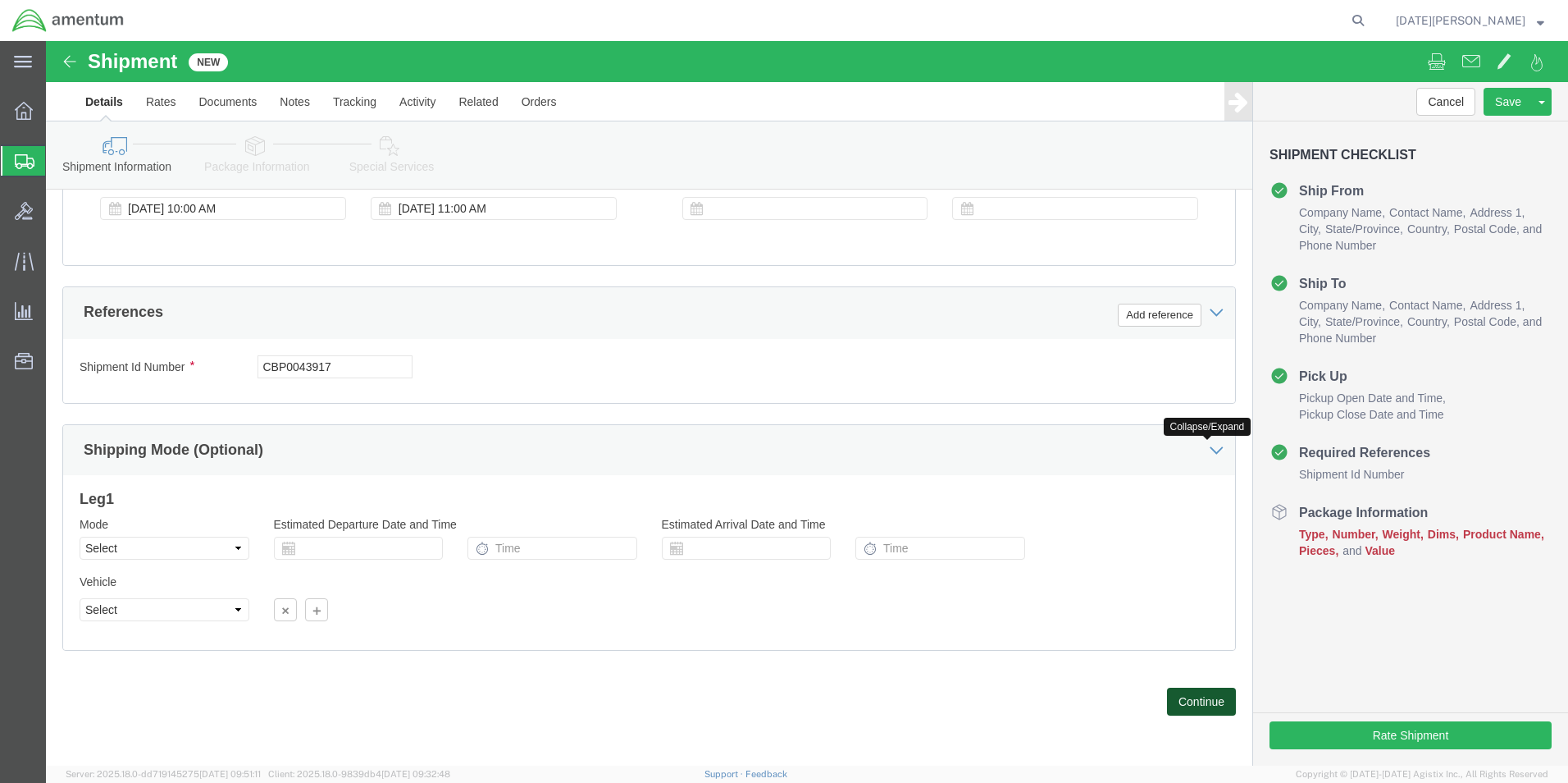
click button "Continue"
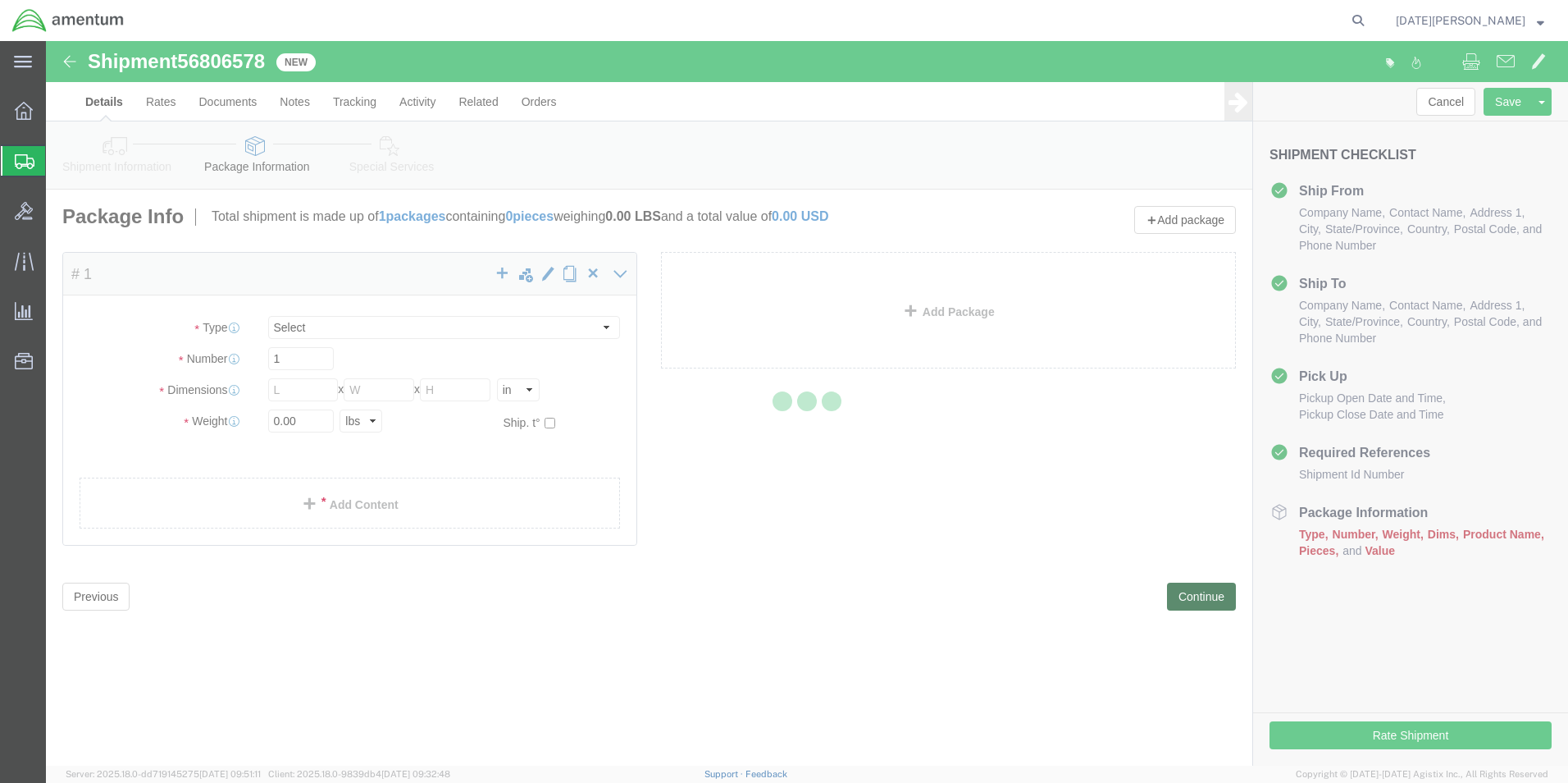
select select "CBOX"
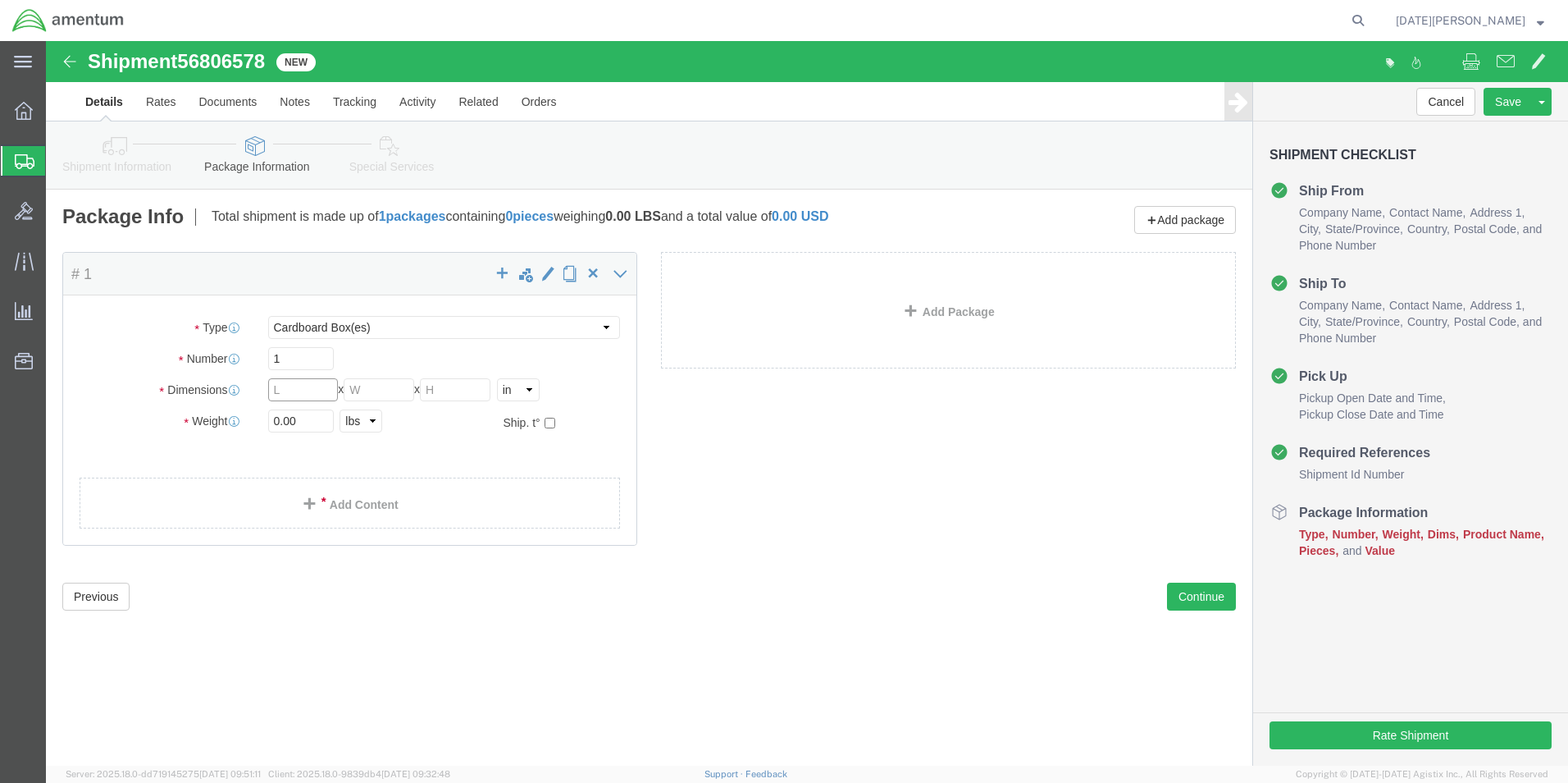
click input "text"
type input "12"
type input "6"
type input "2.85"
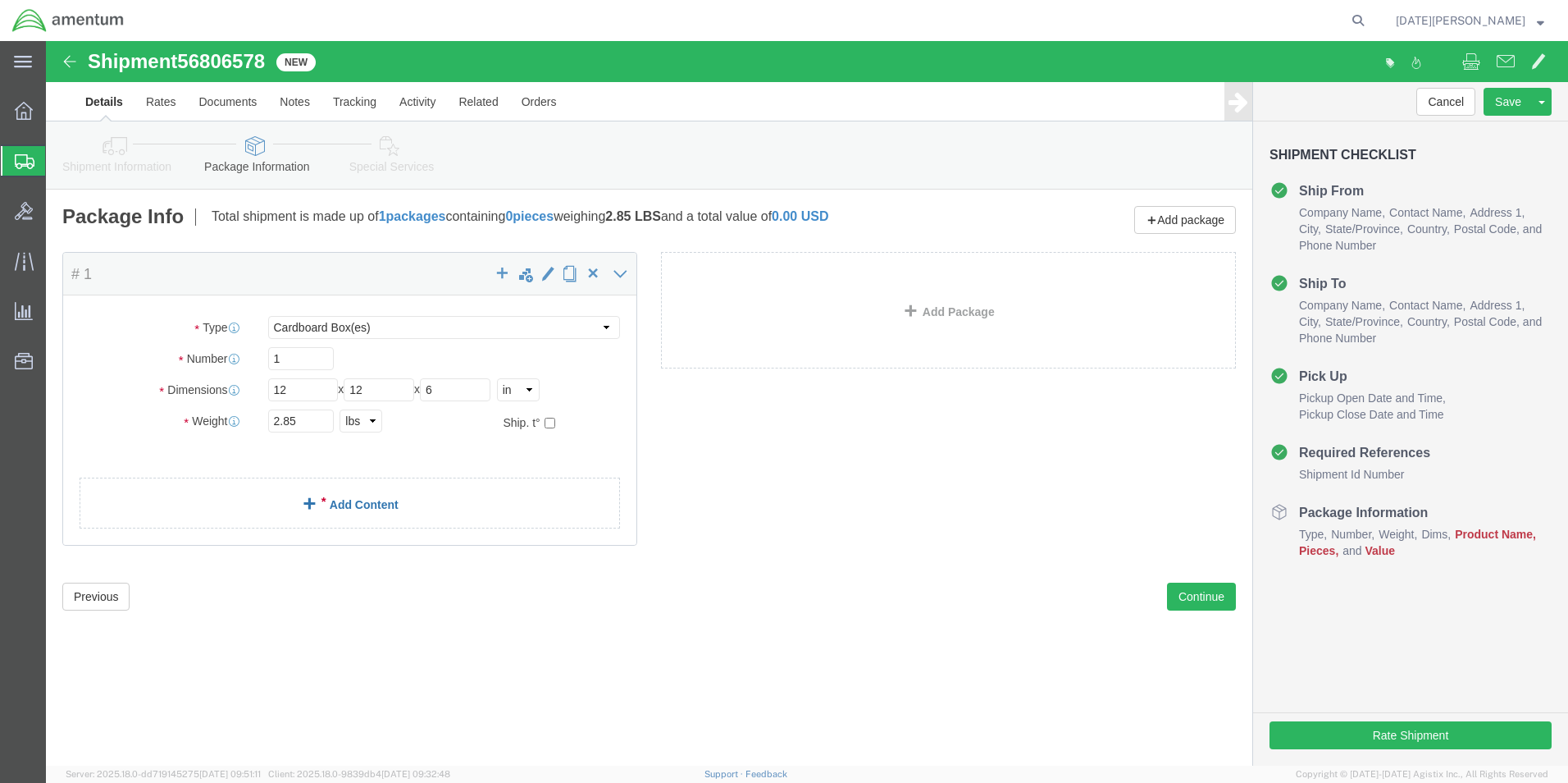
click link "Add Content"
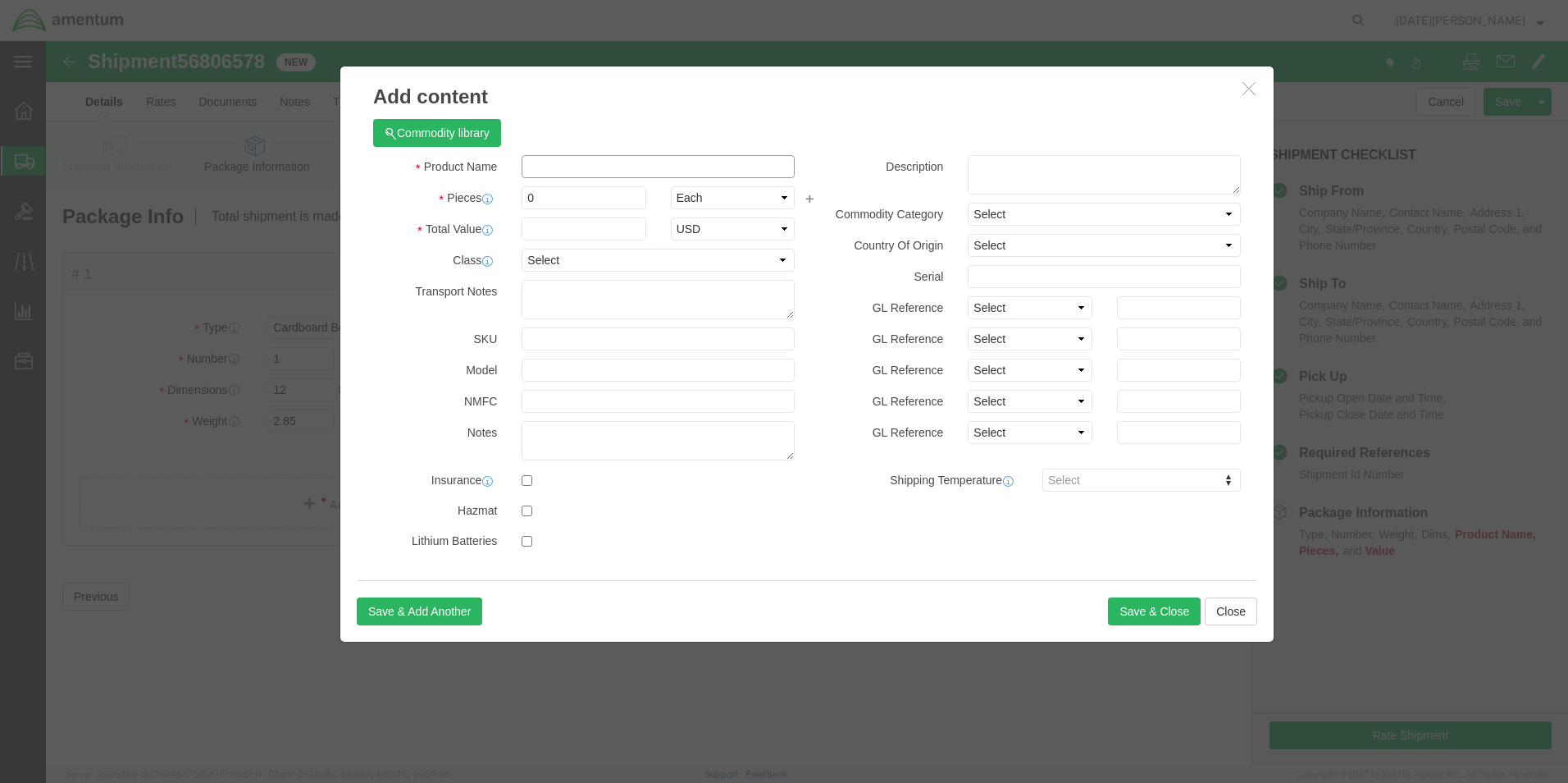
click input "text"
type input "A/C DVR"
type input "1"
type input "1800"
select select "USD"
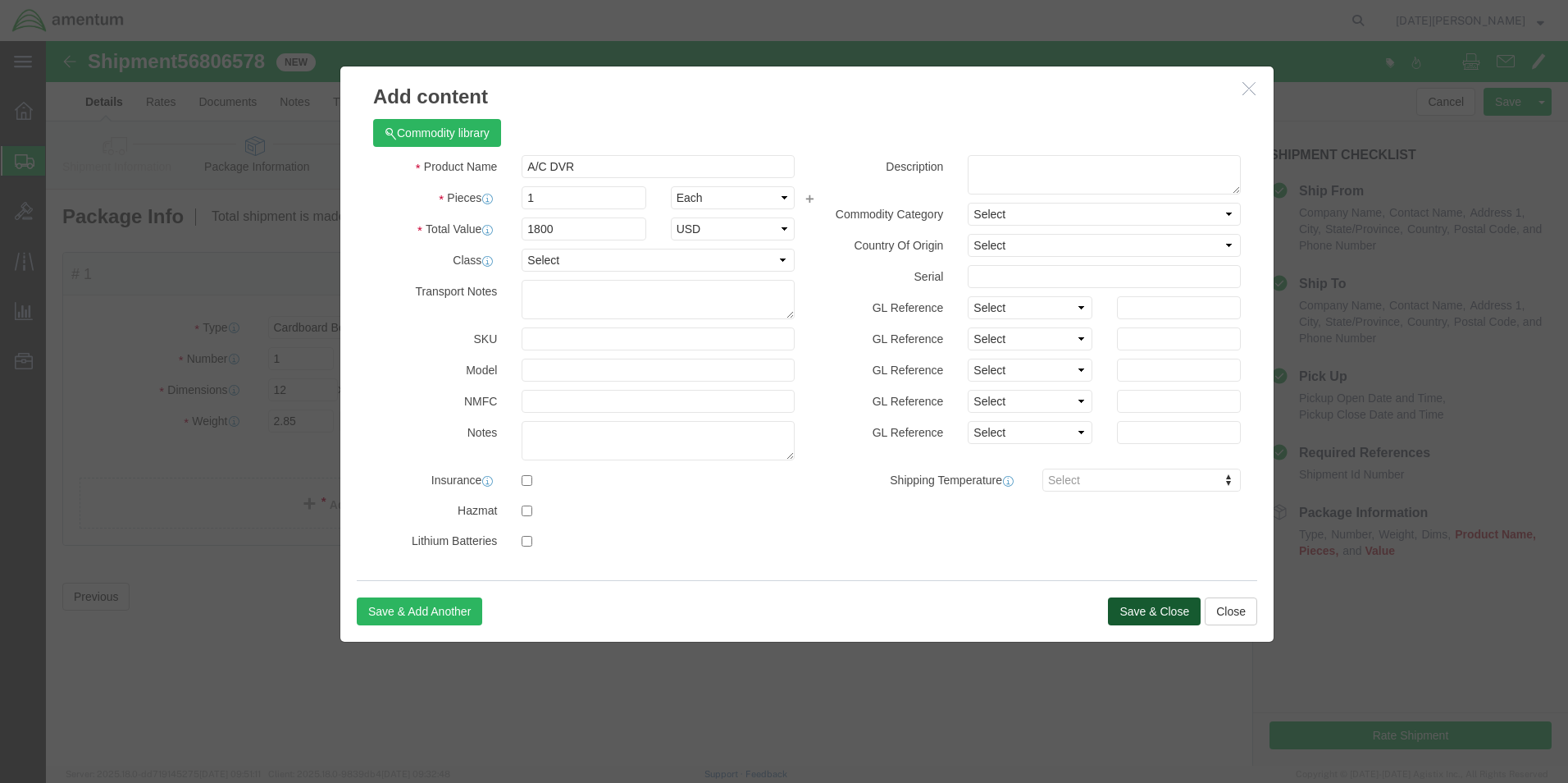
click button "Save & Close"
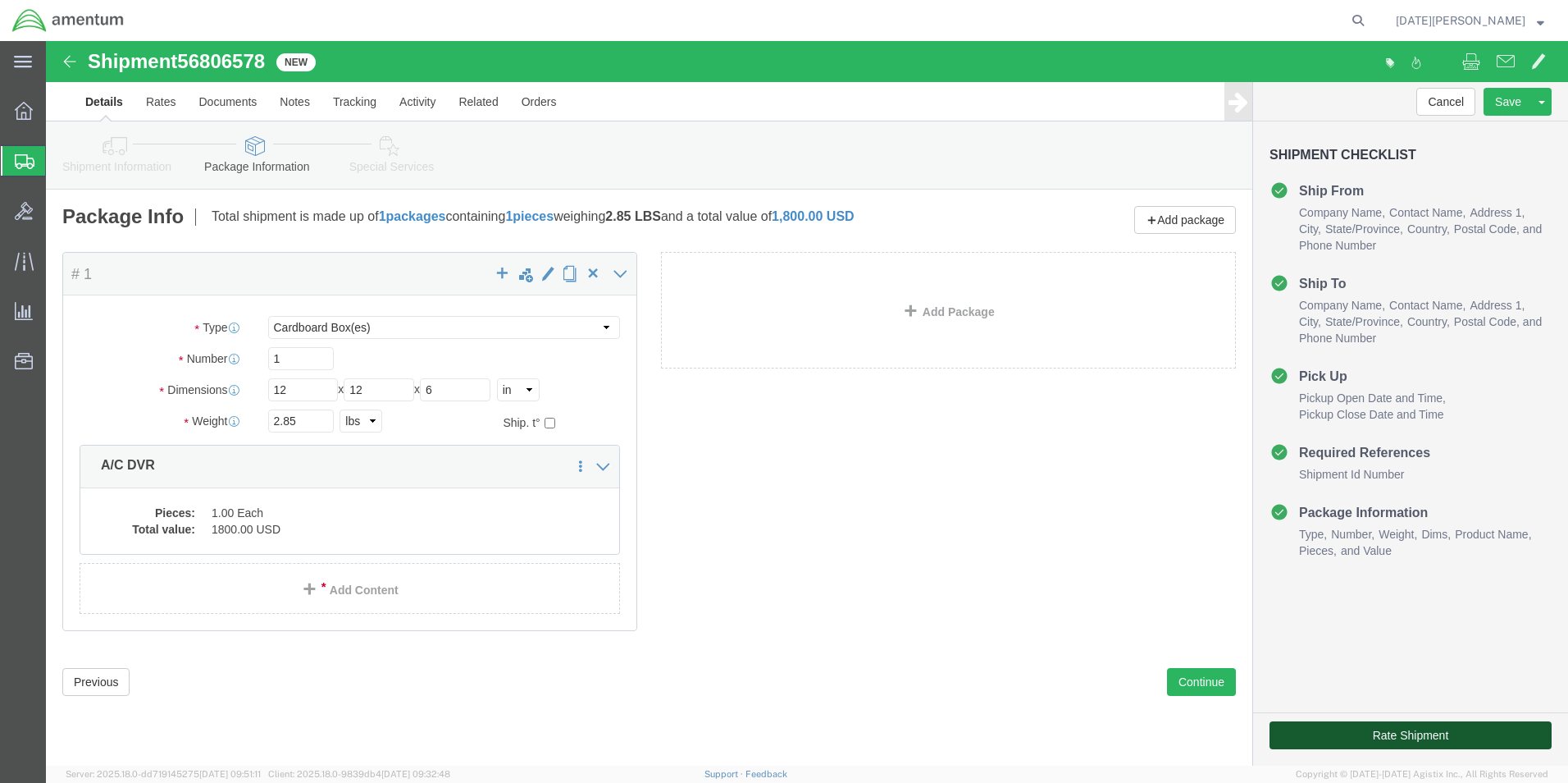
click button "Rate Shipment"
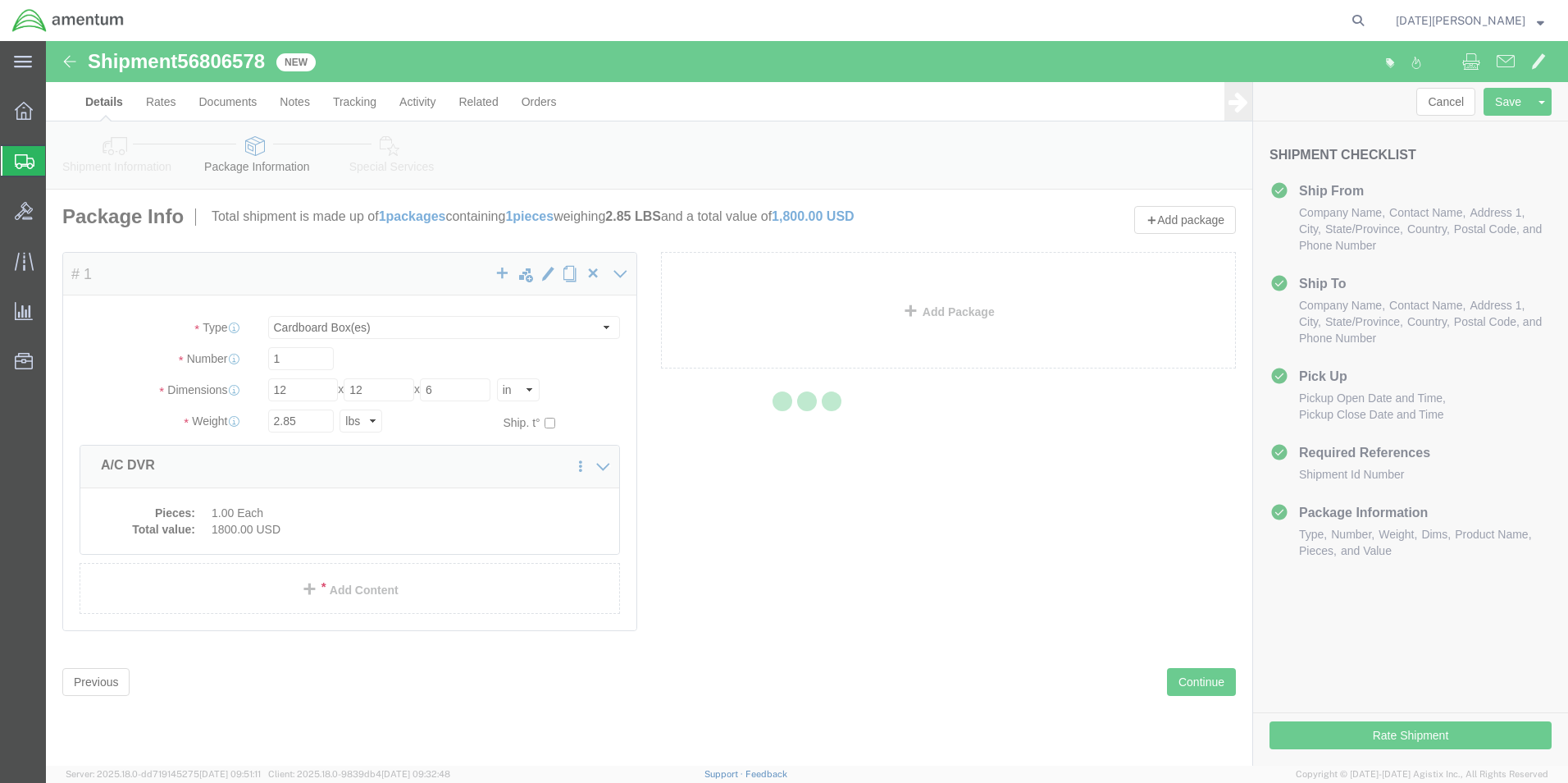
select select "49831"
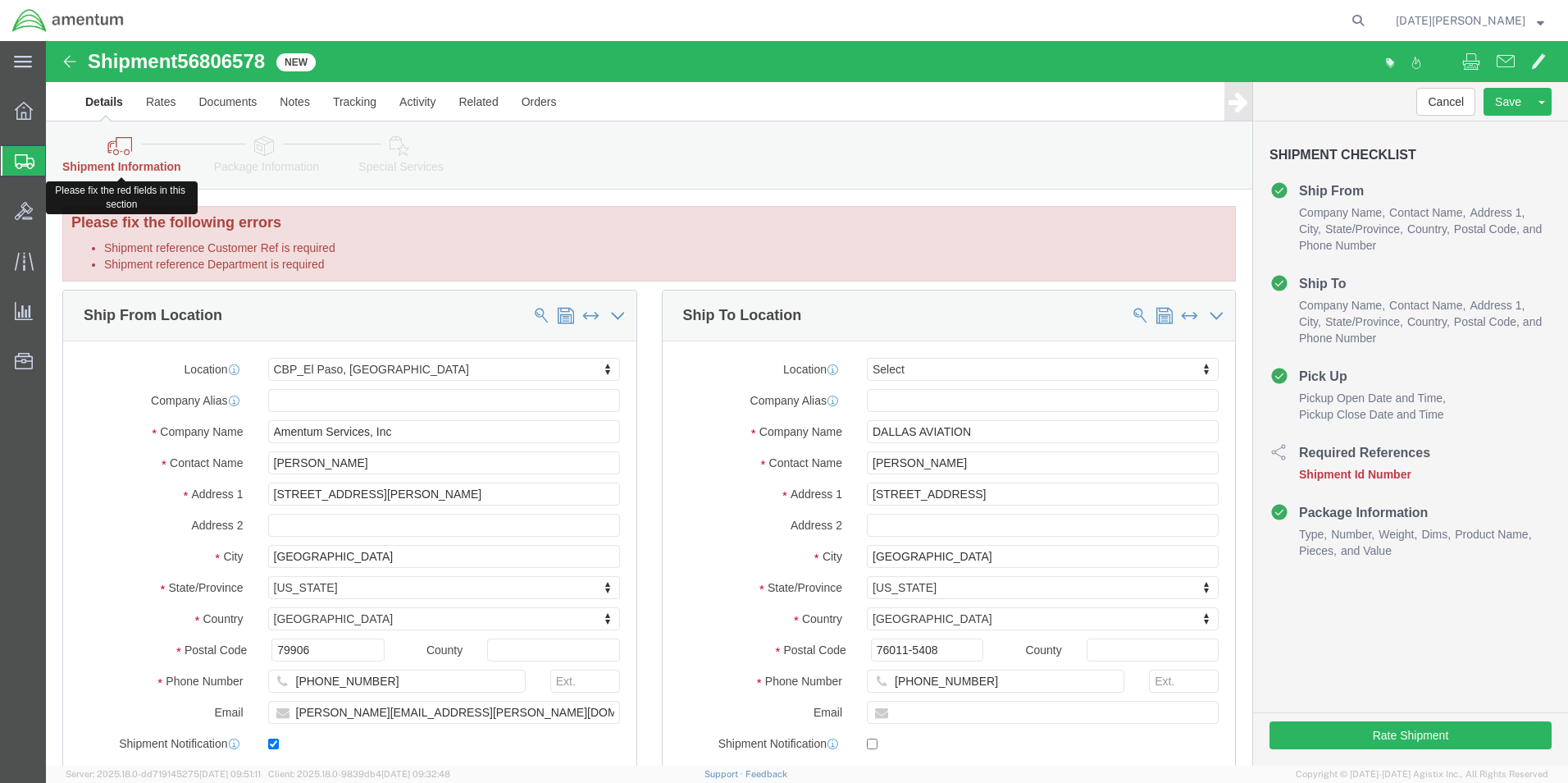
click icon
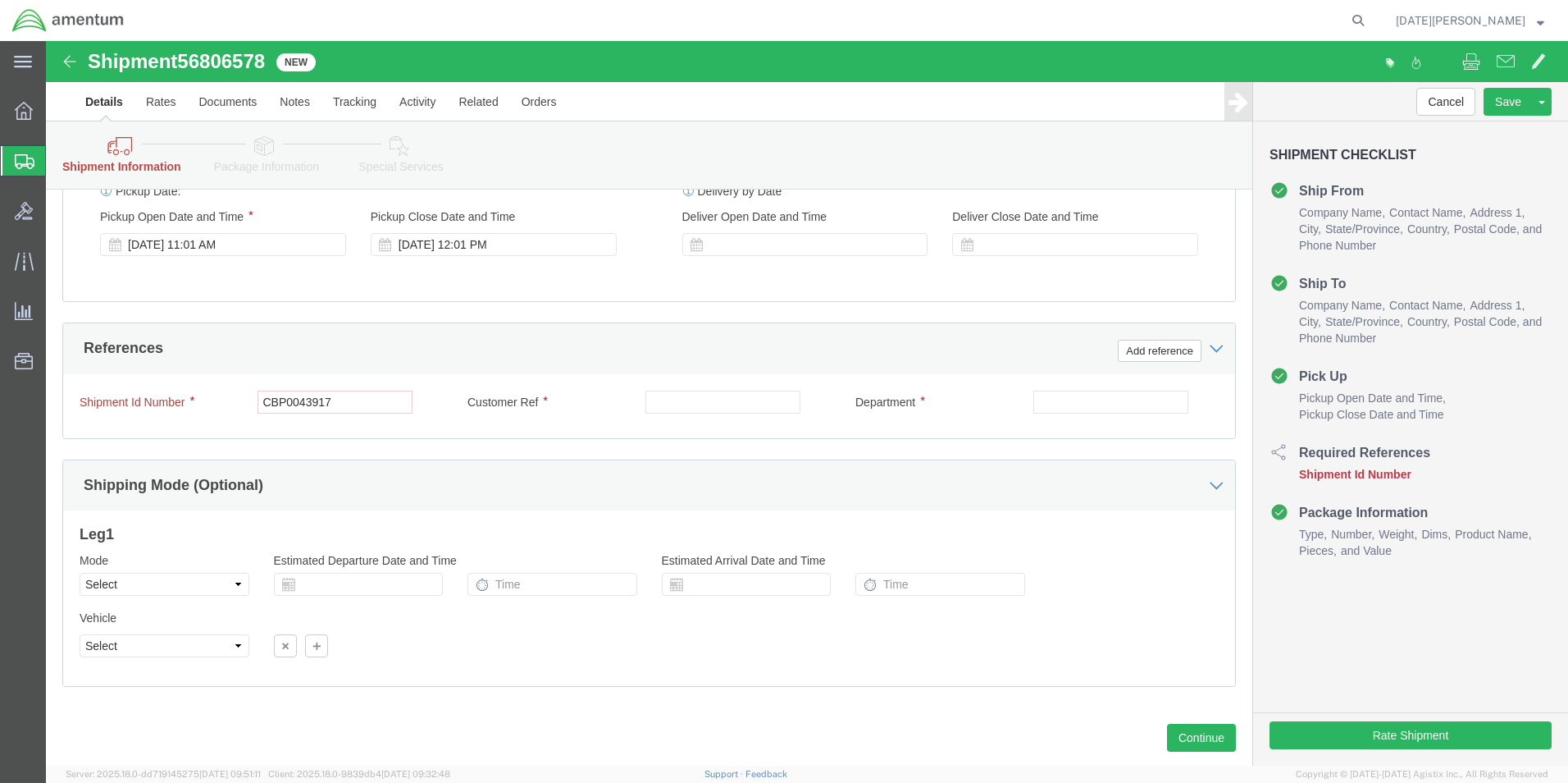
scroll to position [739, 0]
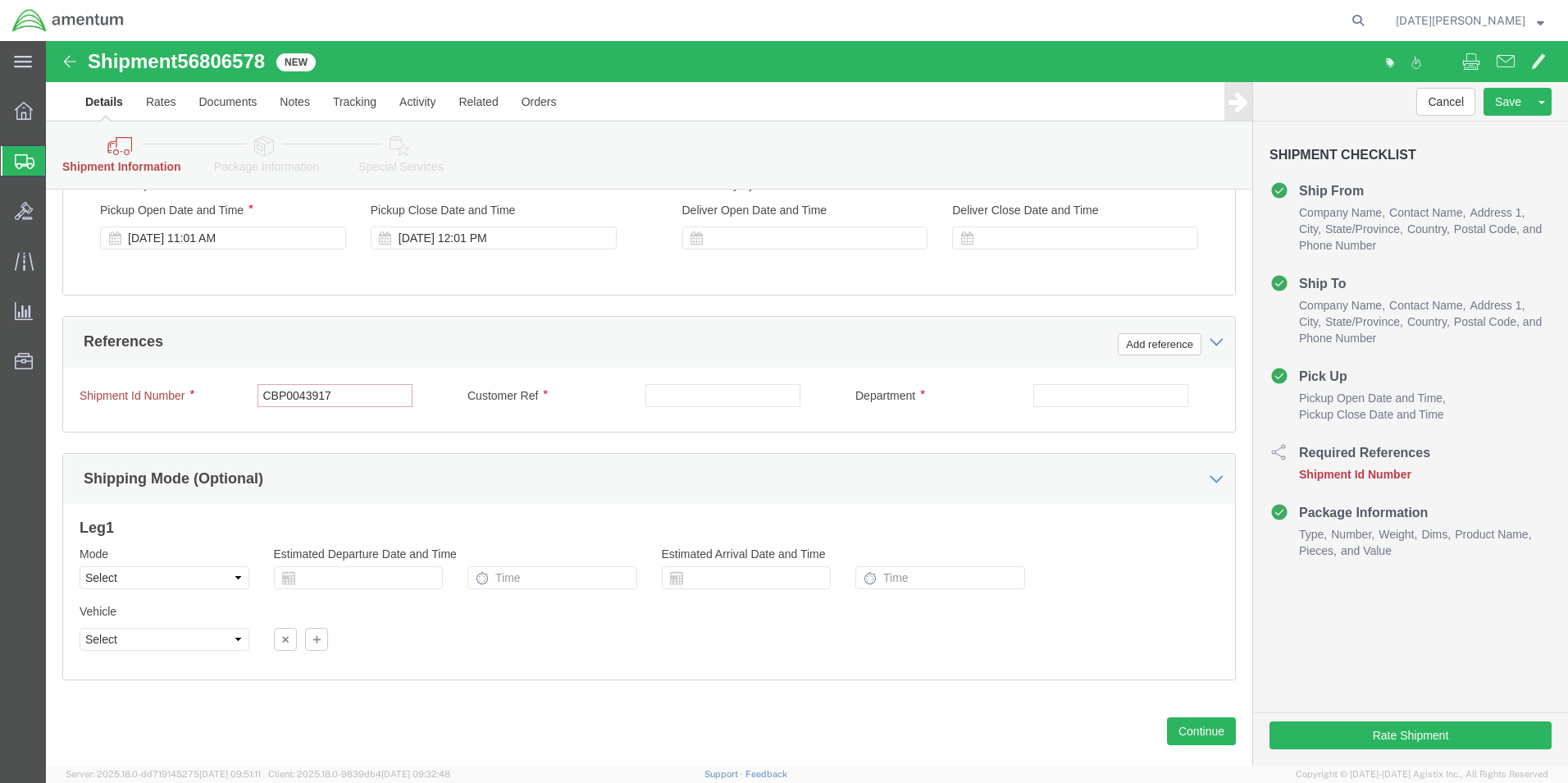
click input "CBP0043917"
drag, startPoint x: 306, startPoint y: 352, endPoint x: 189, endPoint y: 360, distance: 117.3
click div "Shipment Id Number CBP0043917"
paste input "CBP0043917"
type input "CBP0043917"
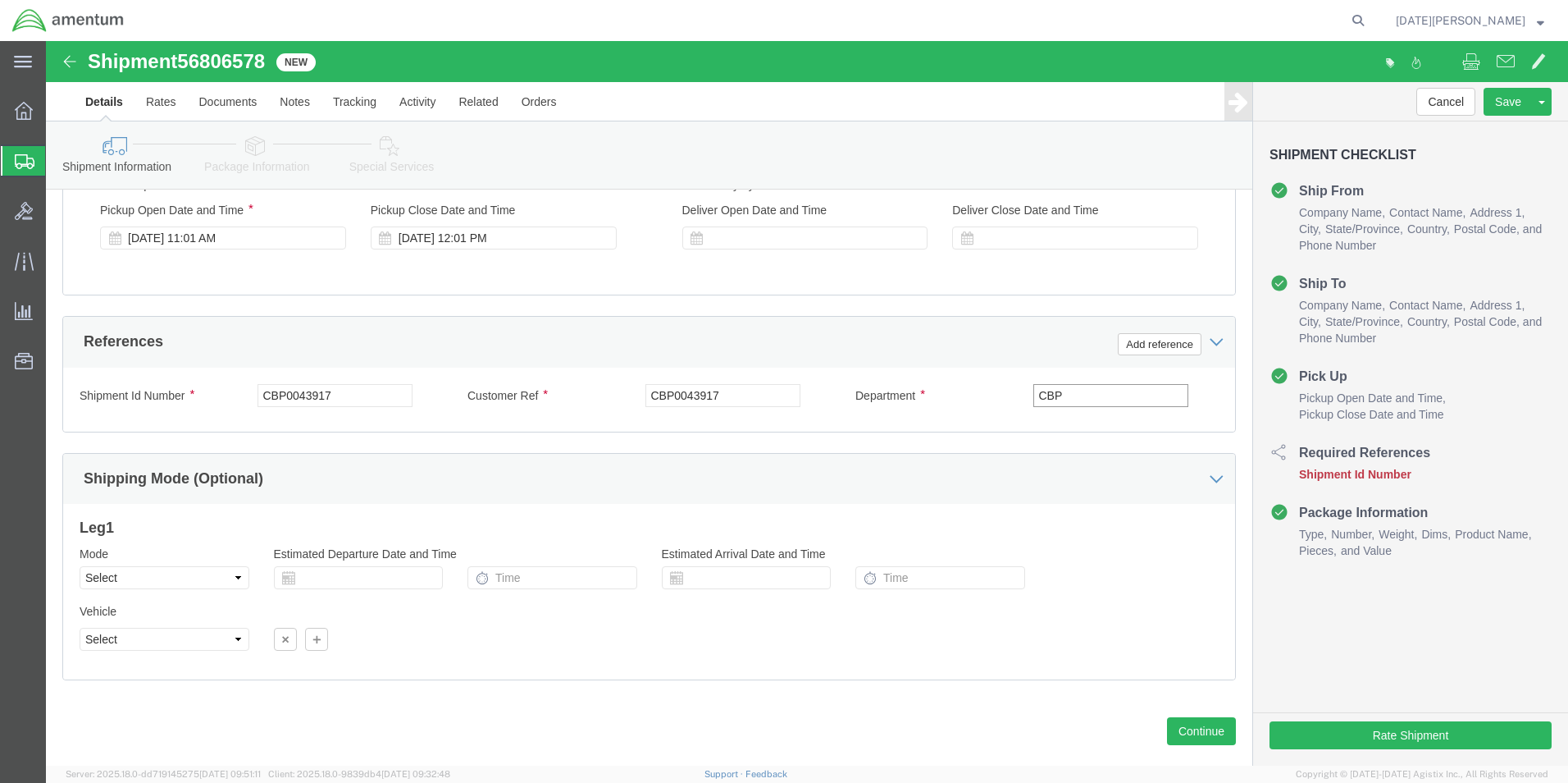
type input "CBP"
click button "Rate Shipment"
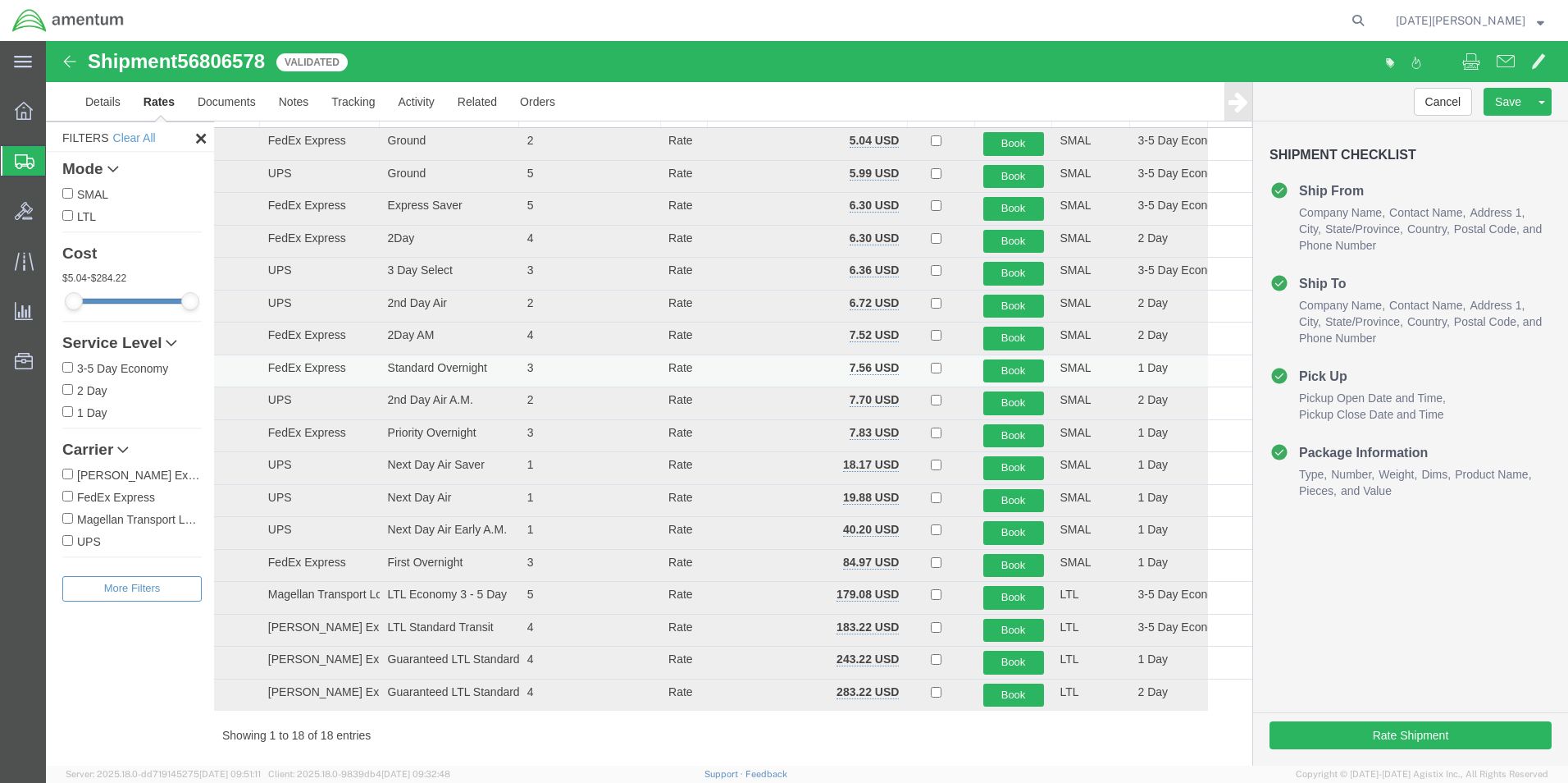
scroll to position [0, 0]
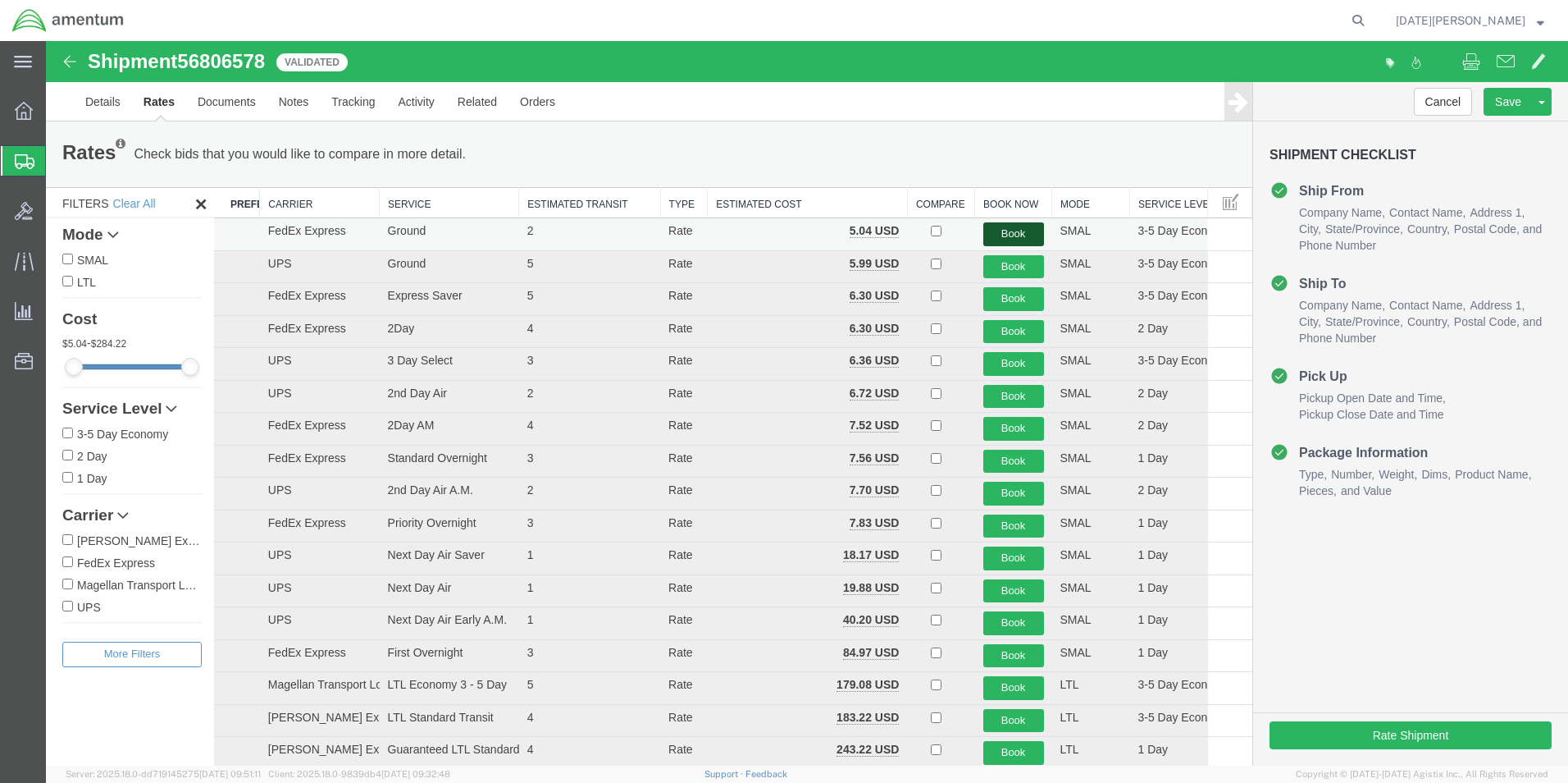
click at [1000, 231] on button "Book" at bounding box center [1013, 234] width 61 height 24
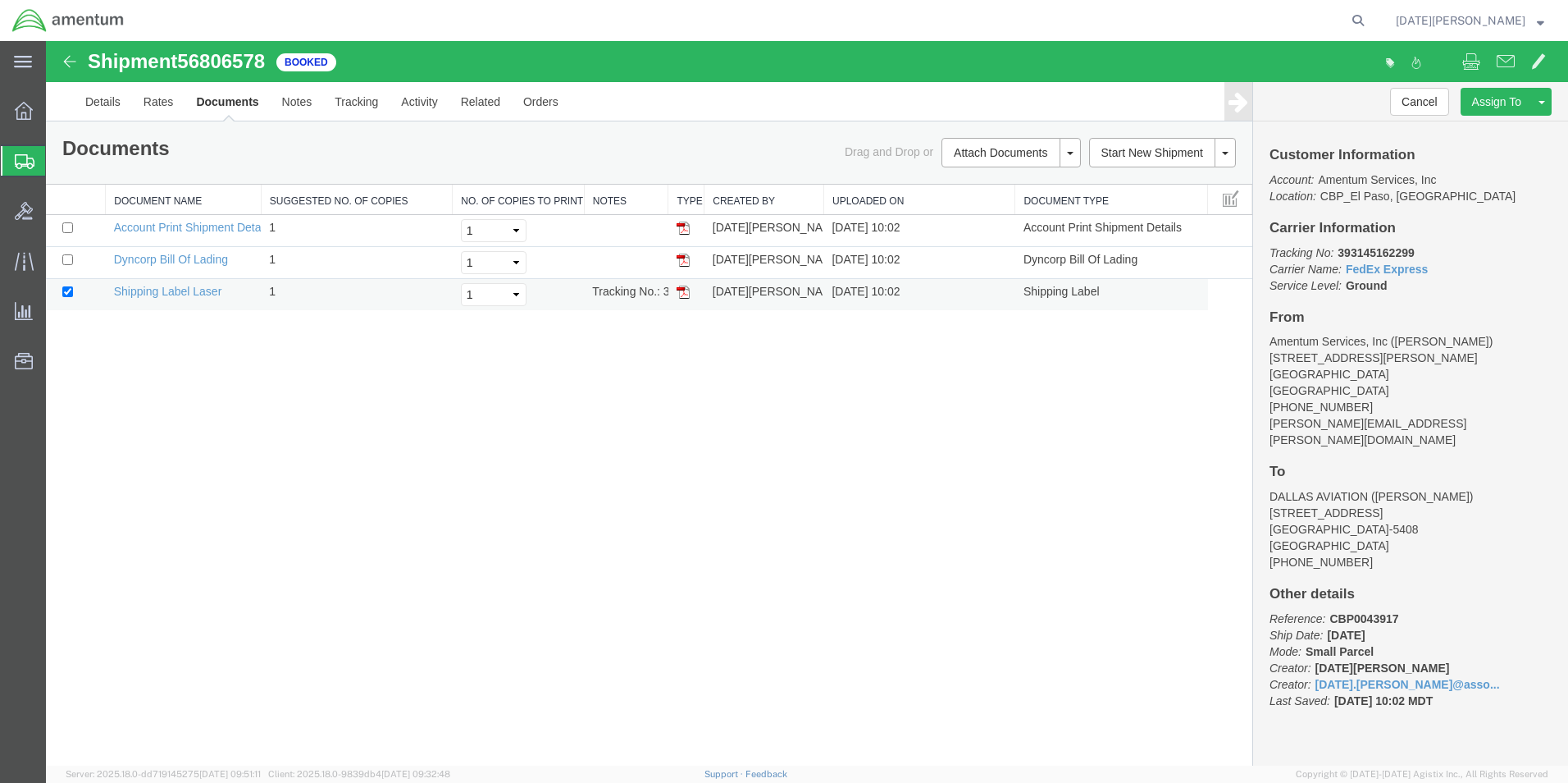
click at [690, 293] on td at bounding box center [686, 295] width 36 height 32
click at [680, 291] on img at bounding box center [683, 292] width 14 height 14
click at [418, 396] on div "Shipment 56806578 3 of 3 Booked Details Rates Documents Notes Tracking Activity…" at bounding box center [807, 402] width 1522 height 724
click at [679, 292] on img at bounding box center [683, 292] width 14 height 14
